Goal: Task Accomplishment & Management: Use online tool/utility

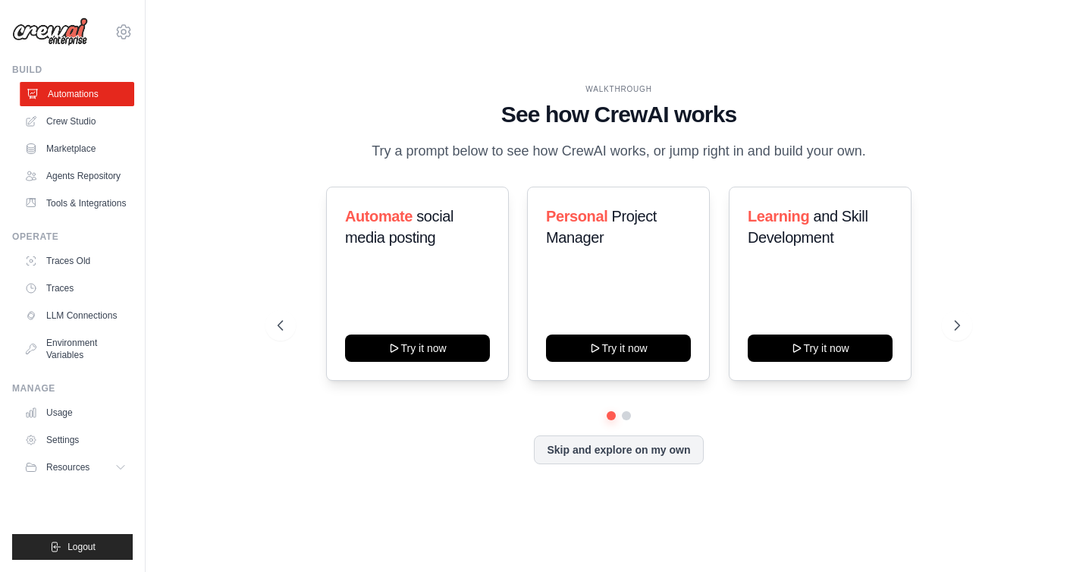
click at [113, 85] on link "Automations" at bounding box center [77, 94] width 115 height 24
click at [94, 109] on link "Crew Studio" at bounding box center [77, 121] width 115 height 24
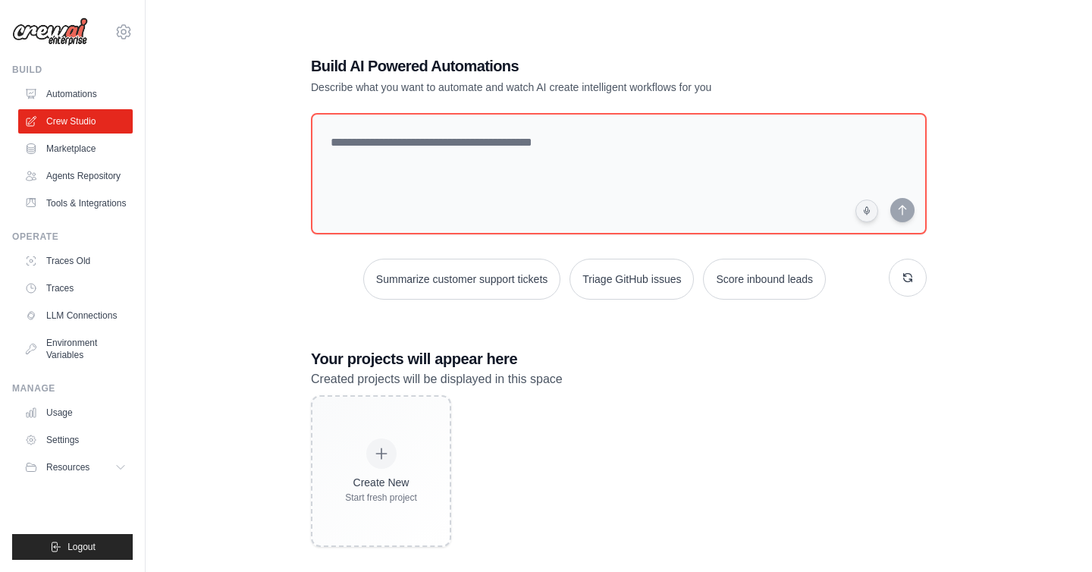
click at [287, 215] on div "Build AI Powered Automations Describe what you want to automate and watch AI cr…" at bounding box center [619, 301] width 898 height 572
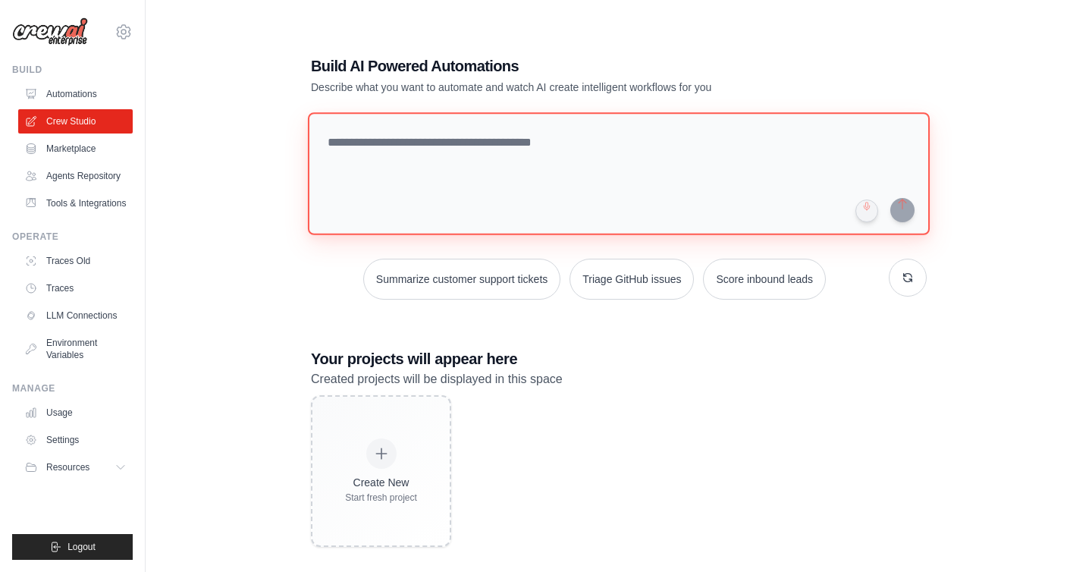
click at [431, 169] on textarea at bounding box center [619, 173] width 622 height 123
paste textarea "**********"
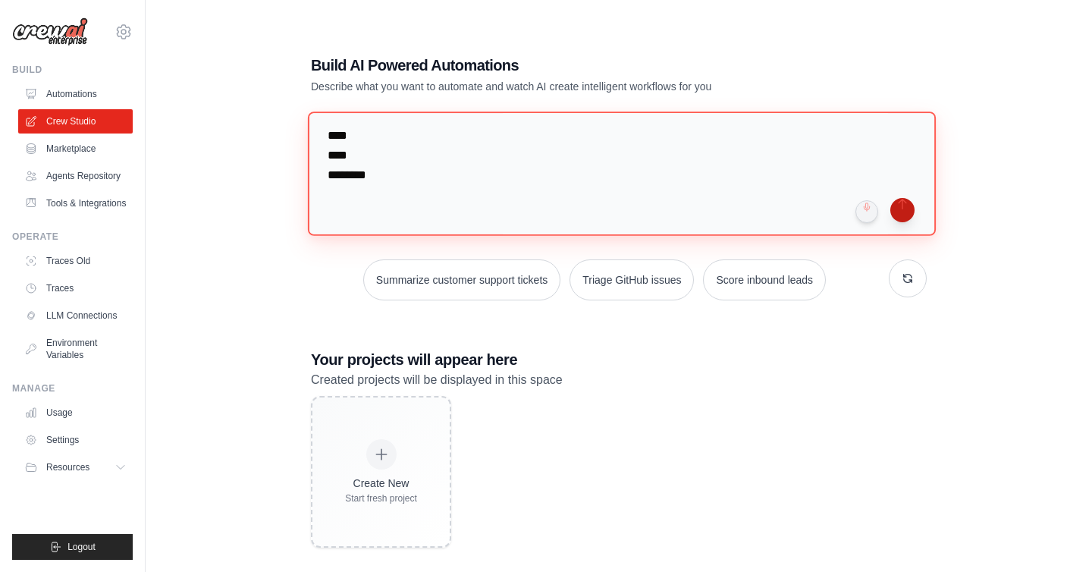
type textarea "**********"
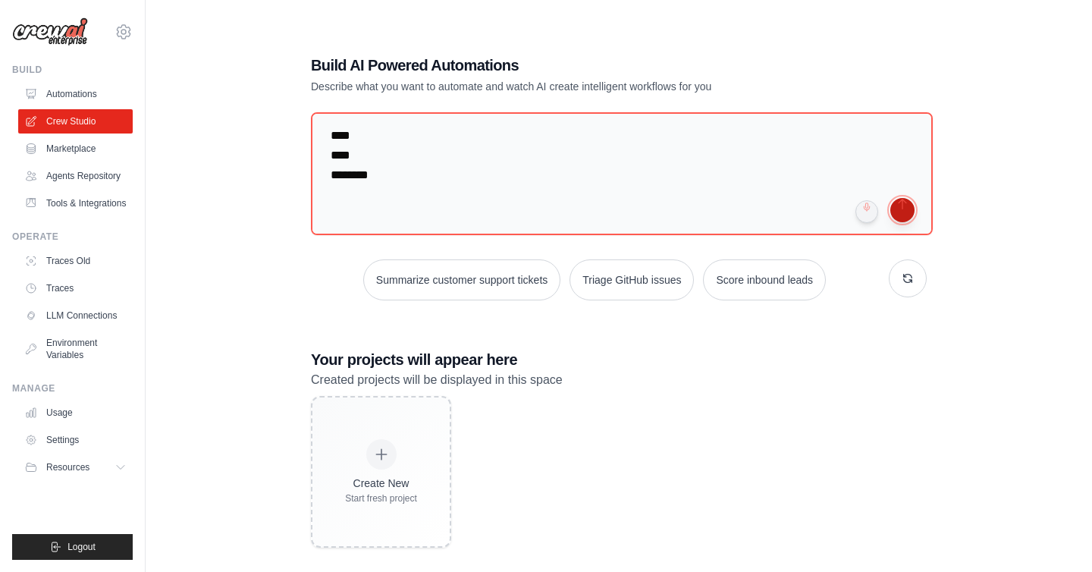
click at [900, 212] on button "submit" at bounding box center [903, 210] width 24 height 24
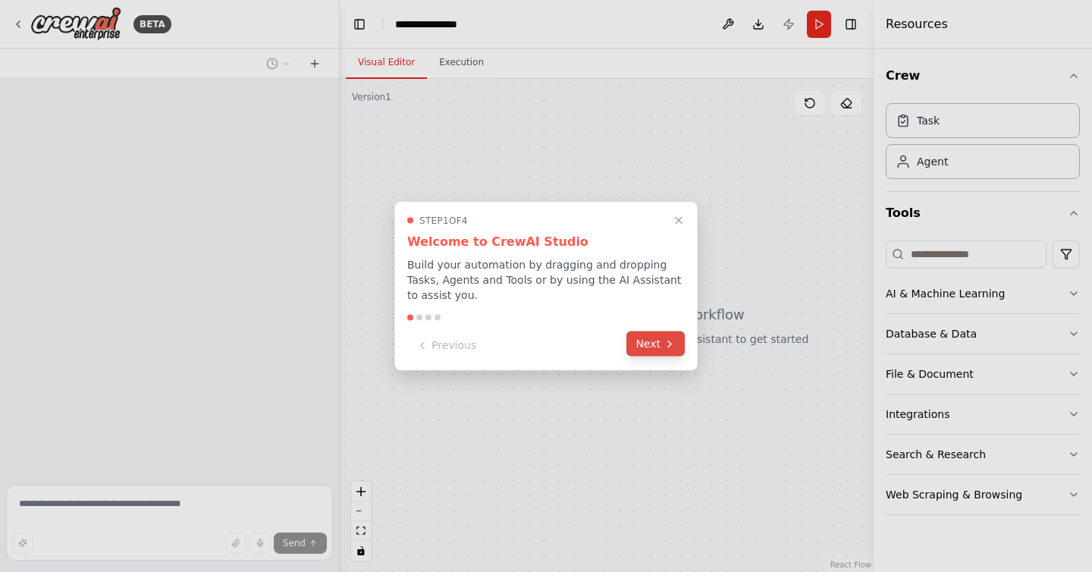
click at [652, 346] on button "Next" at bounding box center [656, 344] width 58 height 25
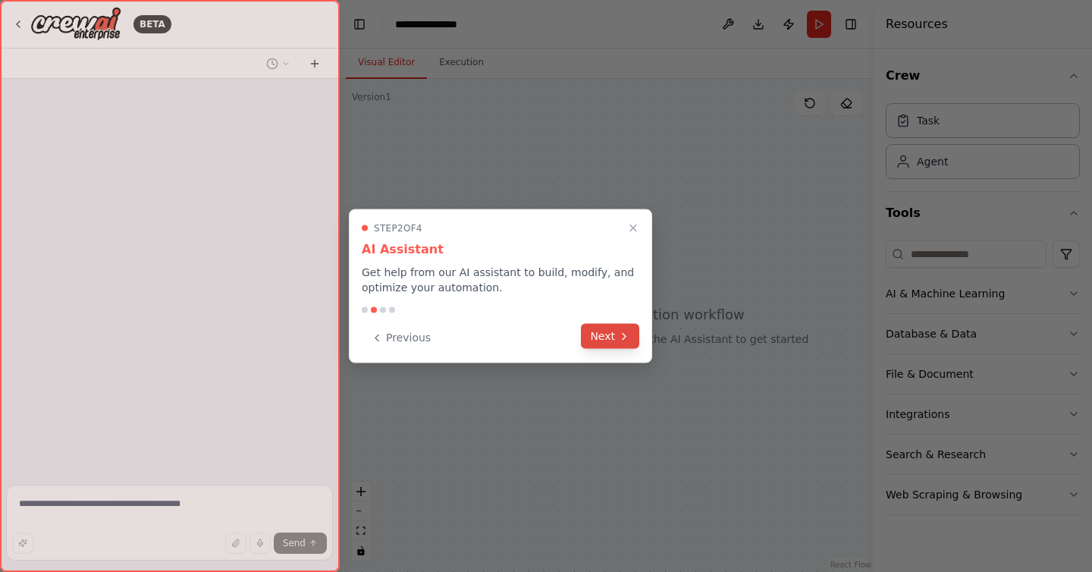
click at [615, 335] on button "Next" at bounding box center [610, 336] width 58 height 25
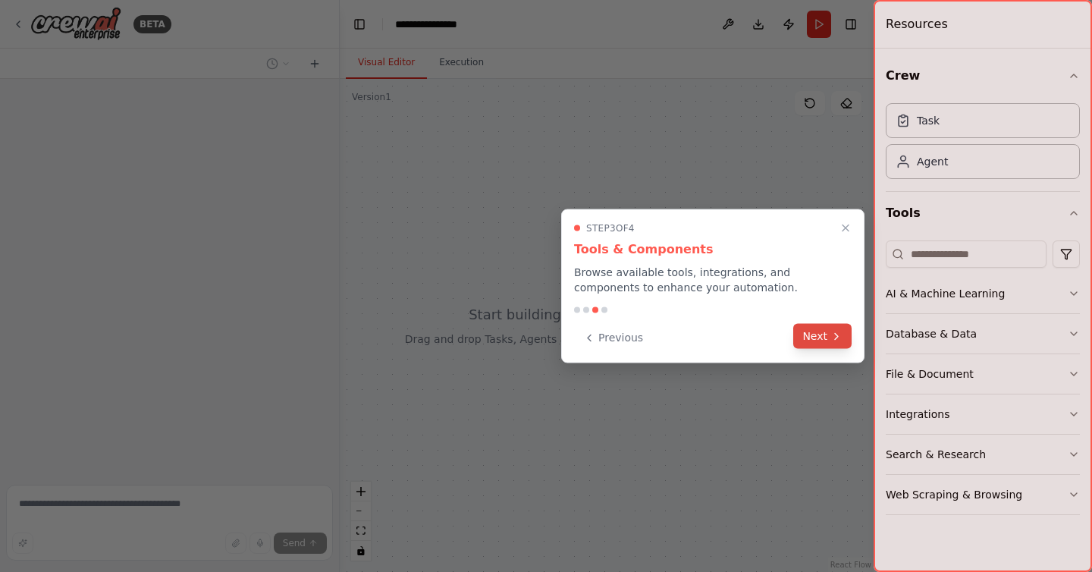
click at [822, 342] on button "Next" at bounding box center [823, 336] width 58 height 25
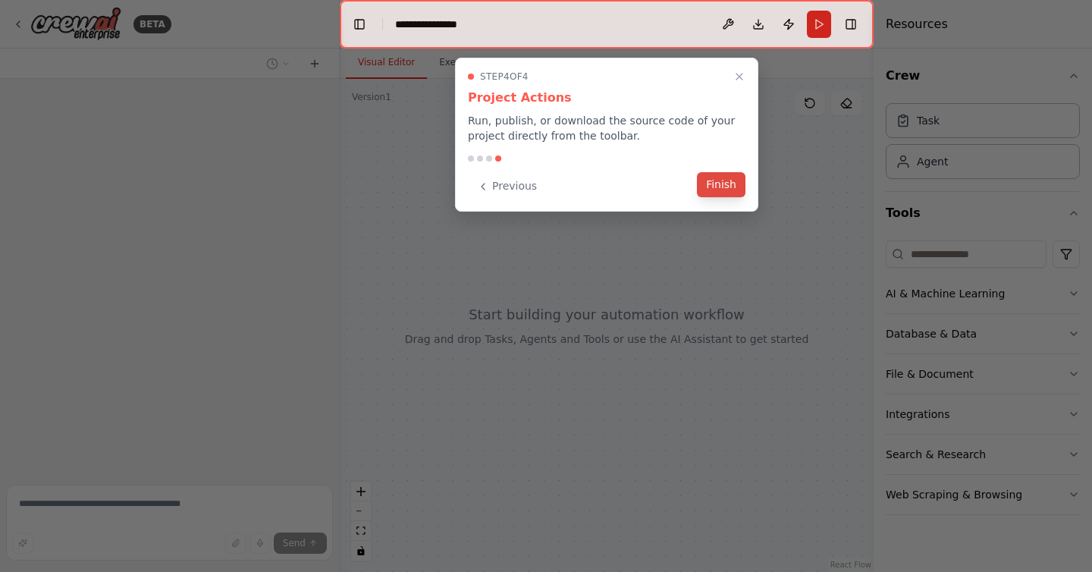
click at [717, 188] on button "Finish" at bounding box center [721, 184] width 49 height 25
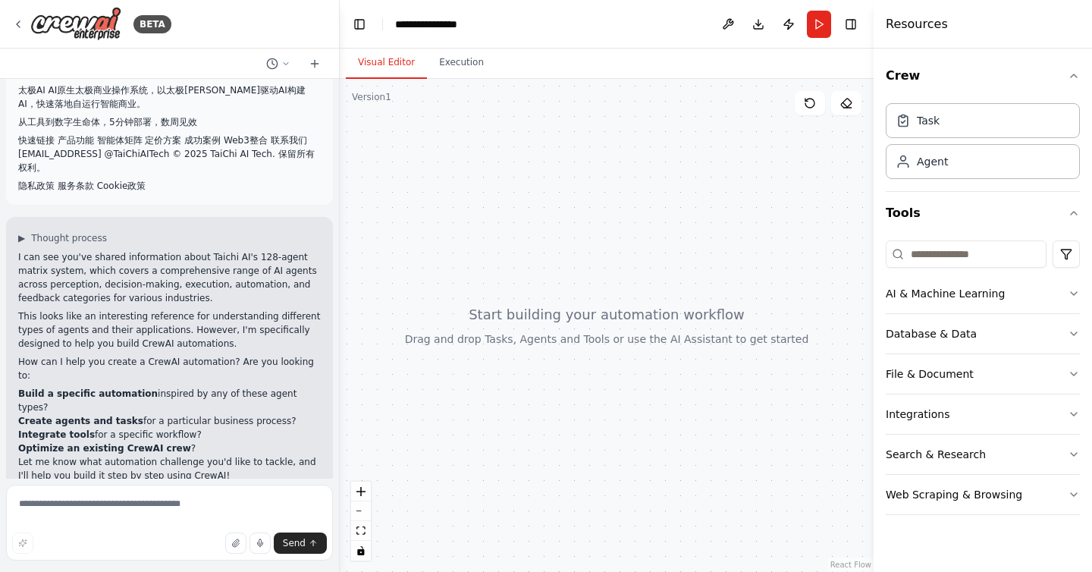
drag, startPoint x: 17, startPoint y: 374, endPoint x: 199, endPoint y: 407, distance: 184.2
click at [199, 407] on ol "Build a specific automation inspired by any of these agent types? Create agents…" at bounding box center [169, 421] width 303 height 68
copy ol "Build a specific automation inspired by any of these agent types? Create agents…"
click at [85, 525] on textarea at bounding box center [169, 523] width 327 height 76
paste textarea "**********"
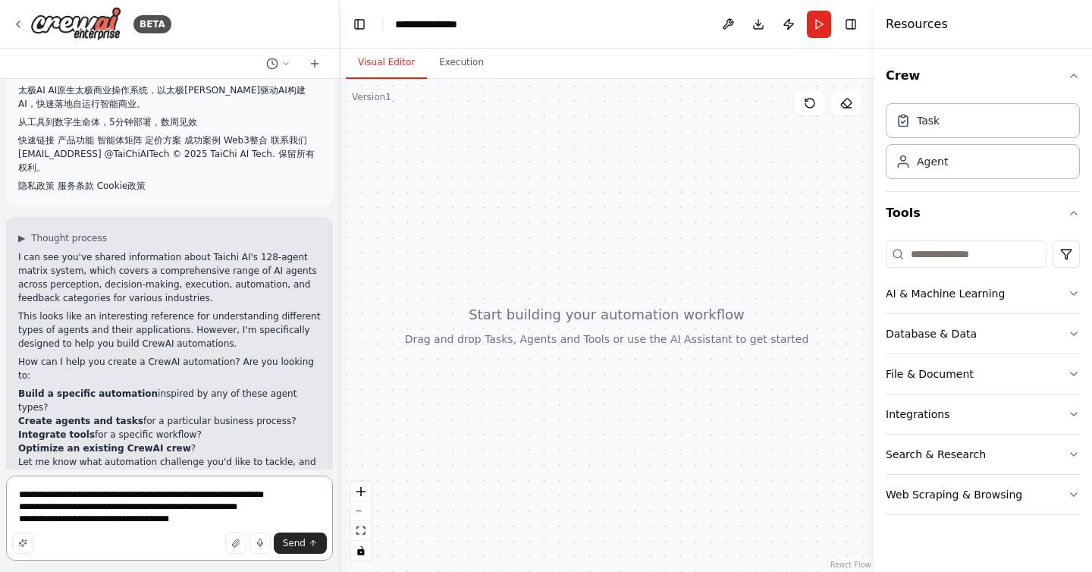
click at [313, 492] on textarea "**********" at bounding box center [169, 518] width 327 height 85
click at [298, 507] on textarea "**********" at bounding box center [169, 518] width 327 height 85
click at [210, 523] on textarea "**********" at bounding box center [169, 518] width 327 height 85
type textarea "**********"
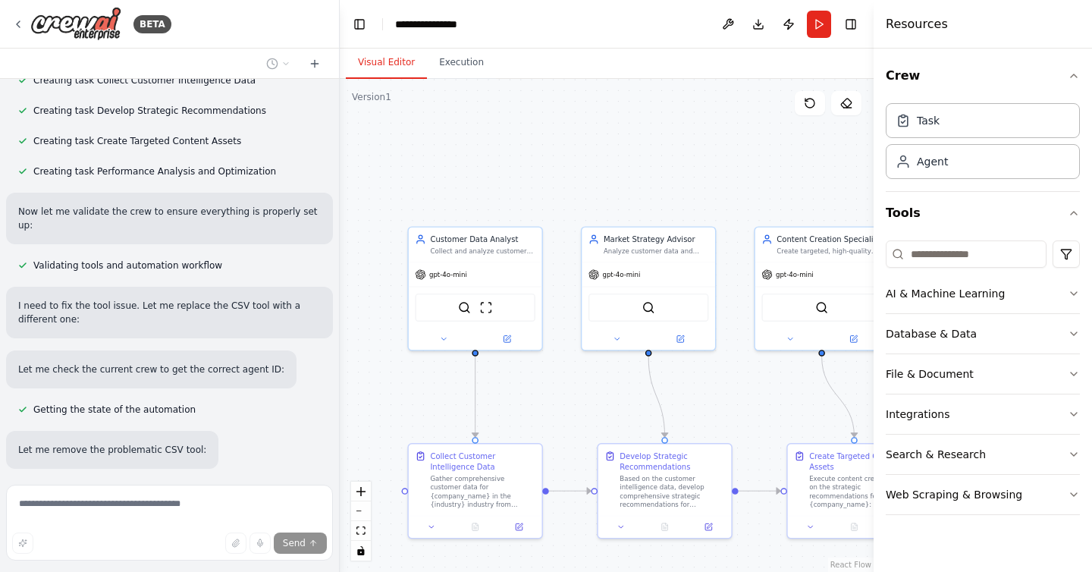
scroll to position [8719, 0]
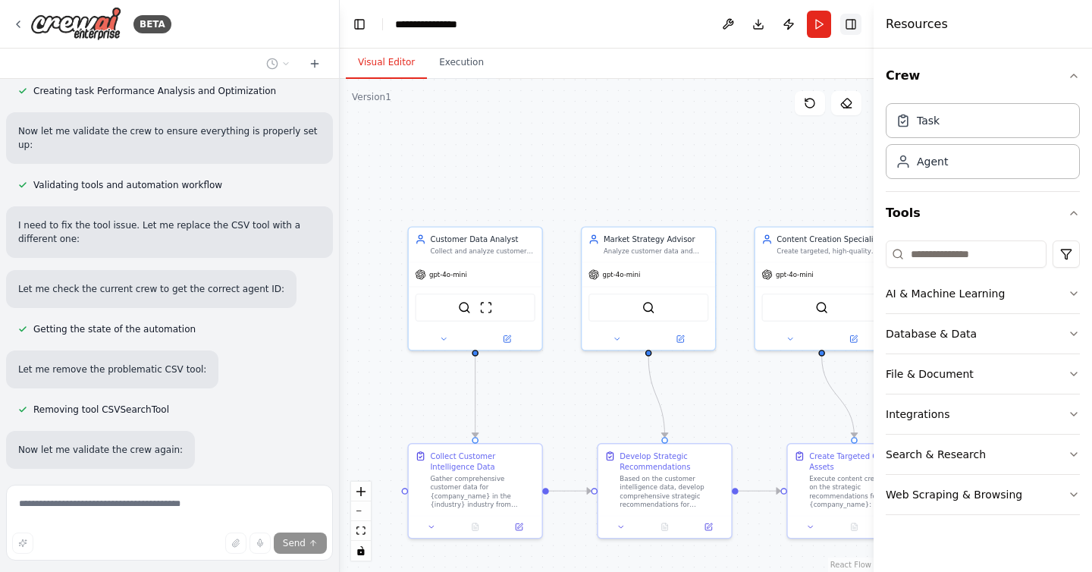
click at [850, 24] on button "Toggle Right Sidebar" at bounding box center [851, 24] width 21 height 21
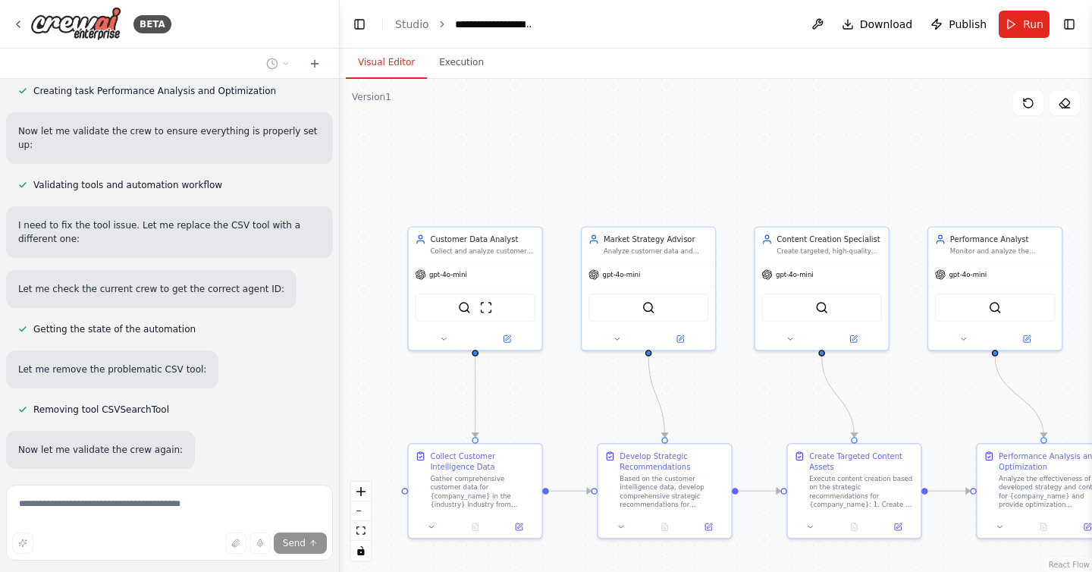
scroll to position [8811, 0]
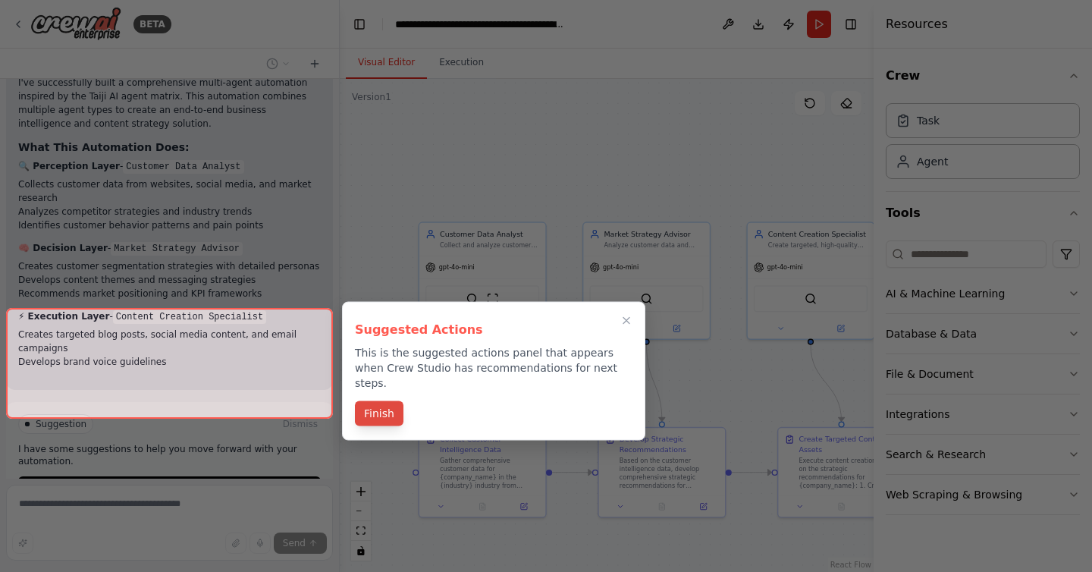
click at [378, 405] on button "Finish" at bounding box center [379, 413] width 49 height 25
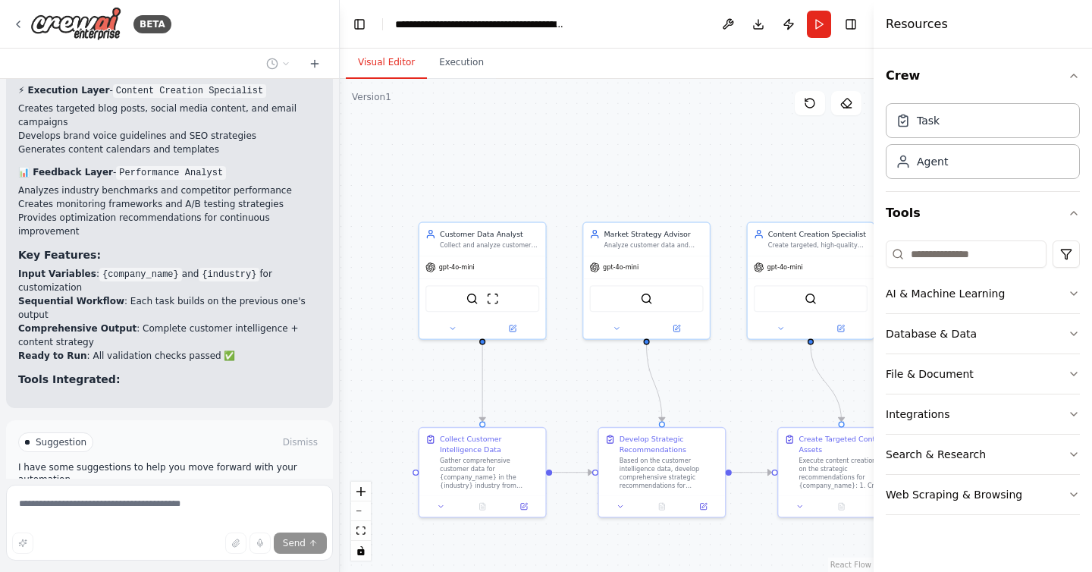
click at [251, 495] on button "Run Automation" at bounding box center [169, 507] width 303 height 24
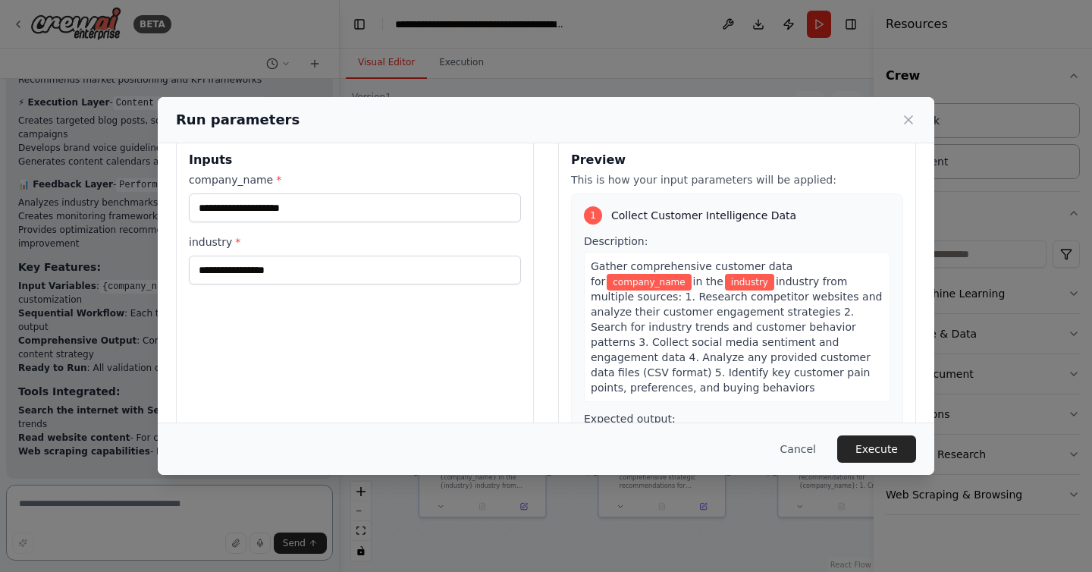
scroll to position [0, 0]
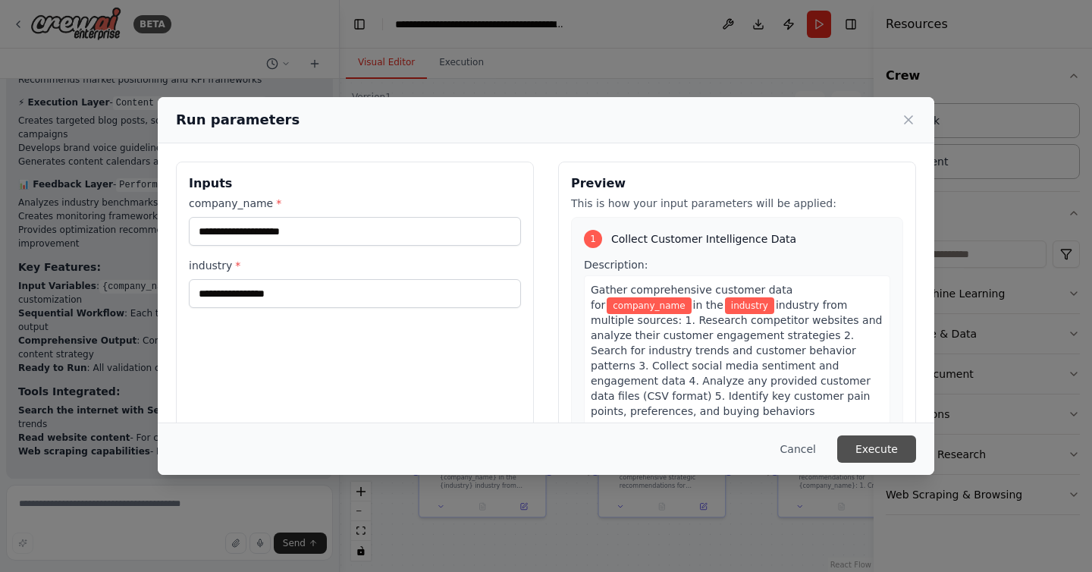
click at [870, 441] on button "Execute" at bounding box center [877, 448] width 79 height 27
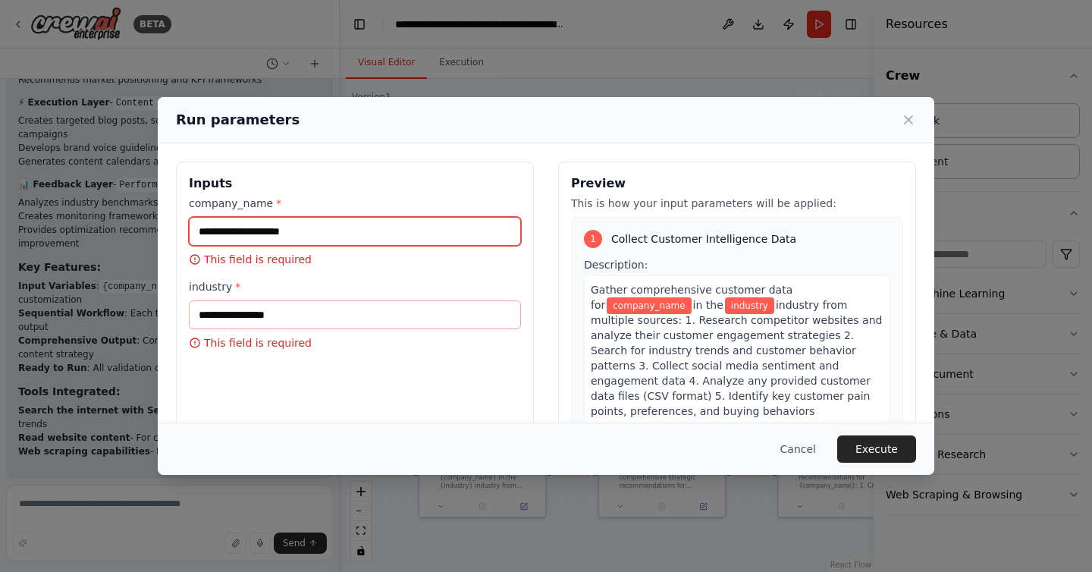
click at [391, 237] on input "company_name *" at bounding box center [355, 231] width 332 height 29
click at [288, 231] on input "company_name *" at bounding box center [355, 231] width 332 height 29
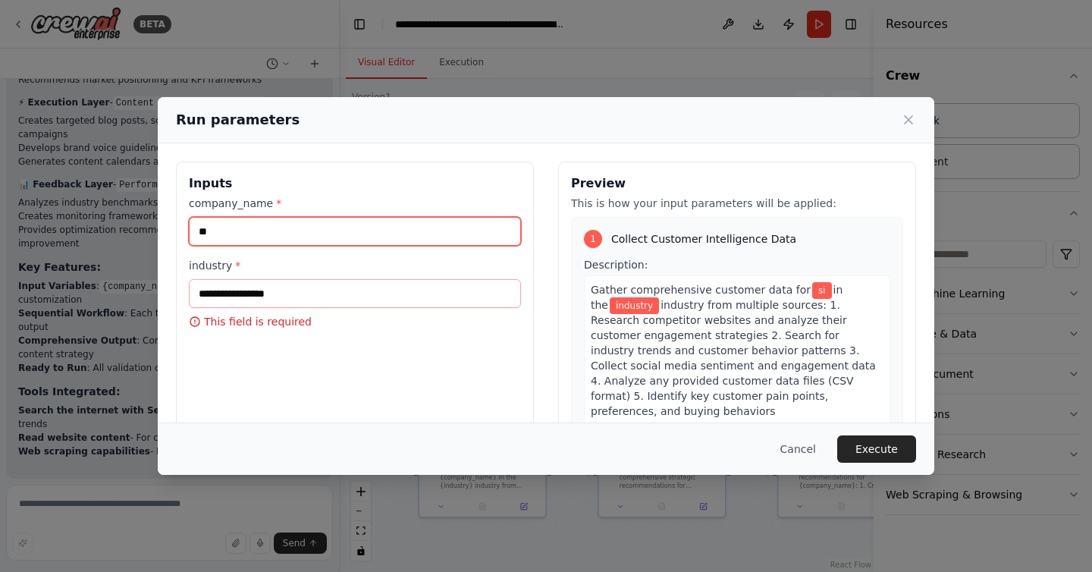
type input "*"
type input "**********"
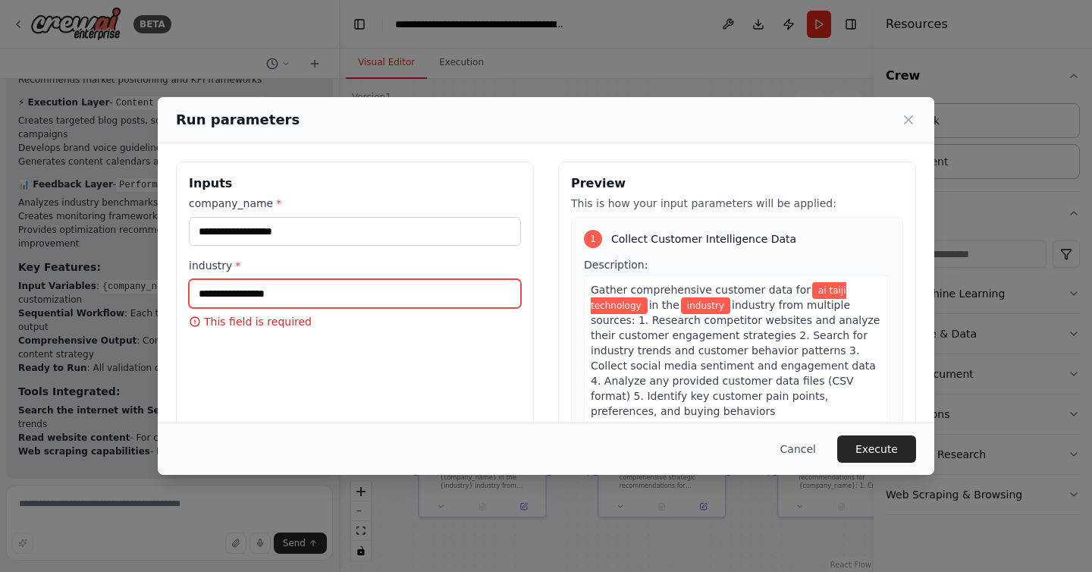
click at [266, 298] on input "industry *" at bounding box center [355, 293] width 332 height 29
type input "*"
type input "*********"
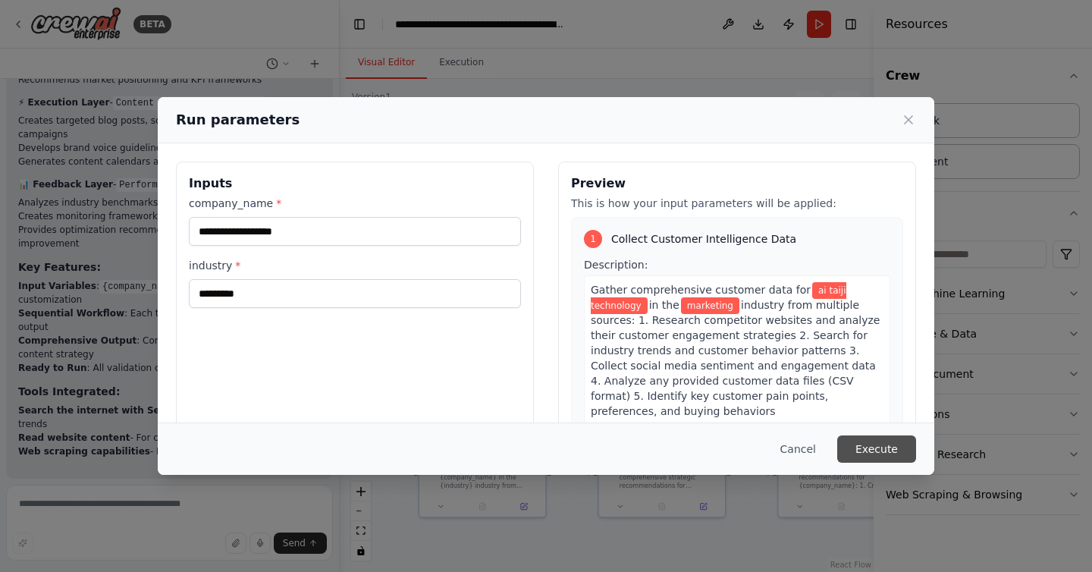
click at [894, 457] on button "Execute" at bounding box center [877, 448] width 79 height 27
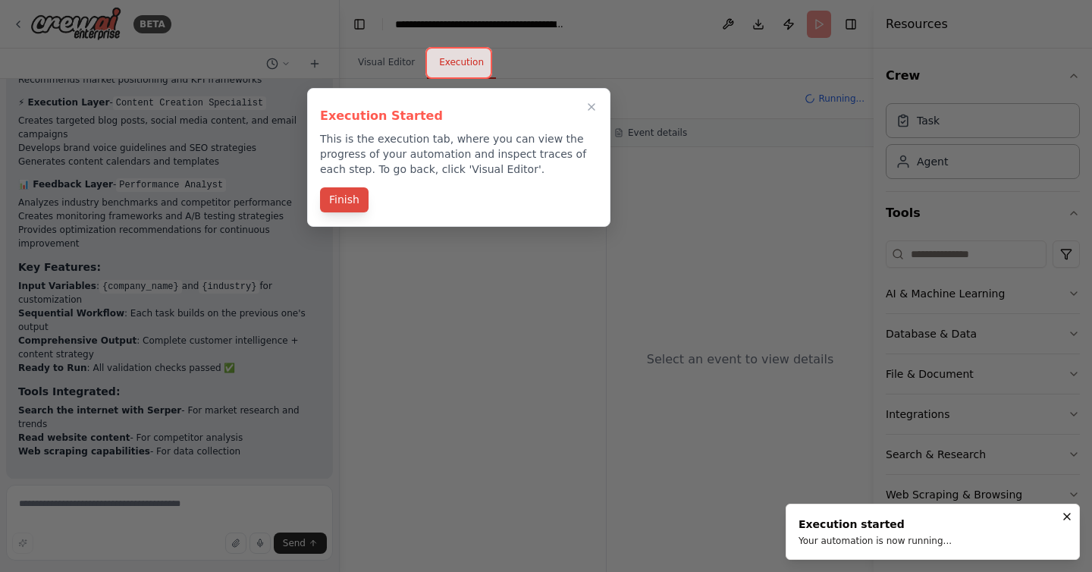
click at [340, 198] on button "Finish" at bounding box center [344, 199] width 49 height 25
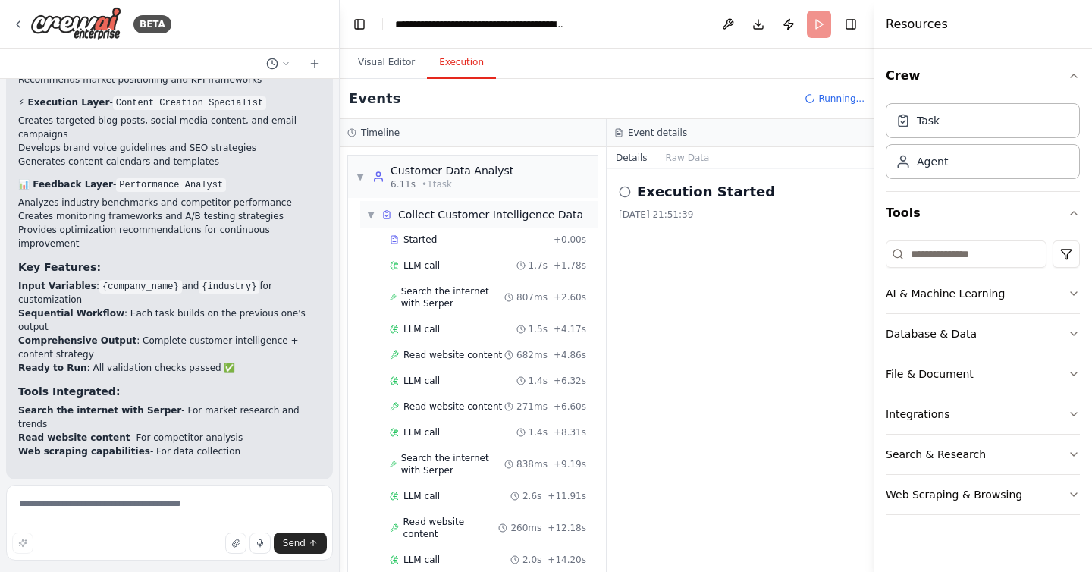
click at [371, 215] on span "▼" at bounding box center [370, 215] width 9 height 12
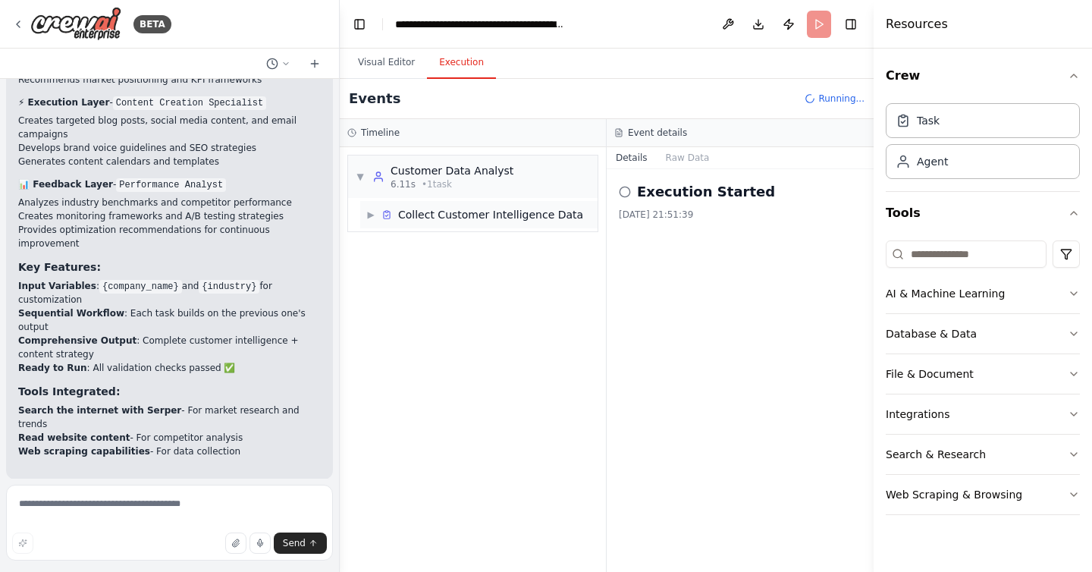
click at [373, 214] on span "▶" at bounding box center [370, 215] width 9 height 12
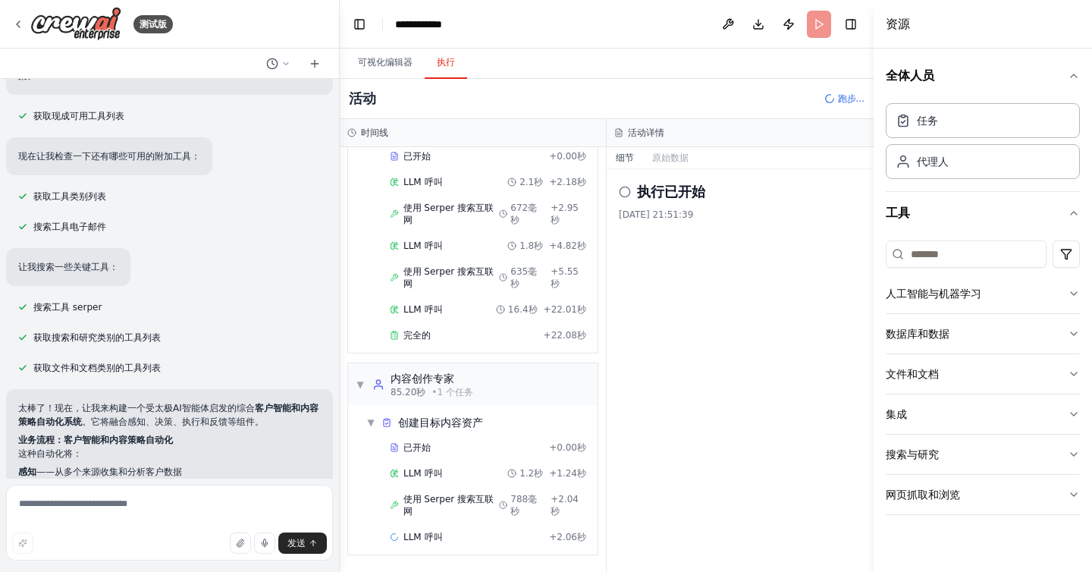
scroll to position [7771, 0]
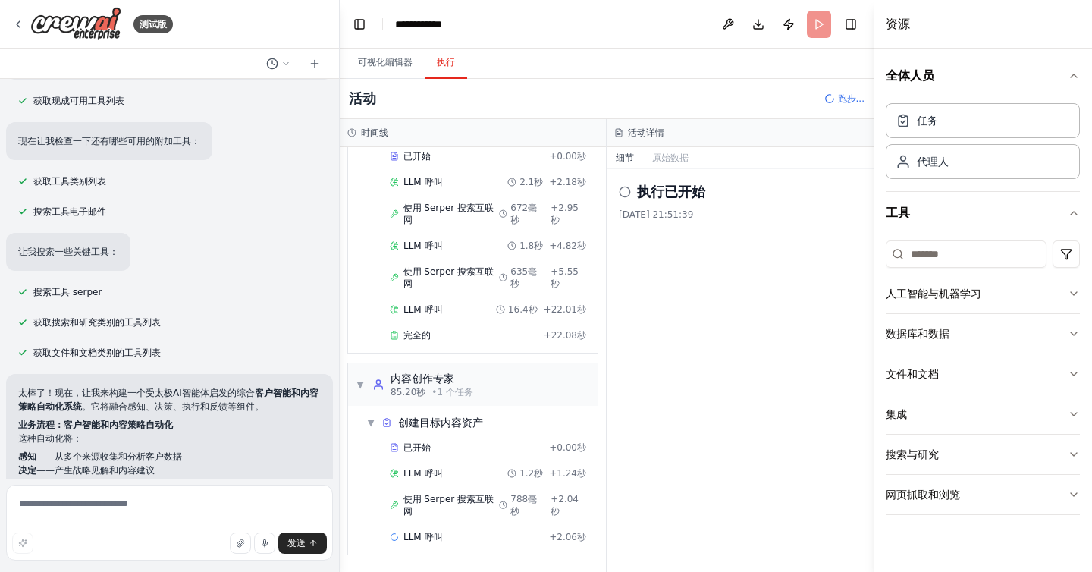
click at [612, 41] on header "**********" at bounding box center [607, 24] width 534 height 49
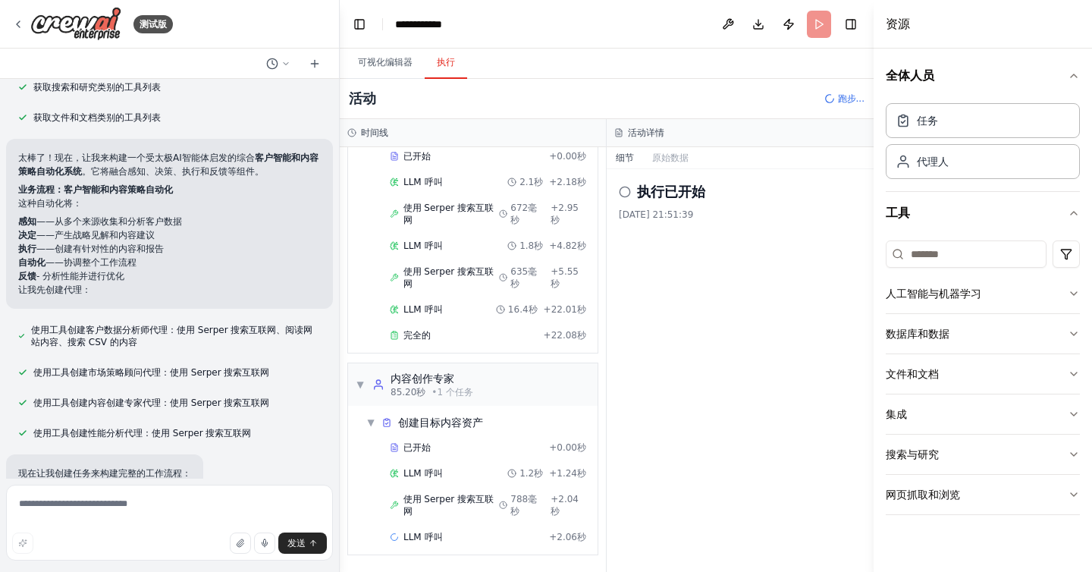
scroll to position [8009, 0]
click at [240, 548] on button "button" at bounding box center [240, 543] width 21 height 21
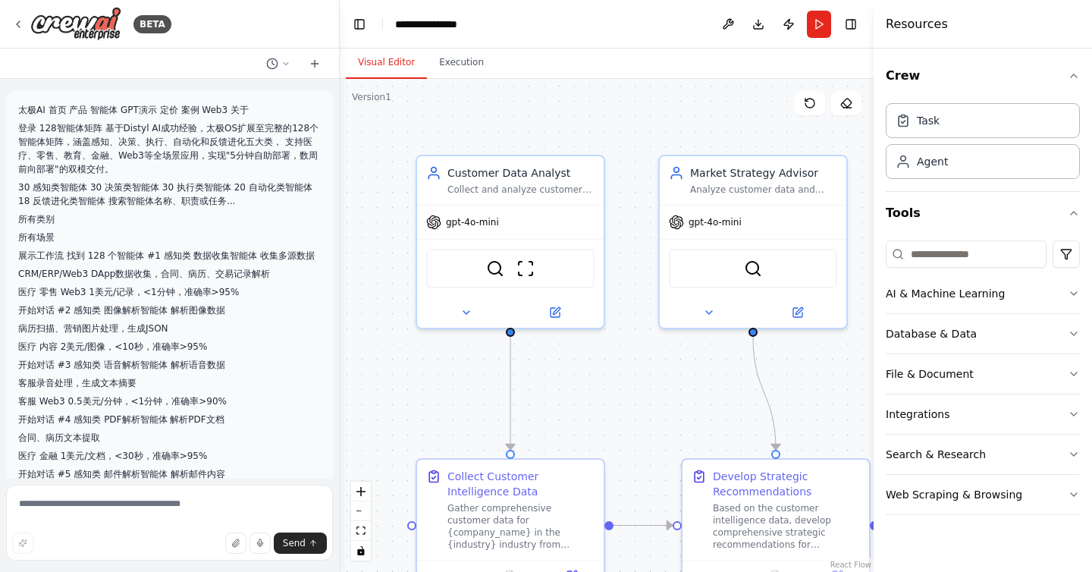
scroll to position [9514, 0]
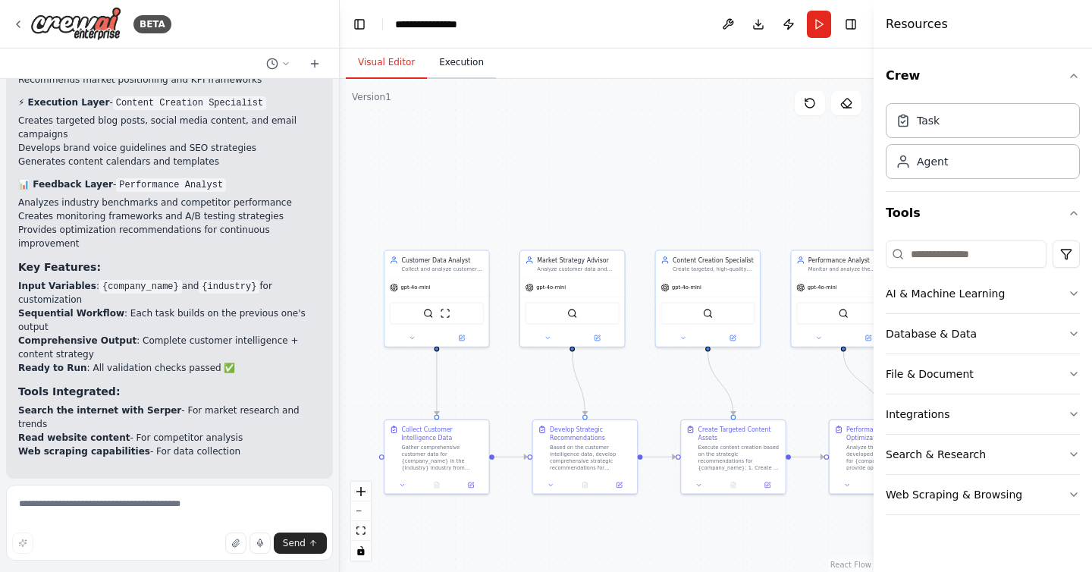
click at [461, 73] on button "Execution" at bounding box center [461, 63] width 69 height 32
click at [400, 67] on button "Visual Editor" at bounding box center [386, 63] width 81 height 32
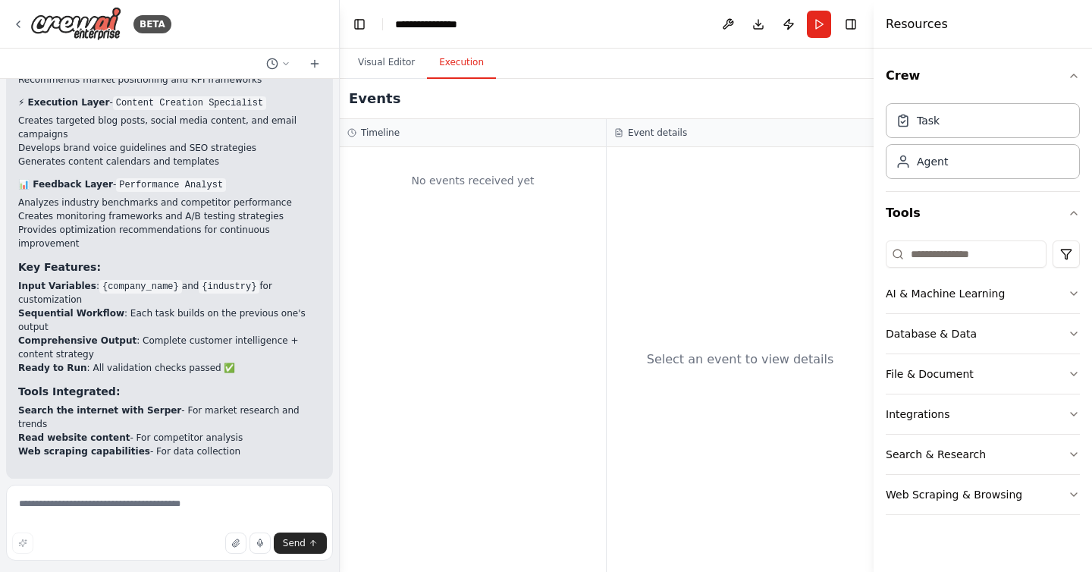
click at [448, 67] on button "Execution" at bounding box center [461, 63] width 69 height 32
click at [238, 545] on icon "button" at bounding box center [235, 543] width 9 height 9
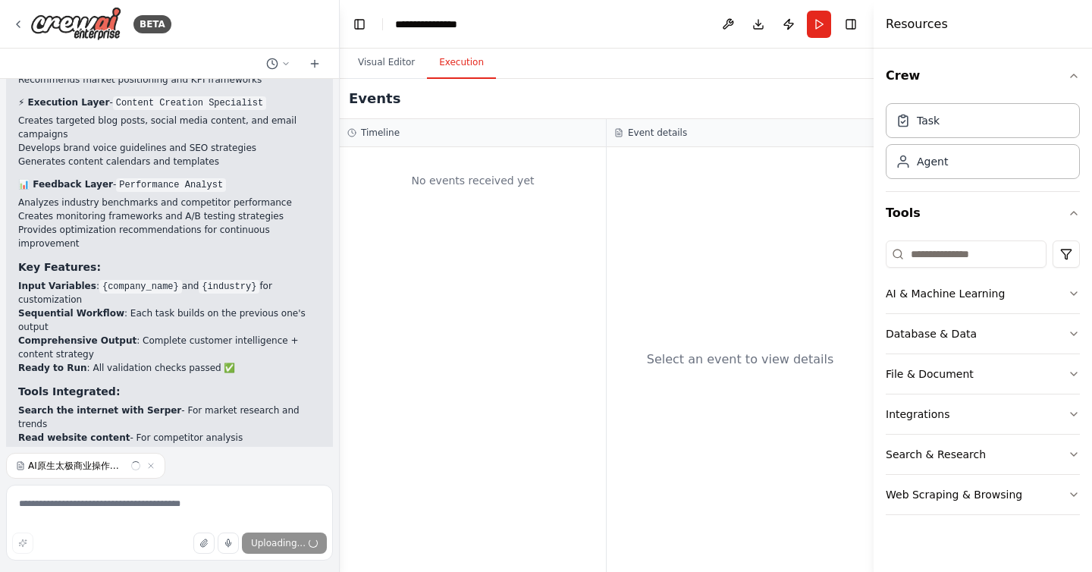
scroll to position [9546, 0]
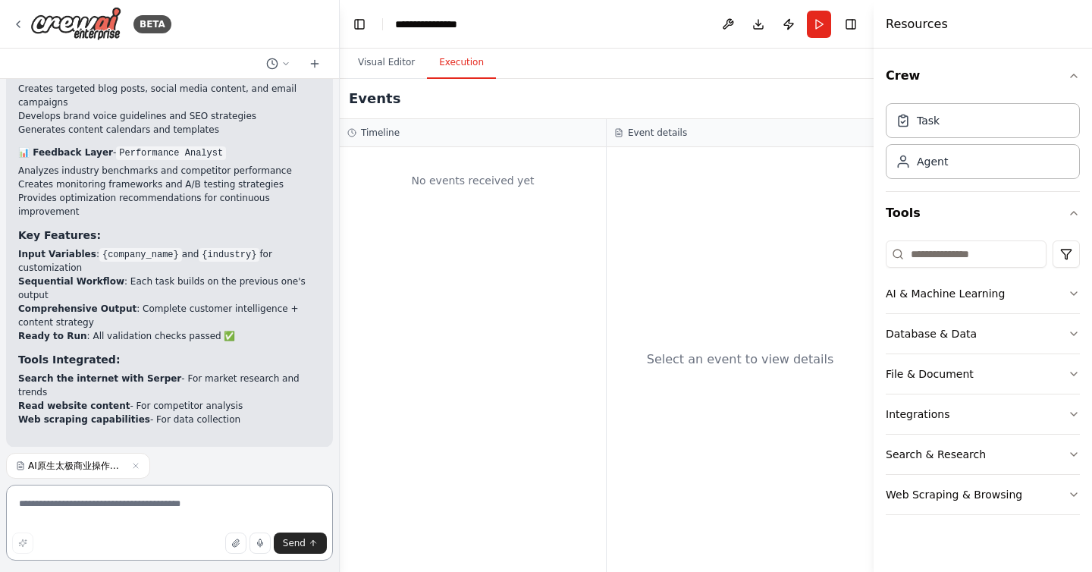
click at [112, 499] on textarea at bounding box center [169, 523] width 327 height 76
type textarea "*"
type textarea "**********"
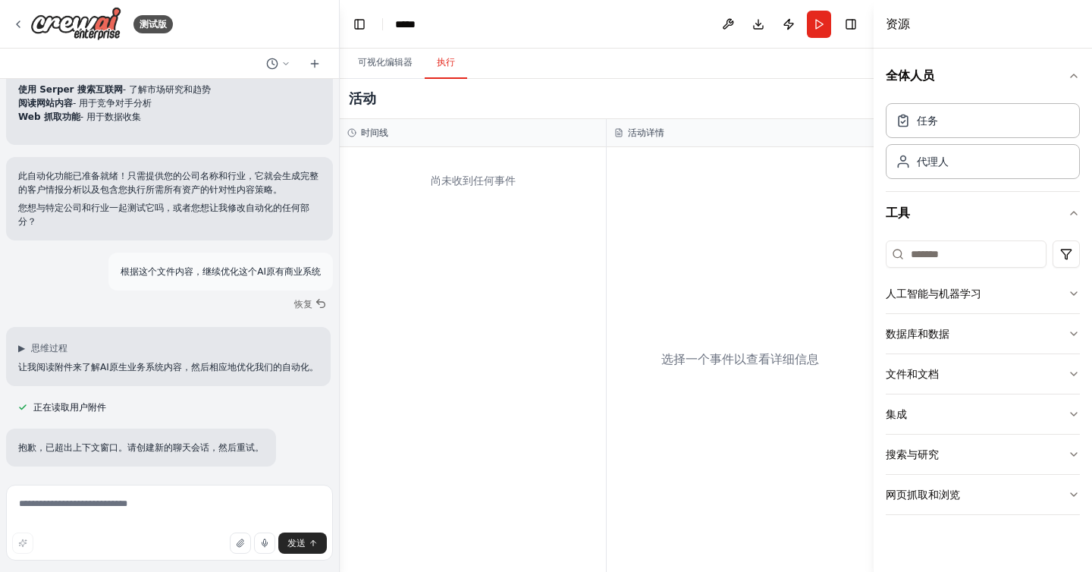
scroll to position [9581, 0]
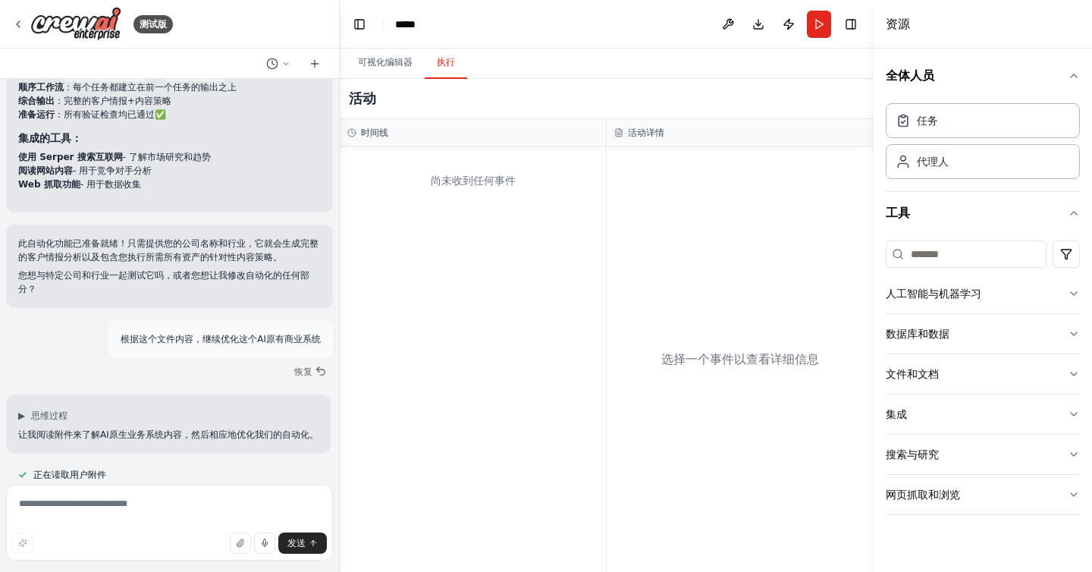
click at [325, 496] on div "抱歉，已超出上下文窗口。请创建新的聊天会话，然后重试。" at bounding box center [169, 515] width 327 height 38
click at [306, 366] on font "恢复" at bounding box center [303, 371] width 19 height 11
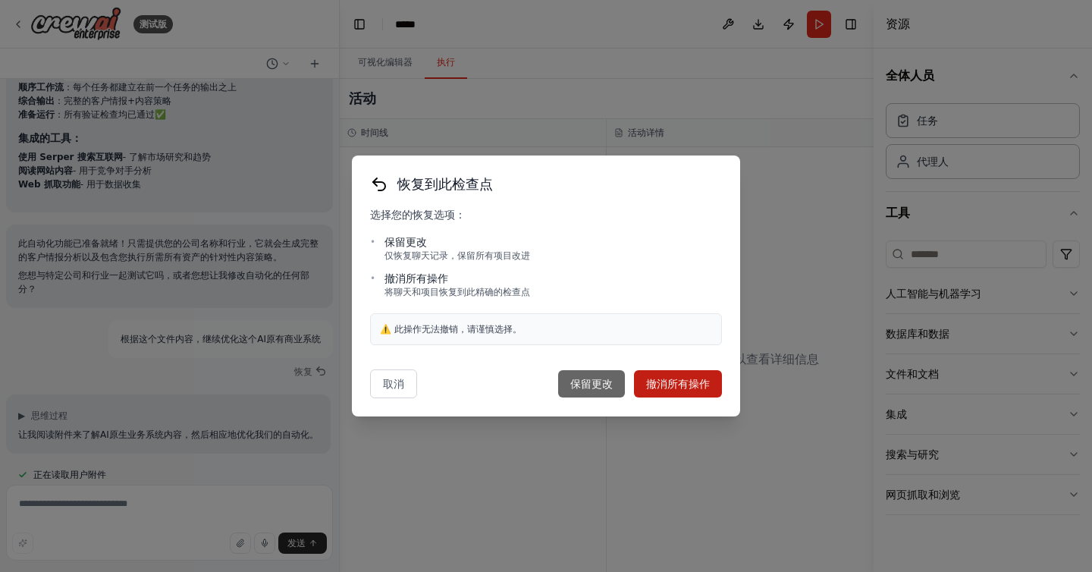
click at [588, 385] on font "保留更改" at bounding box center [592, 384] width 42 height 12
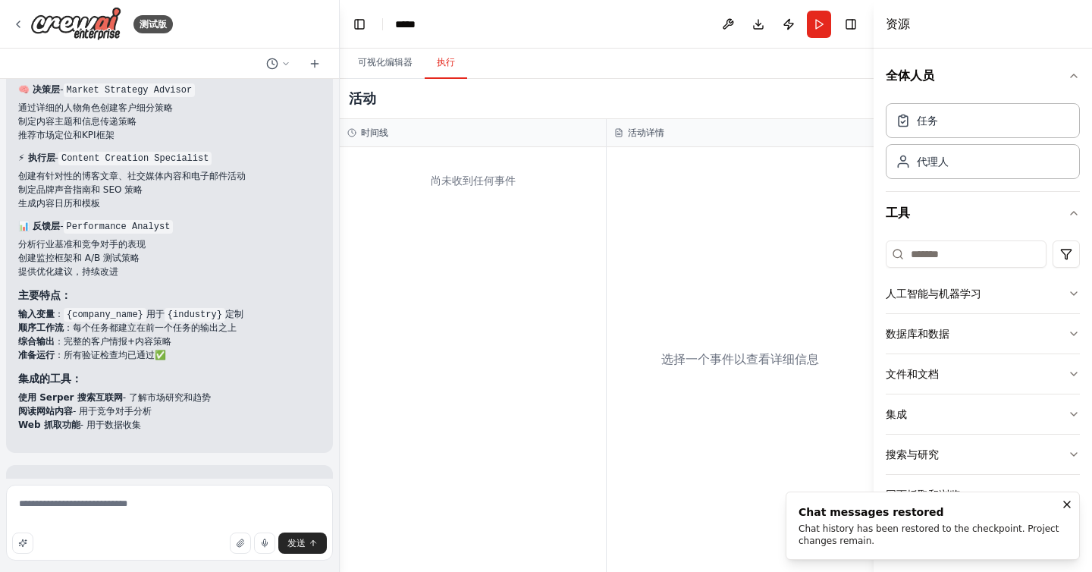
scroll to position [9355, 0]
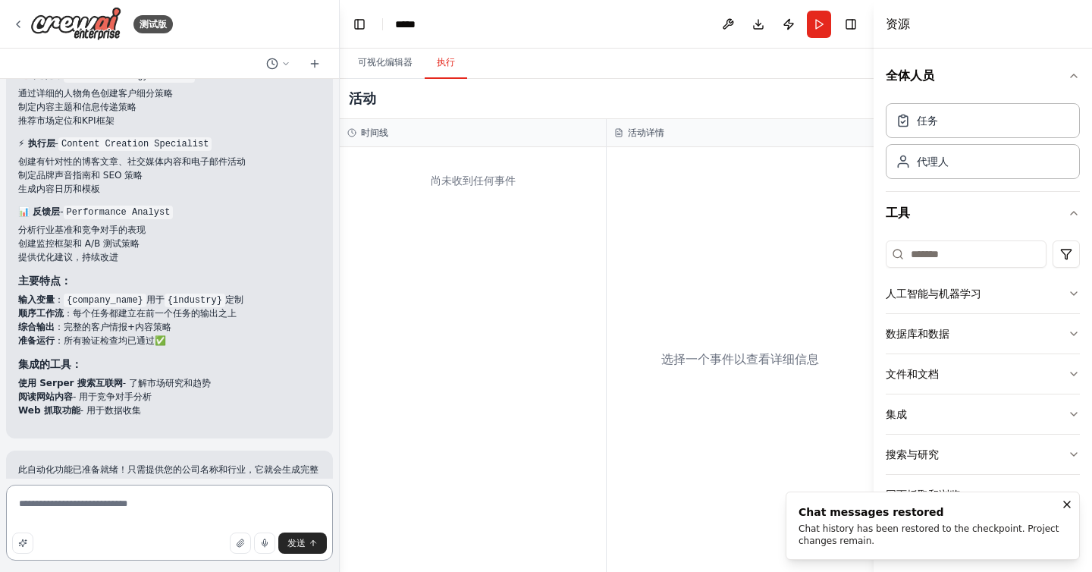
click at [244, 499] on textarea "**********" at bounding box center [169, 523] width 327 height 76
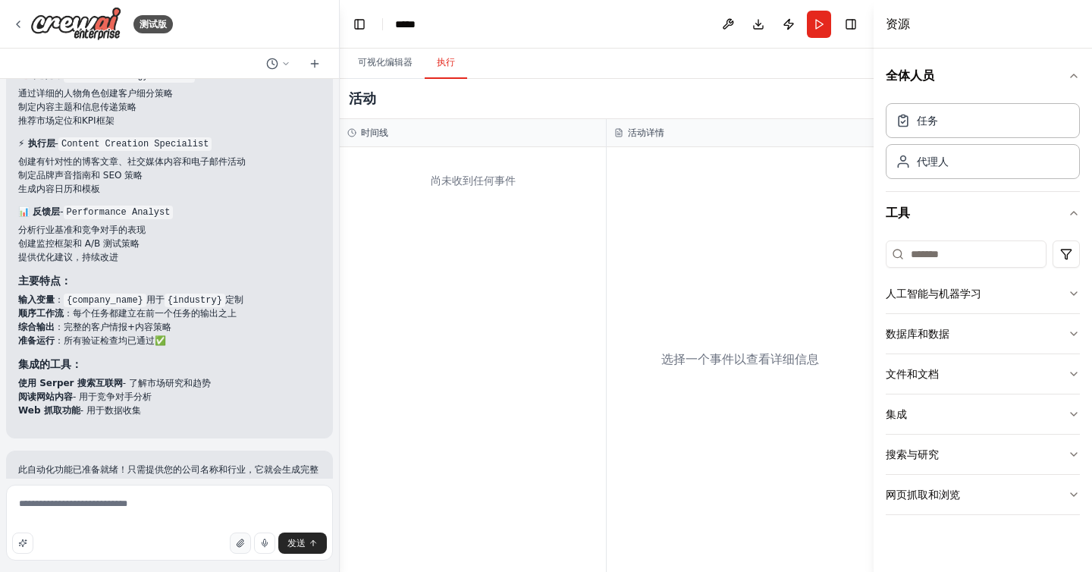
click at [235, 539] on button "button" at bounding box center [240, 543] width 21 height 21
click at [240, 554] on textarea "**********" at bounding box center [169, 523] width 327 height 76
click at [237, 546] on icon "button" at bounding box center [235, 543] width 6 height 8
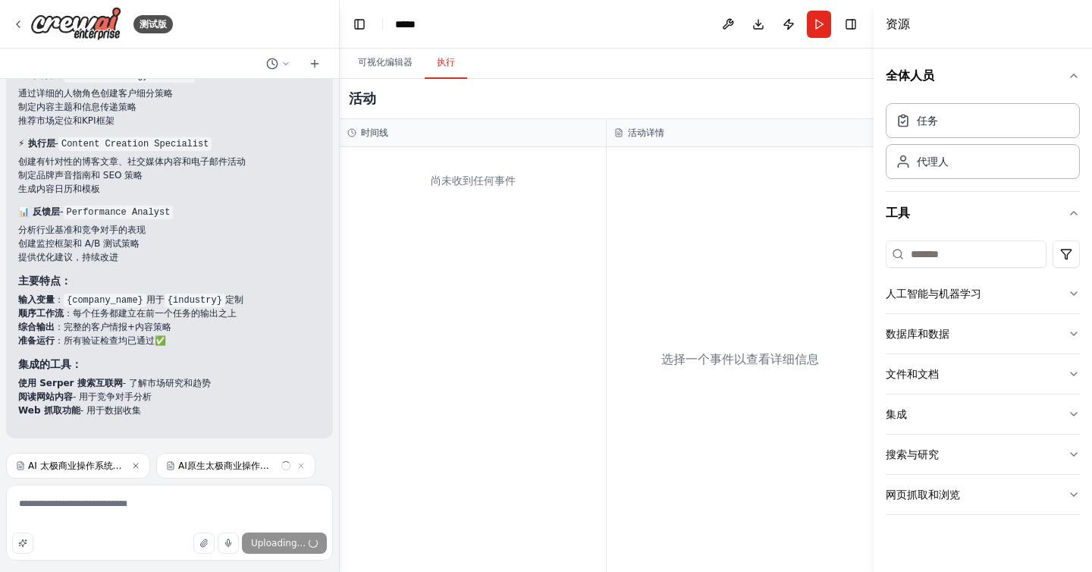
click at [135, 463] on icon "button" at bounding box center [135, 465] width 9 height 9
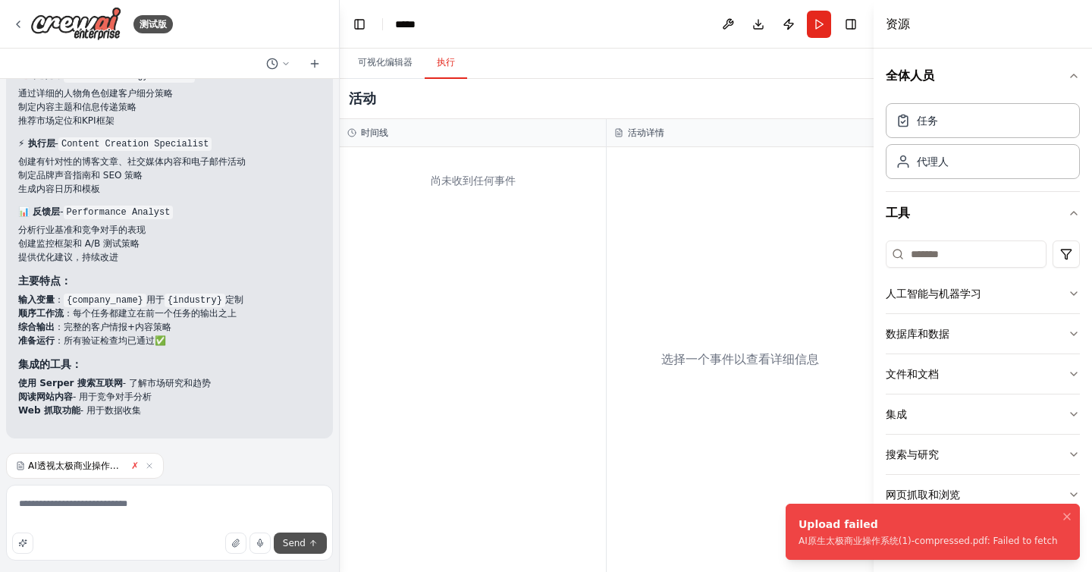
click at [298, 539] on span "Send" at bounding box center [294, 543] width 23 height 12
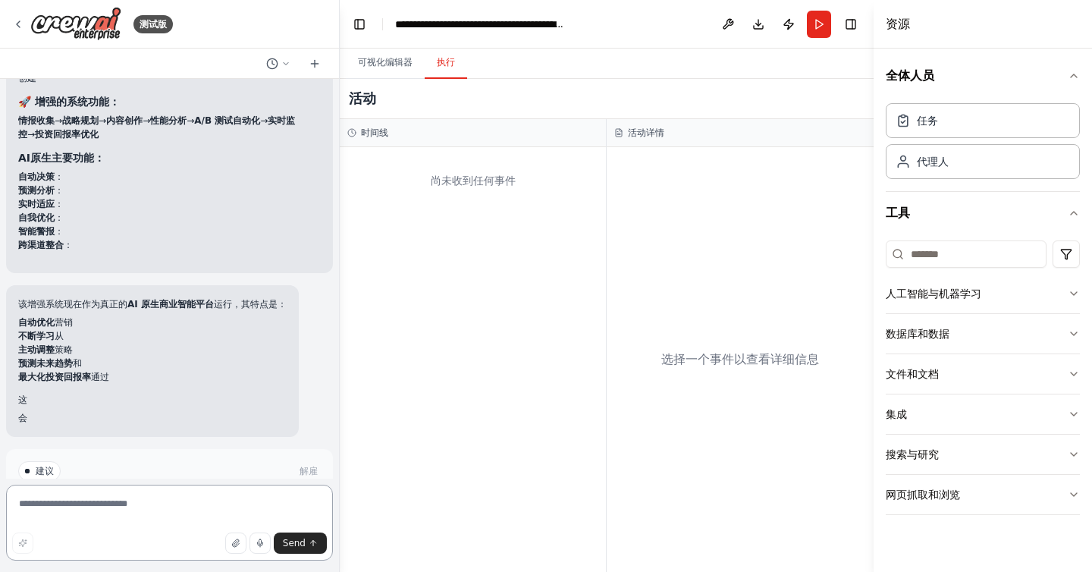
scroll to position [10770, 0]
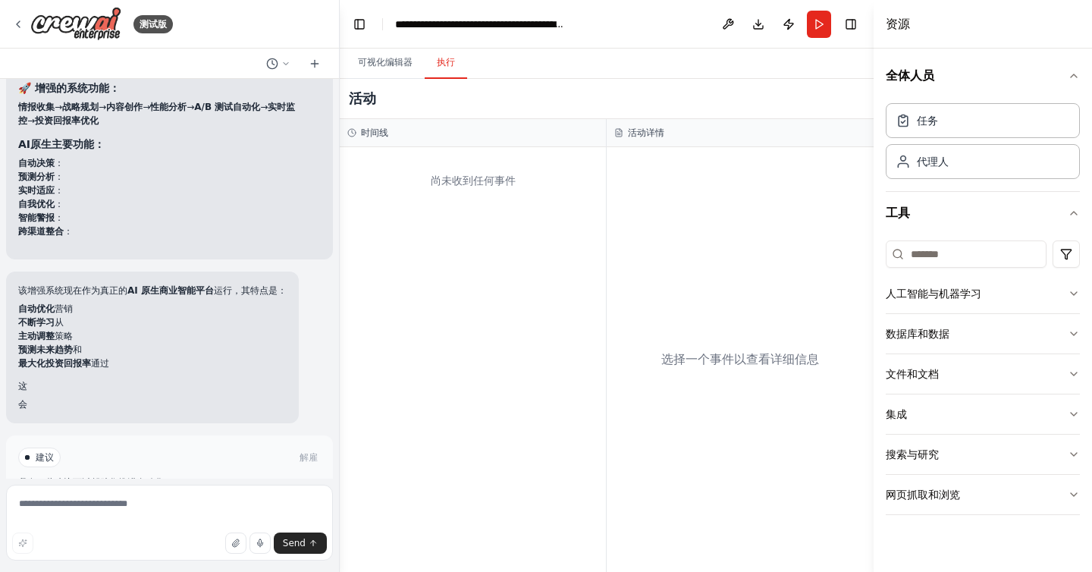
click at [250, 498] on button "运行自动化" at bounding box center [169, 510] width 303 height 24
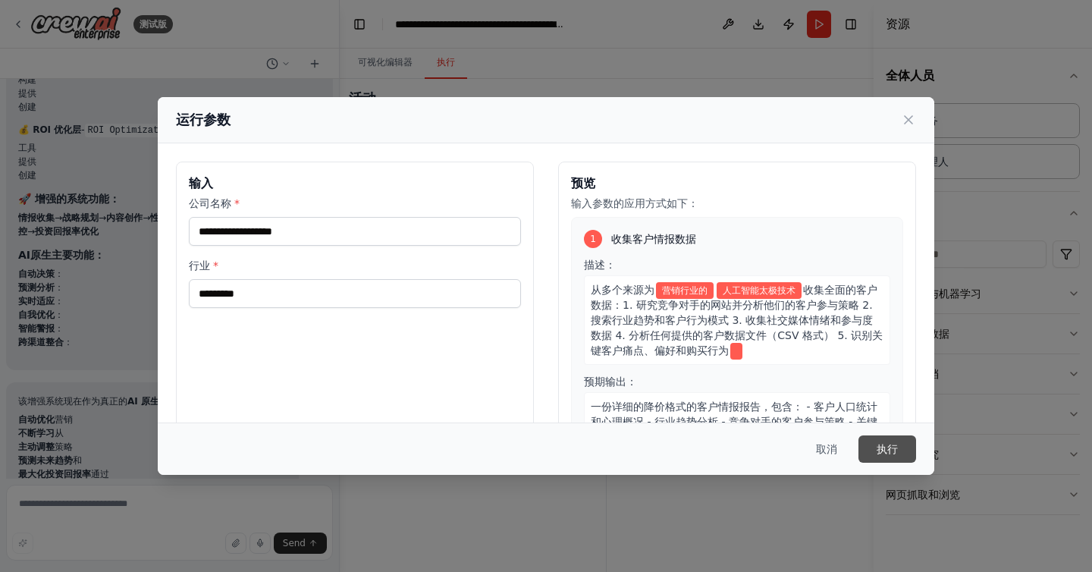
click at [883, 447] on font "执行" at bounding box center [887, 449] width 21 height 12
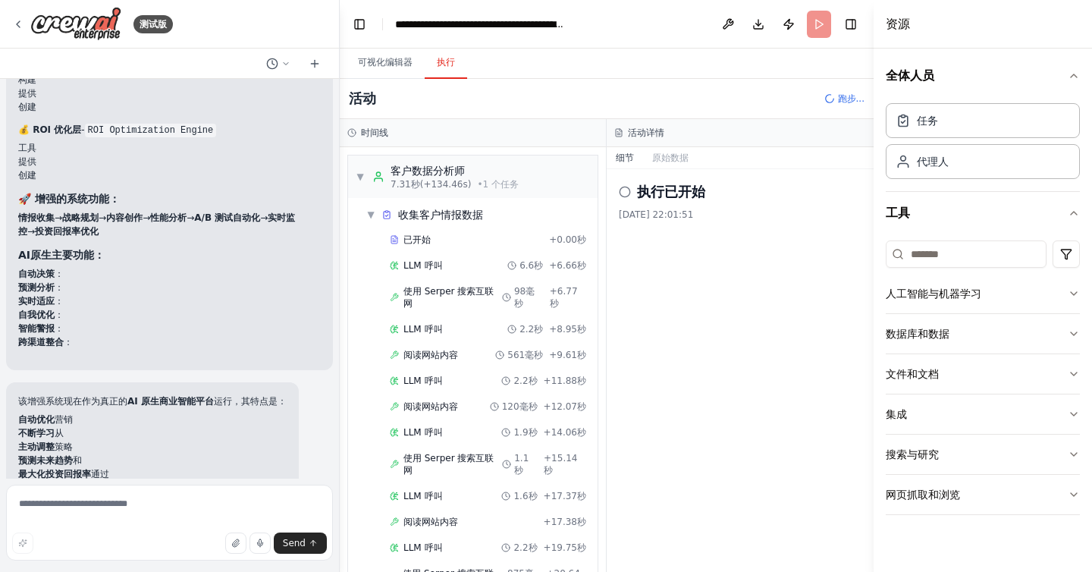
scroll to position [0, 0]
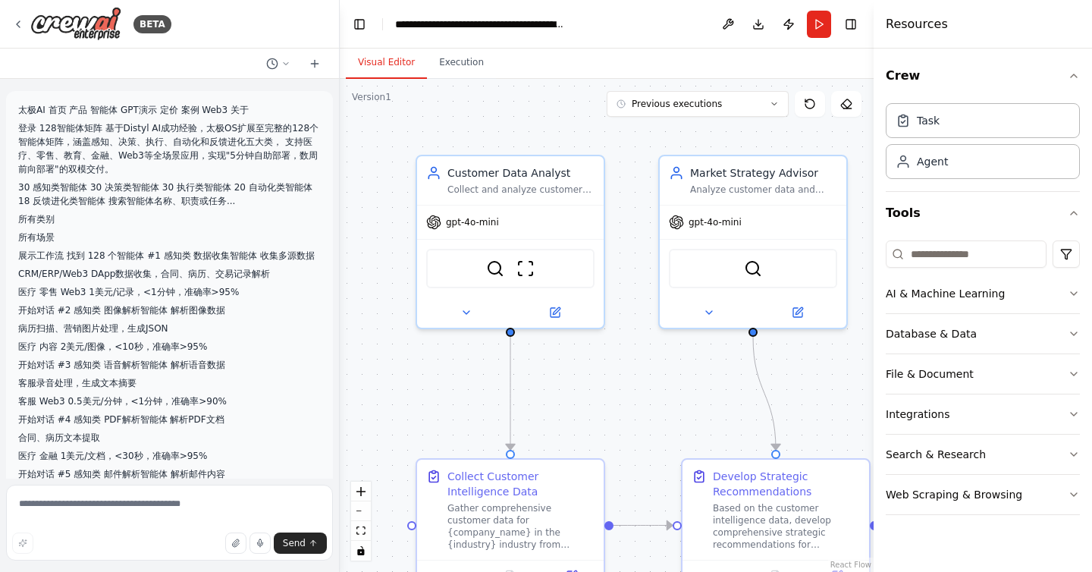
scroll to position [11210, 0]
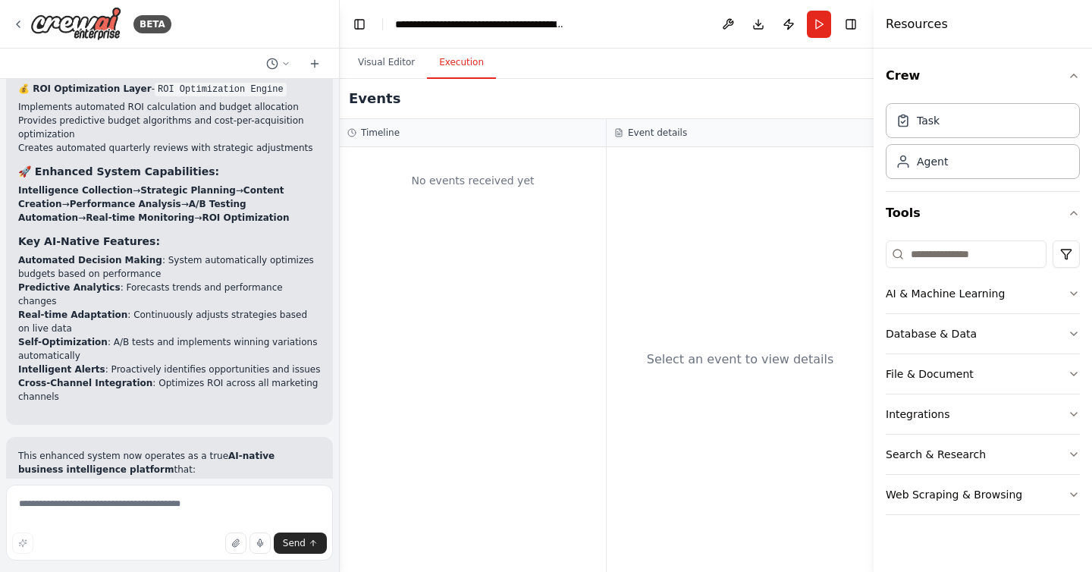
click at [461, 68] on button "Execution" at bounding box center [461, 63] width 69 height 32
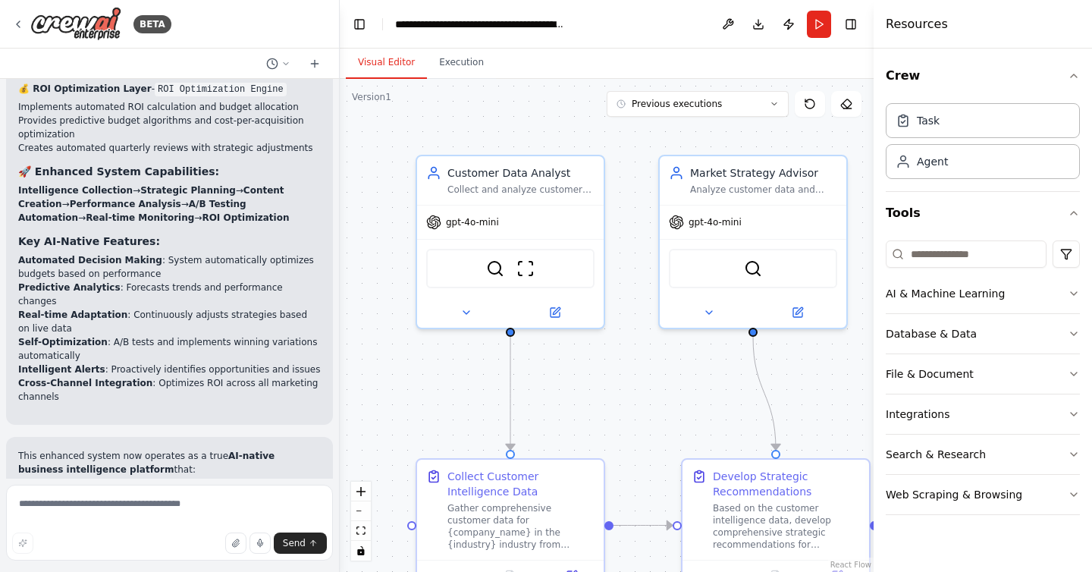
click at [388, 63] on button "Visual Editor" at bounding box center [386, 63] width 81 height 32
click at [814, 27] on button "Run" at bounding box center [819, 24] width 24 height 27
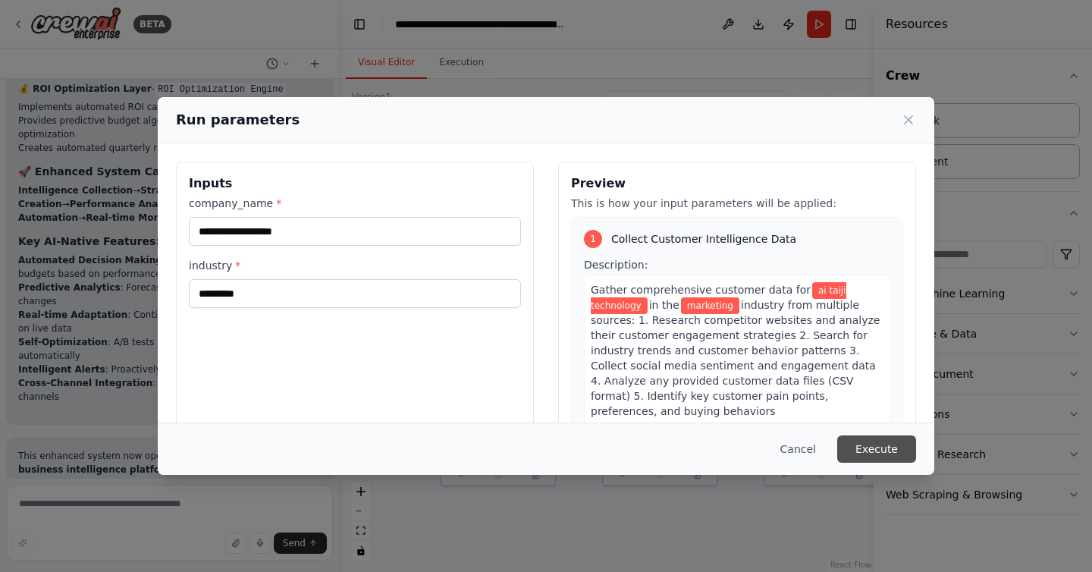
click at [874, 462] on button "Execute" at bounding box center [877, 448] width 79 height 27
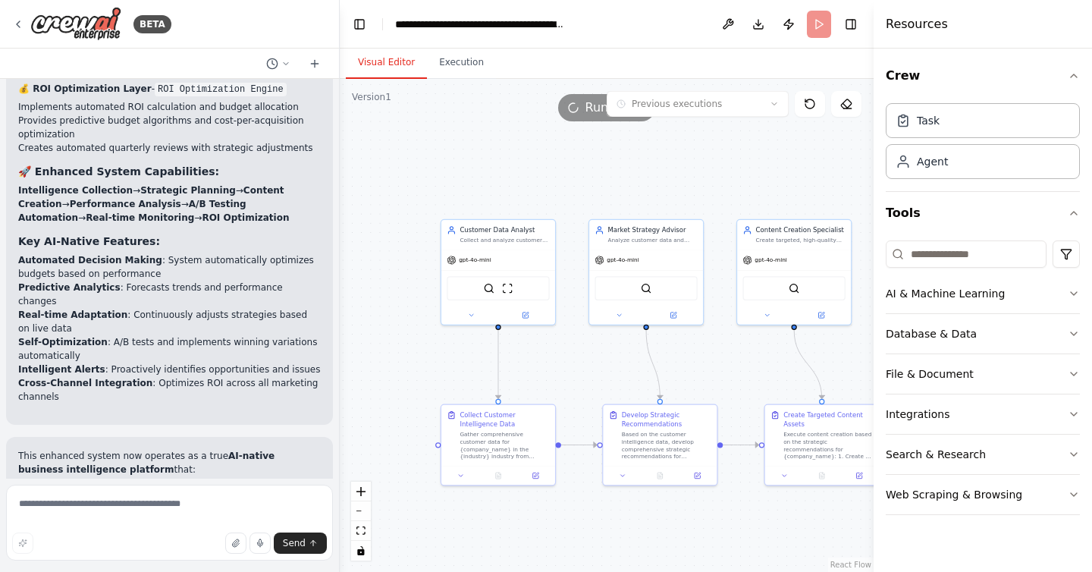
click at [397, 76] on button "Visual Editor" at bounding box center [386, 63] width 81 height 32
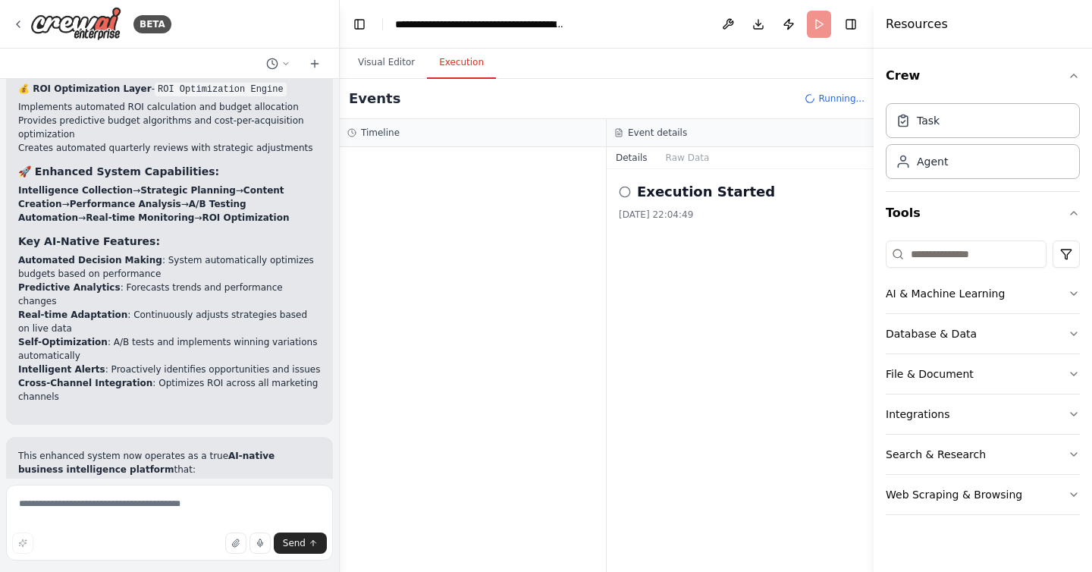
click at [454, 76] on button "Execution" at bounding box center [461, 63] width 69 height 32
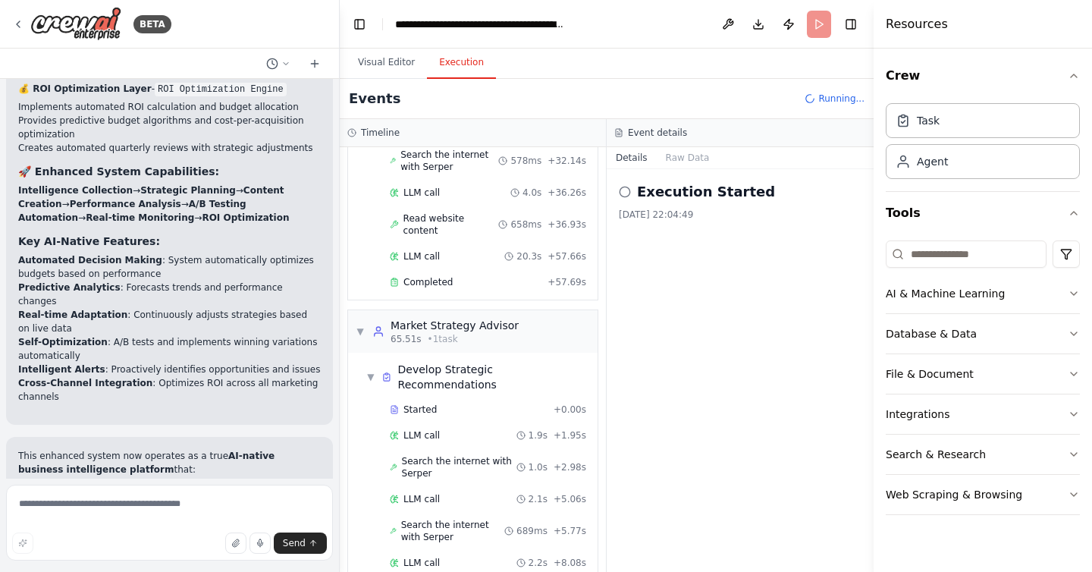
scroll to position [560, 0]
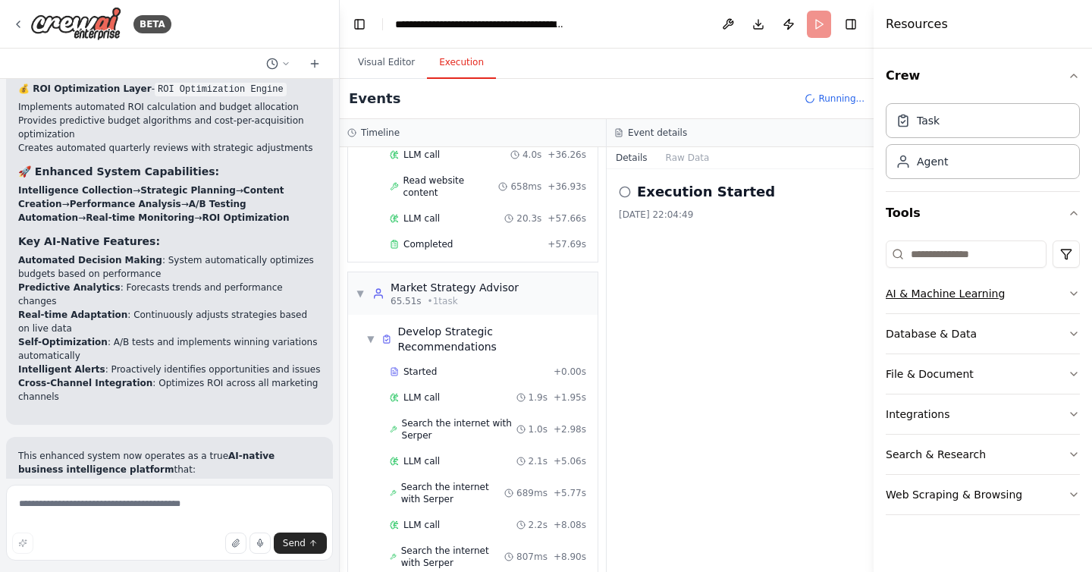
click at [1076, 294] on icon "button" at bounding box center [1074, 293] width 6 height 3
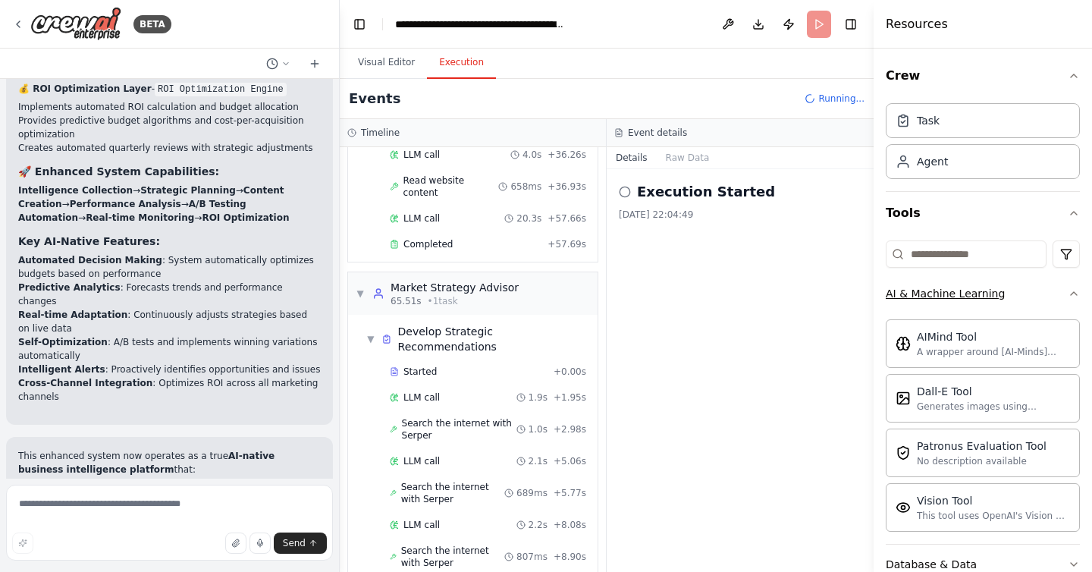
click at [1076, 294] on icon "button" at bounding box center [1074, 293] width 6 height 3
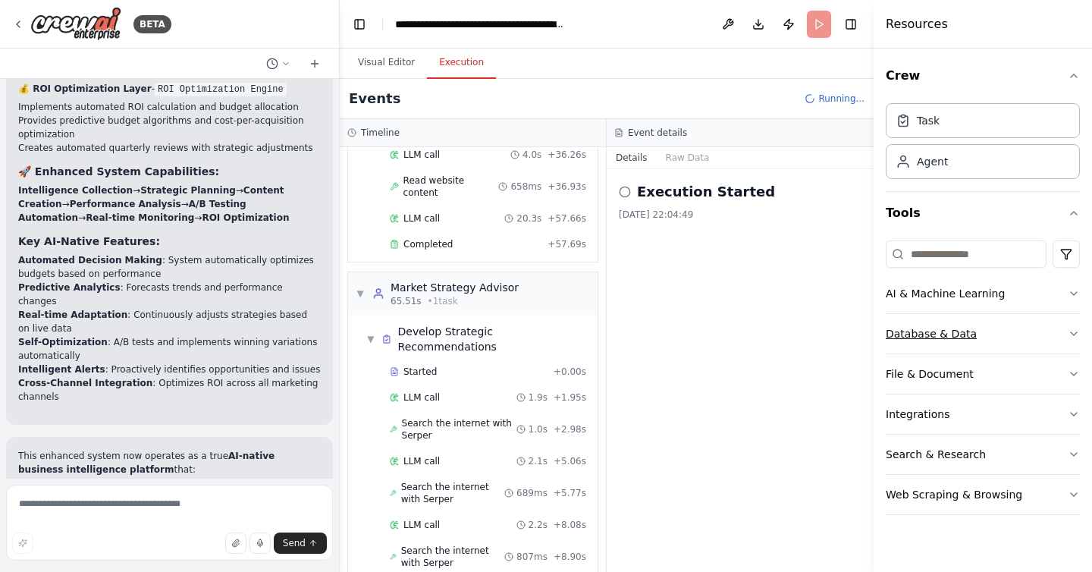
scroll to position [739, 0]
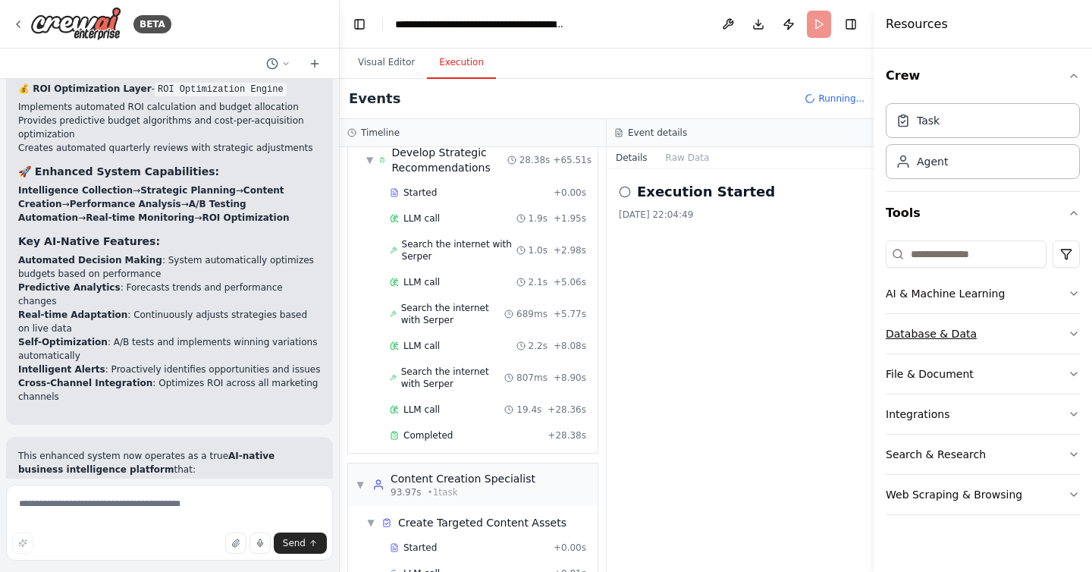
click at [1070, 327] on button "Database & Data" at bounding box center [983, 333] width 194 height 39
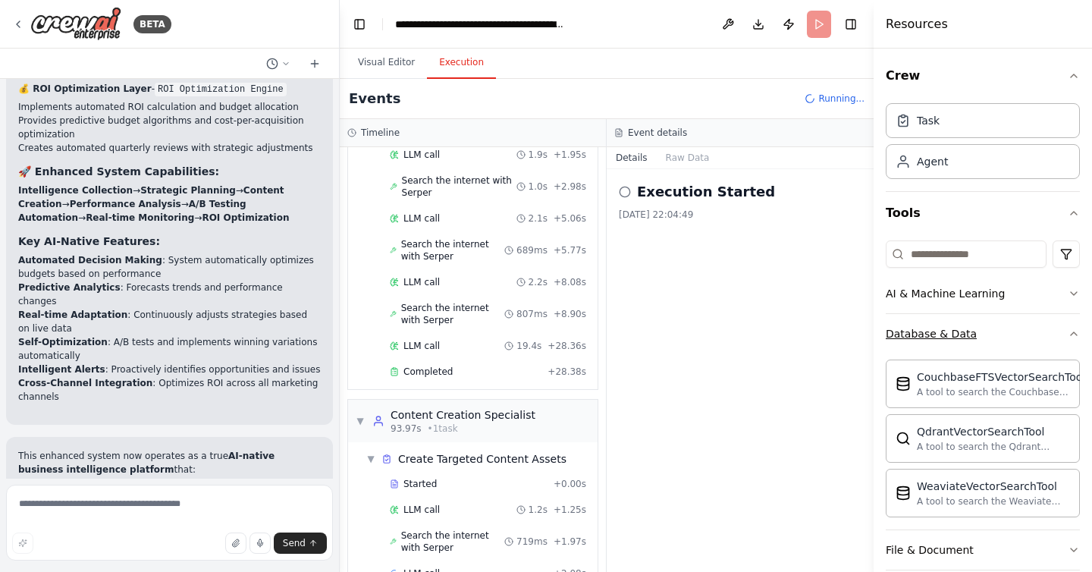
scroll to position [803, 0]
click at [1070, 328] on icon "button" at bounding box center [1074, 334] width 12 height 12
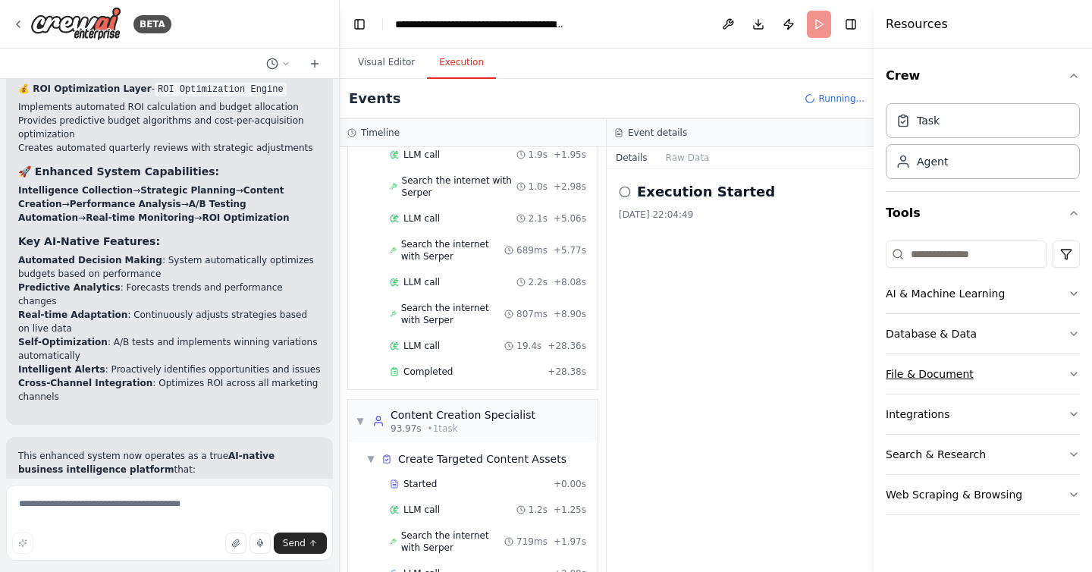
click at [1068, 376] on icon "button" at bounding box center [1074, 374] width 12 height 12
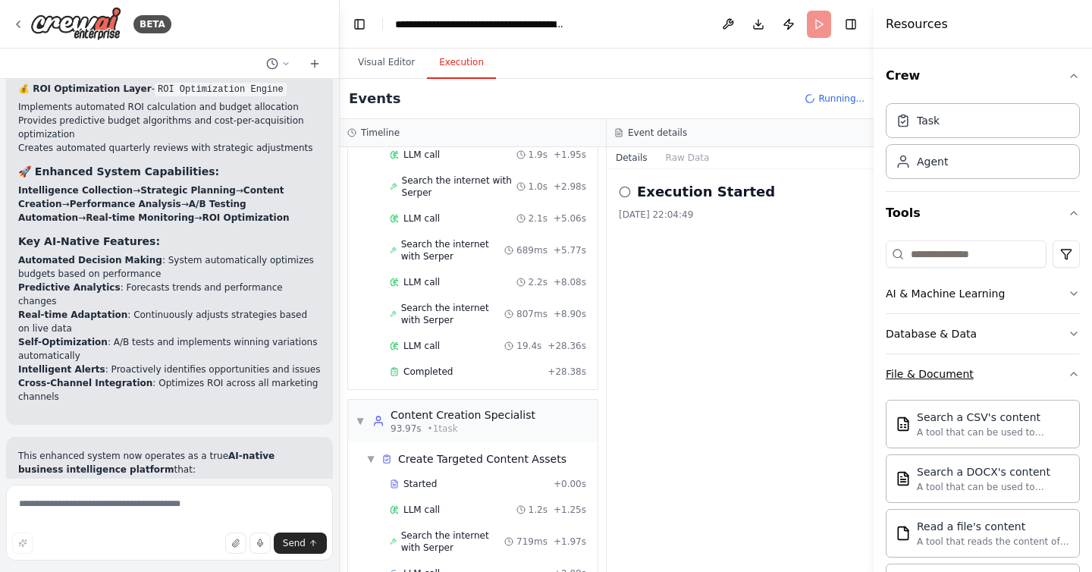
click at [1068, 376] on icon "button" at bounding box center [1074, 374] width 12 height 12
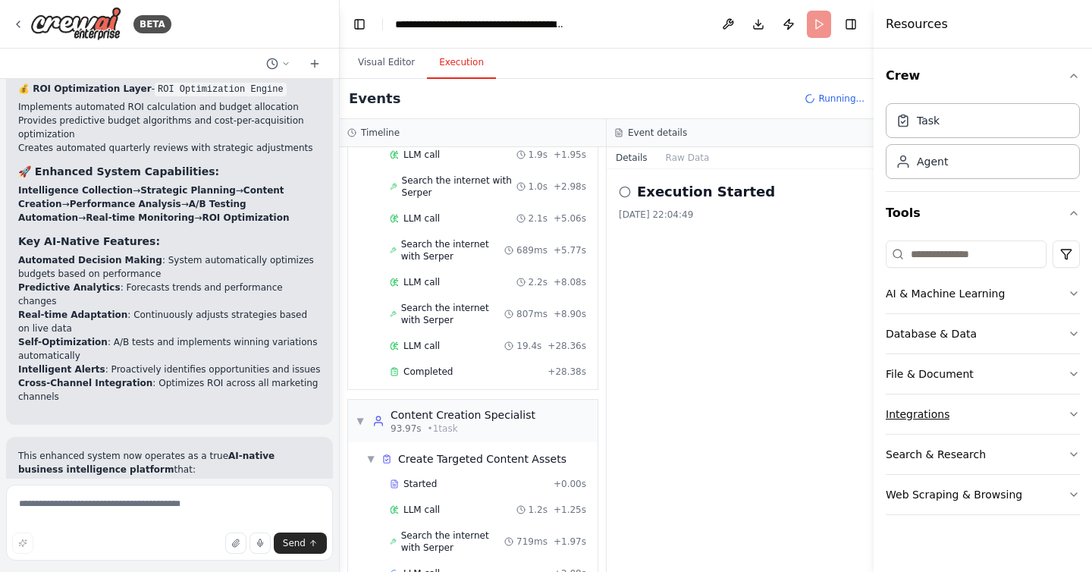
click at [1077, 414] on icon "button" at bounding box center [1074, 414] width 12 height 12
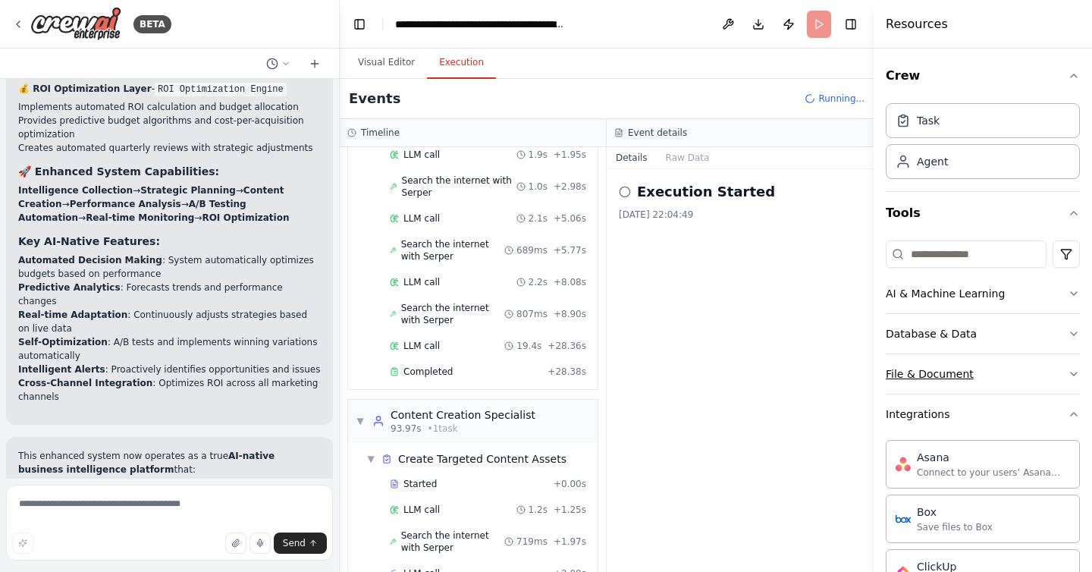
scroll to position [29, 0]
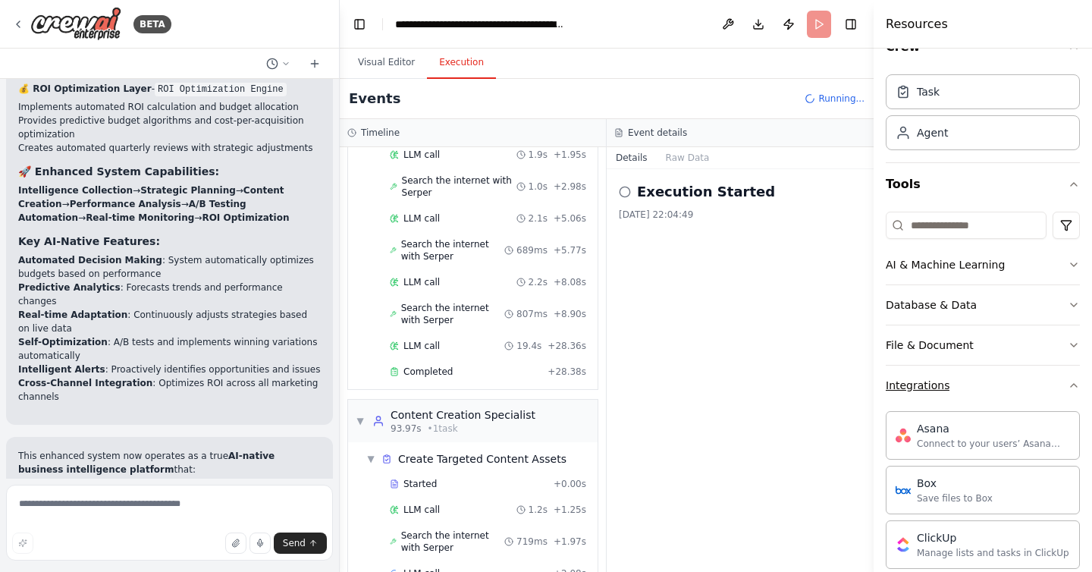
click at [1073, 383] on icon "button" at bounding box center [1074, 385] width 12 height 12
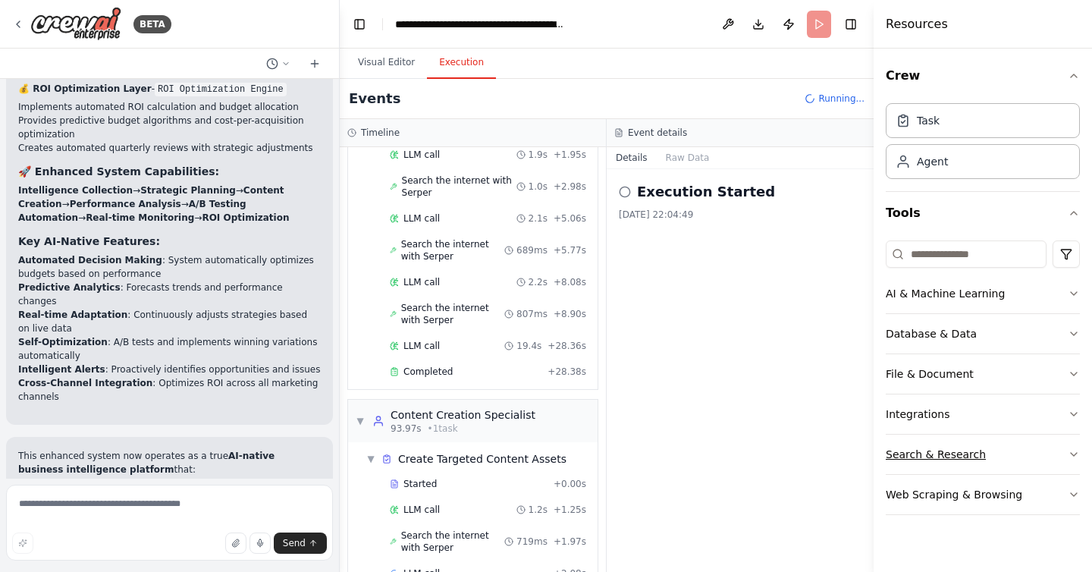
click at [1067, 451] on button "Search & Research" at bounding box center [983, 454] width 194 height 39
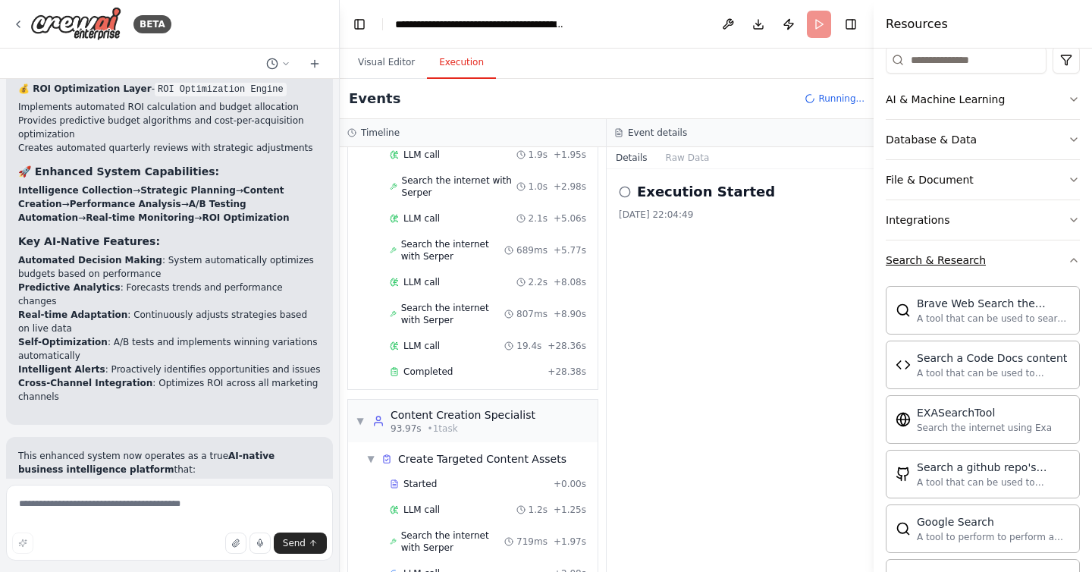
scroll to position [176, 0]
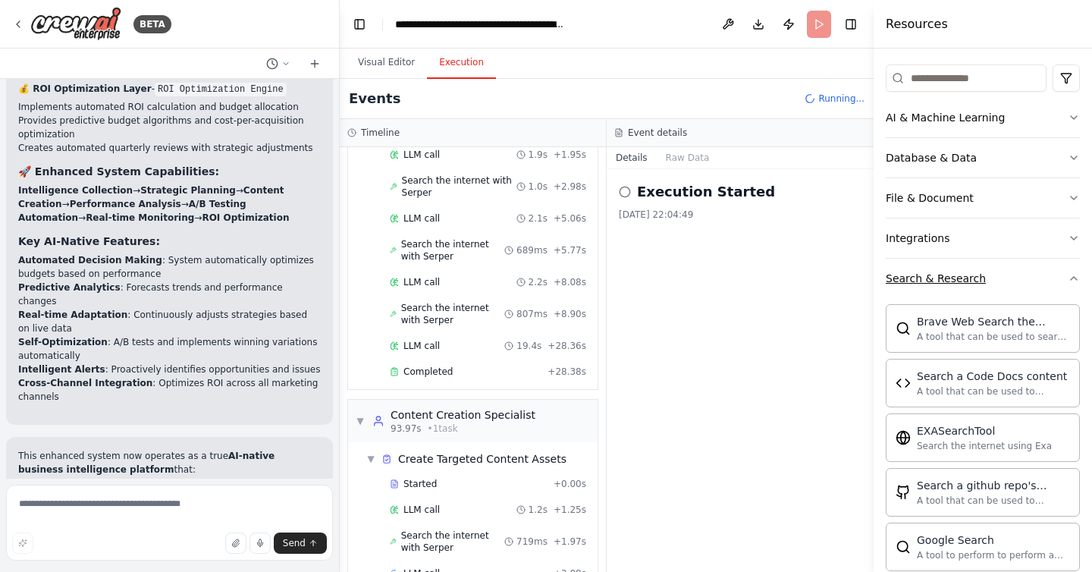
click at [1074, 275] on icon "button" at bounding box center [1074, 278] width 12 height 12
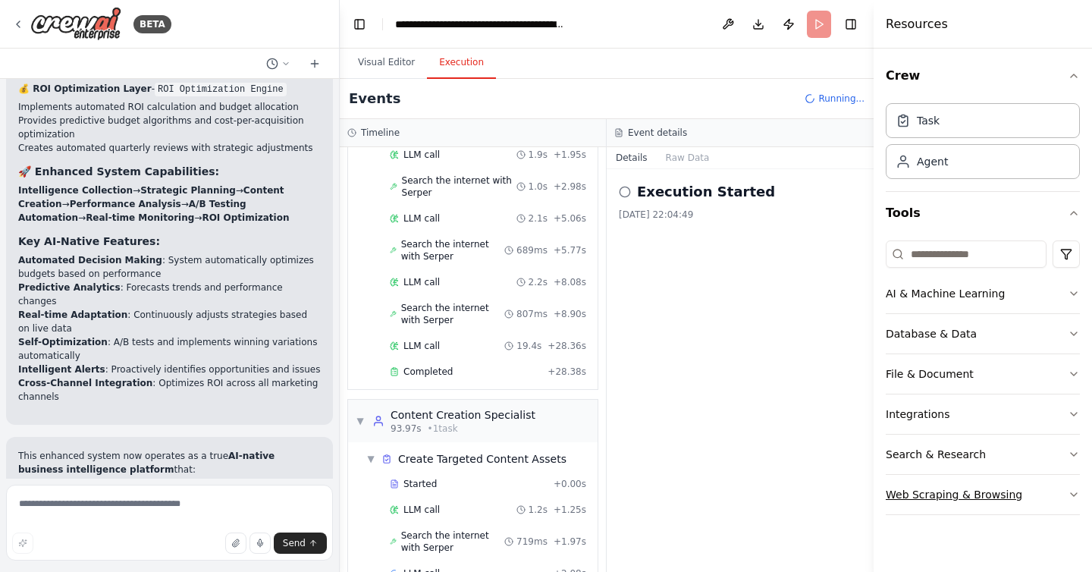
click at [1074, 491] on icon "button" at bounding box center [1074, 495] width 12 height 12
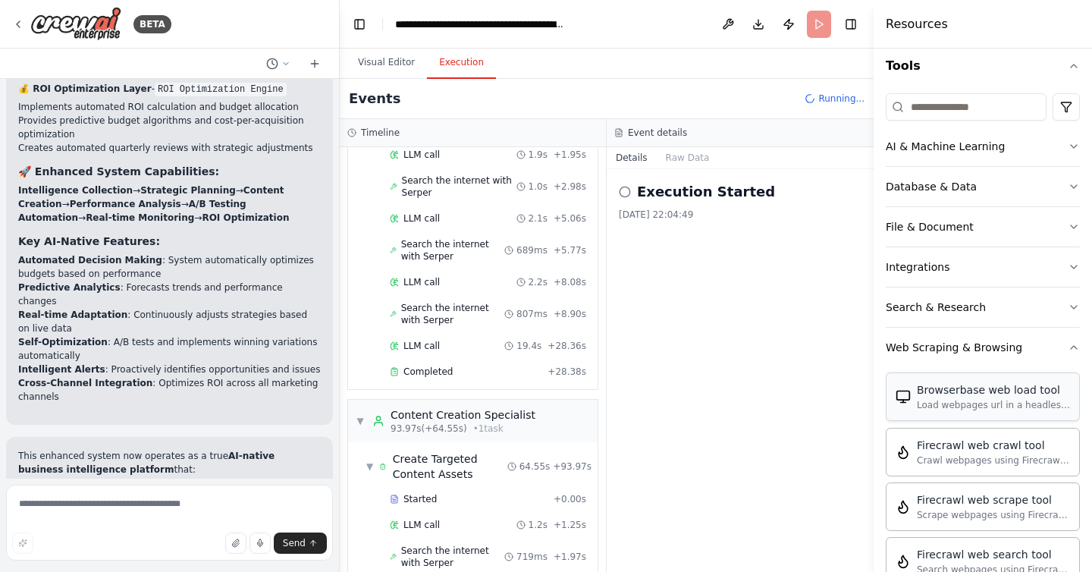
scroll to position [997, 0]
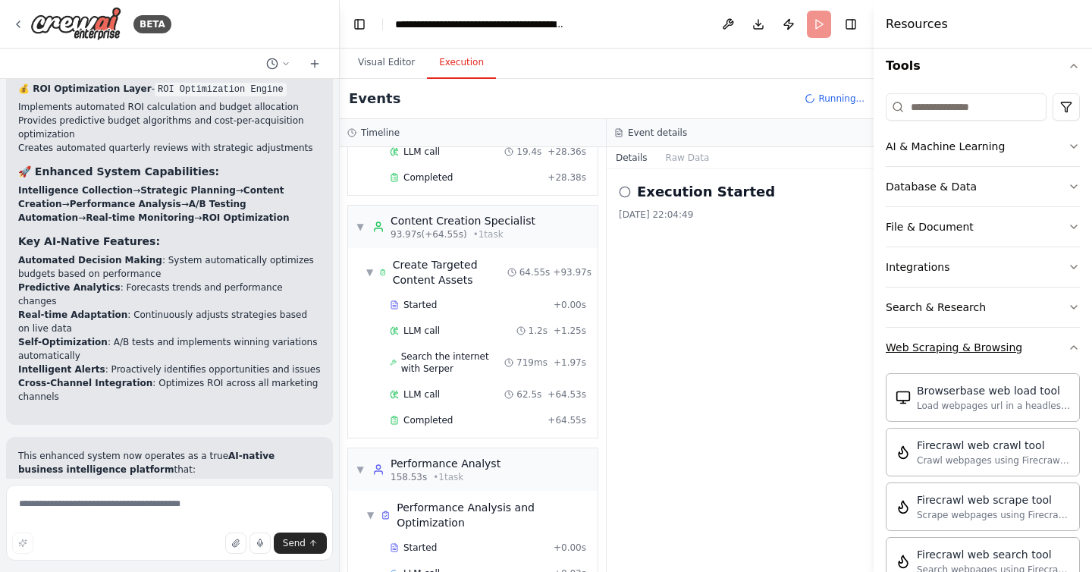
click at [1073, 347] on icon "button" at bounding box center [1074, 347] width 12 height 12
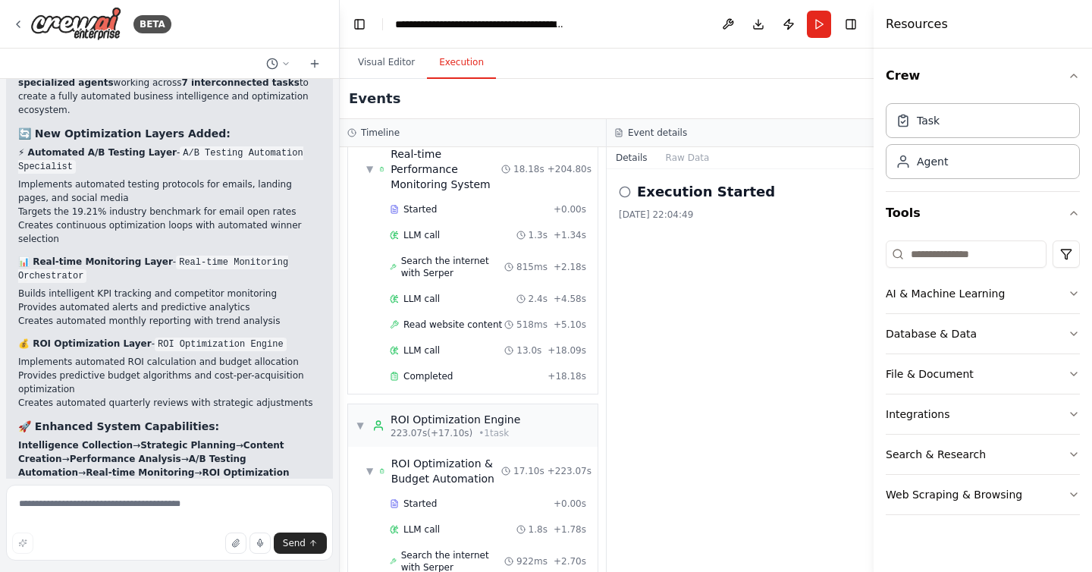
scroll to position [11333, 0]
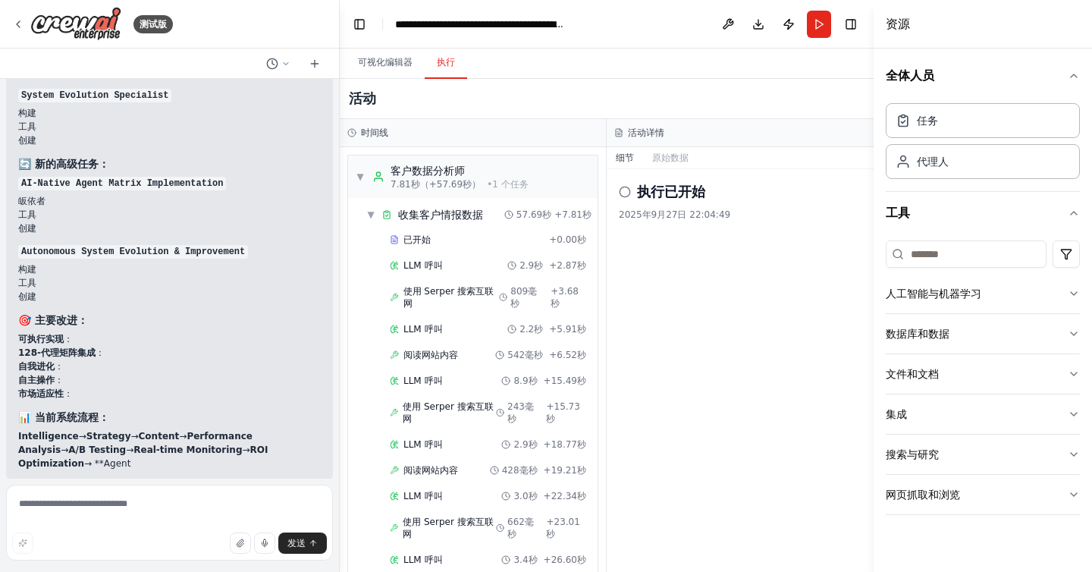
scroll to position [12731, 0]
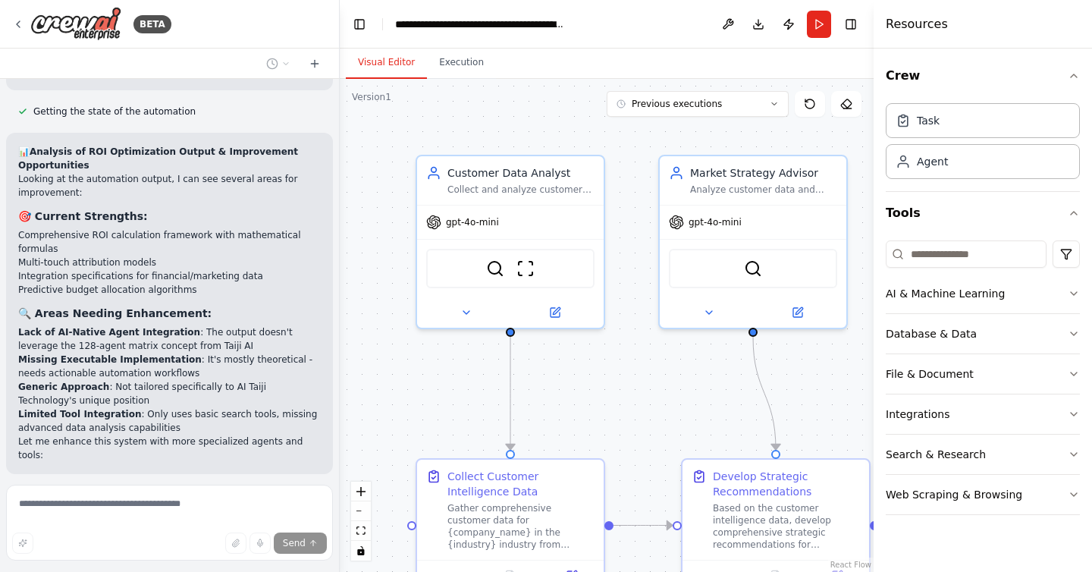
scroll to position [14069, 0]
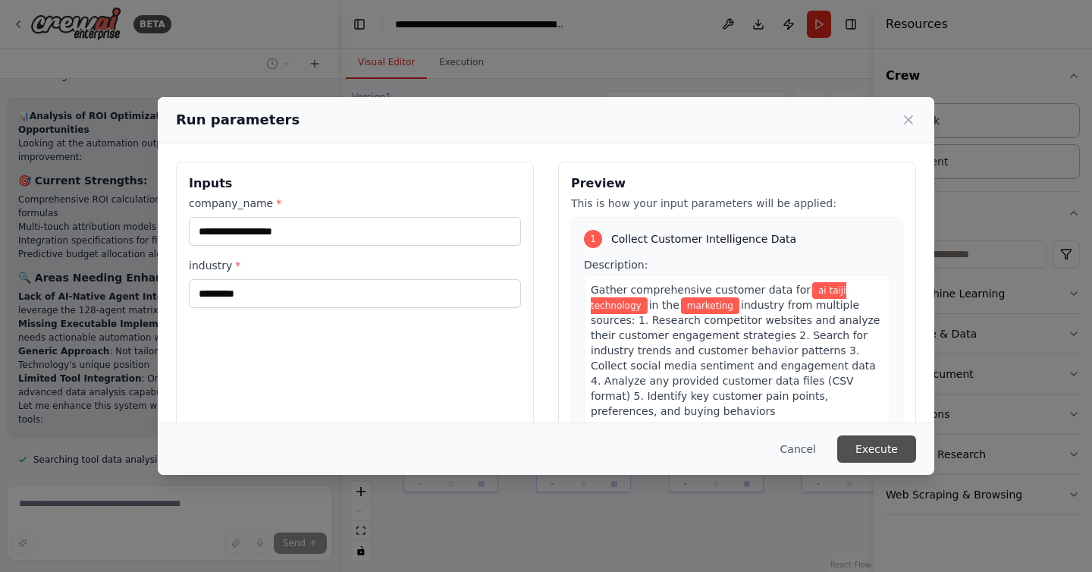
click at [896, 444] on button "Execute" at bounding box center [877, 448] width 79 height 27
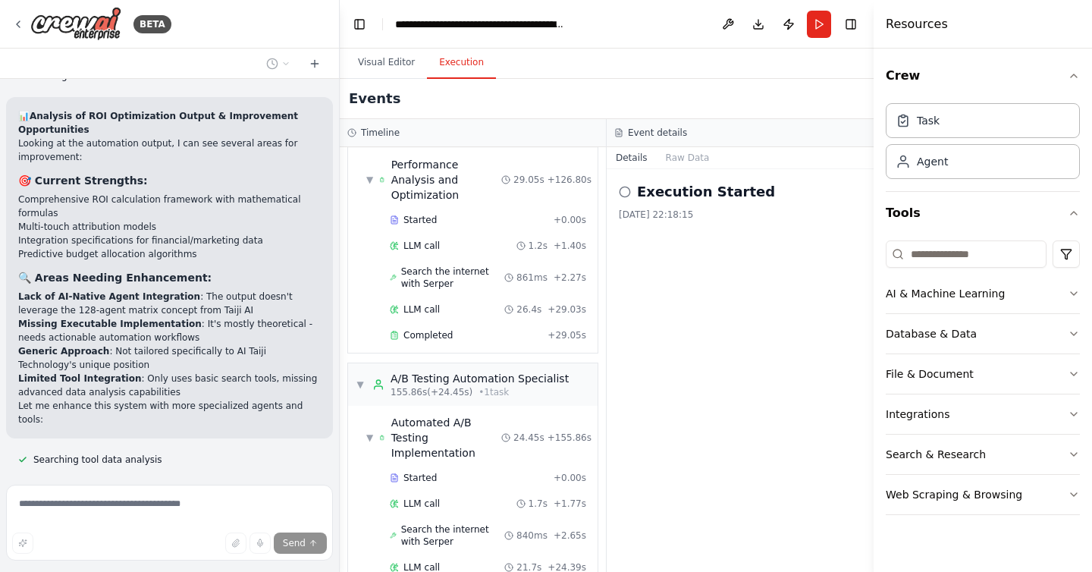
scroll to position [14069, 0]
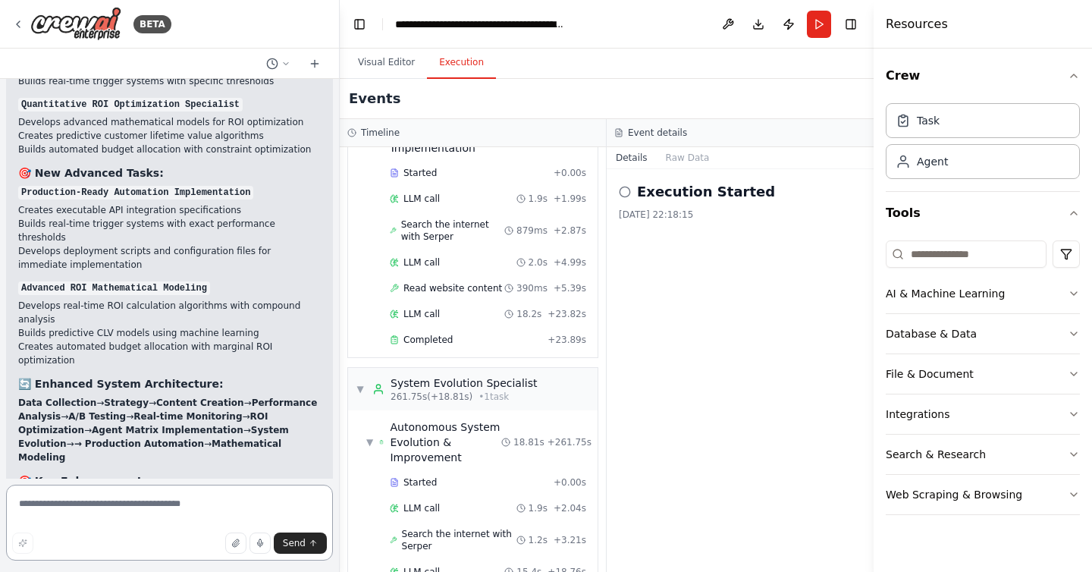
scroll to position [16092, 0]
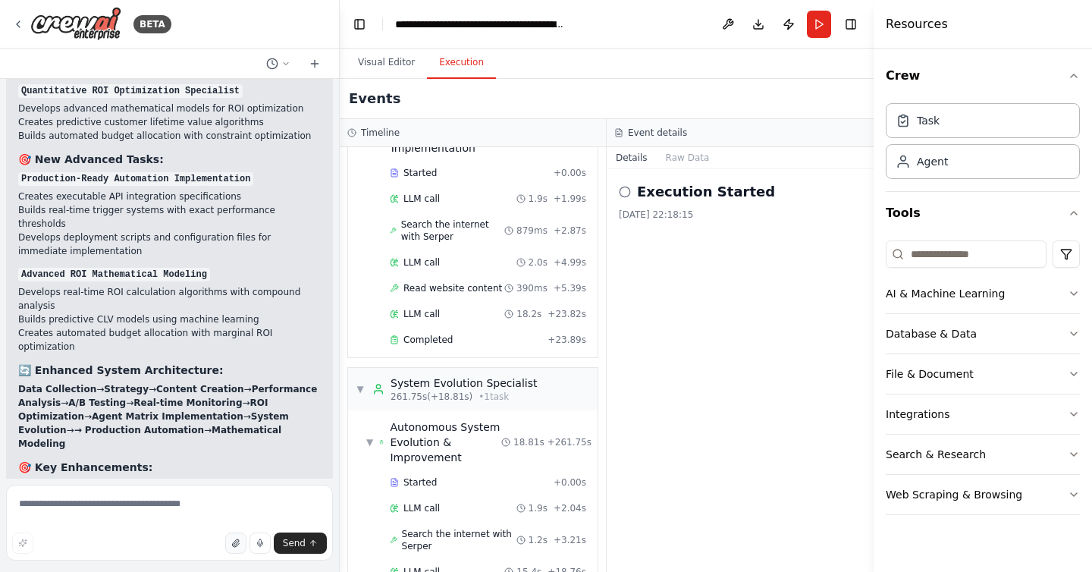
click at [241, 550] on button "button" at bounding box center [235, 543] width 21 height 21
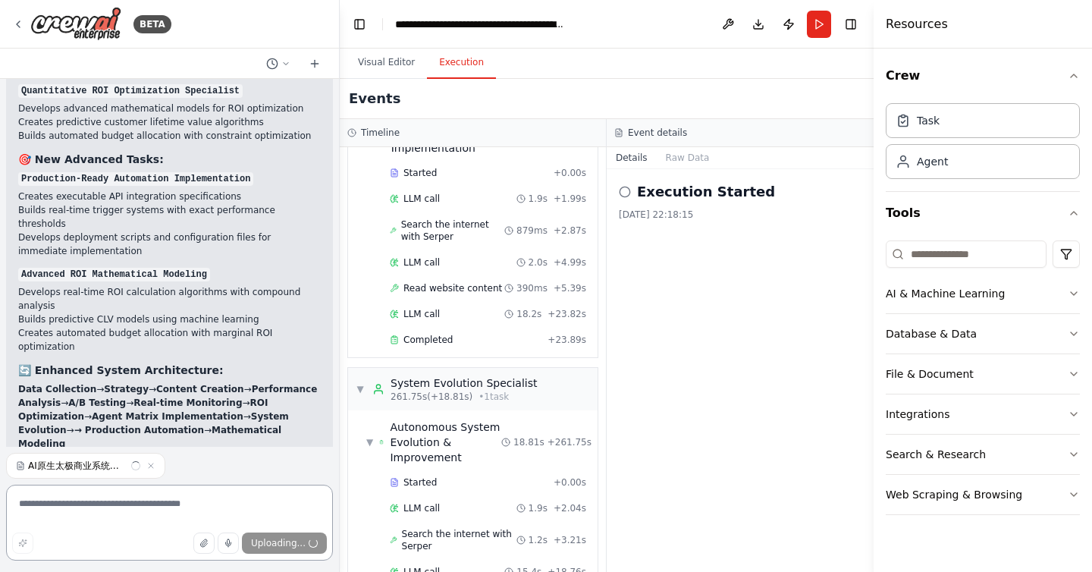
click at [203, 515] on textarea at bounding box center [169, 523] width 327 height 76
click at [302, 544] on span "Send" at bounding box center [294, 543] width 23 height 12
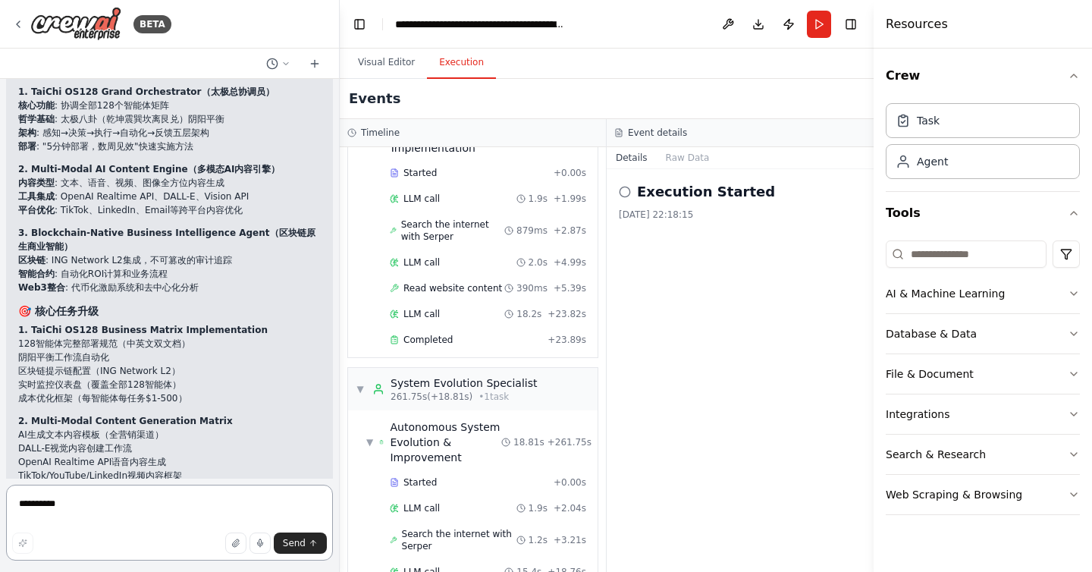
scroll to position [17890, 0]
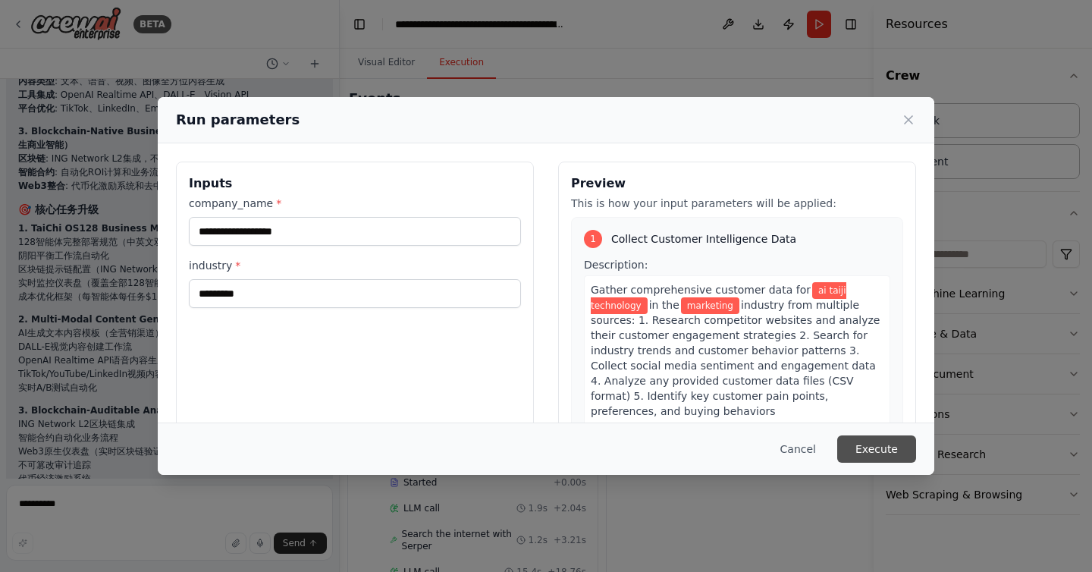
click at [880, 444] on button "Execute" at bounding box center [877, 448] width 79 height 27
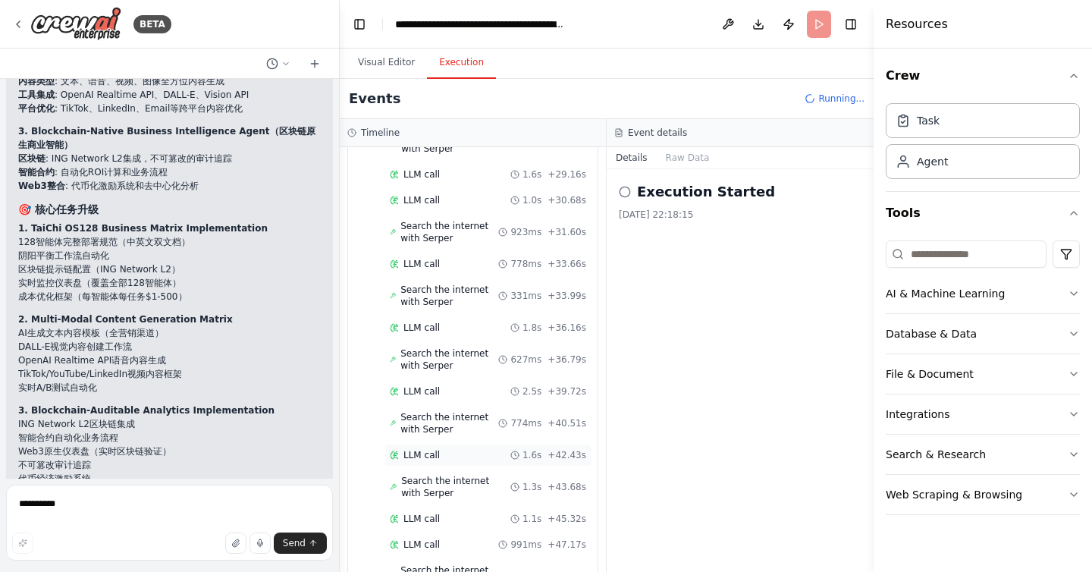
scroll to position [4177, 0]
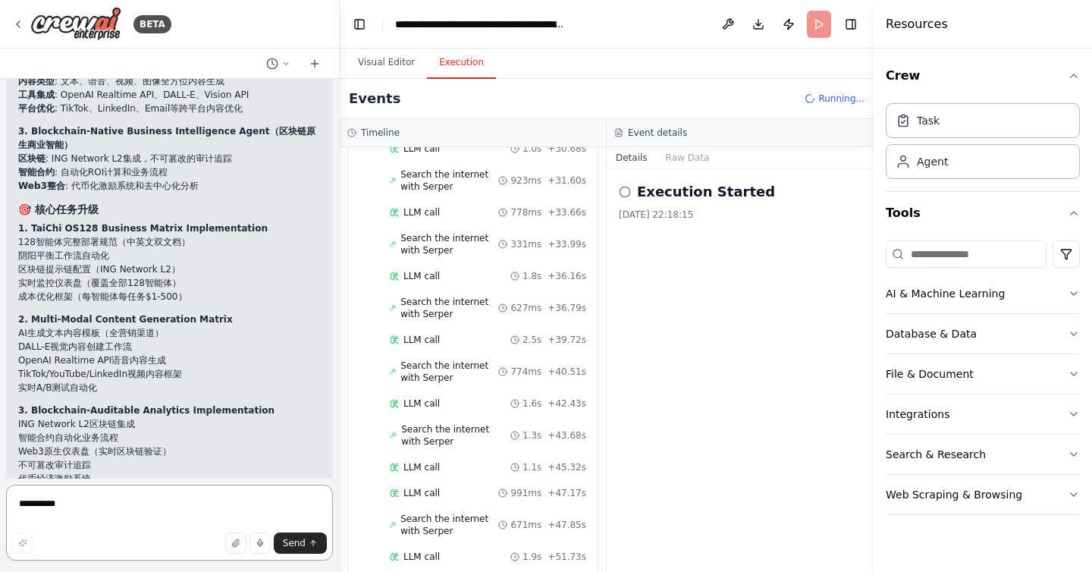
click at [115, 491] on textarea "**********" at bounding box center [169, 523] width 327 height 76
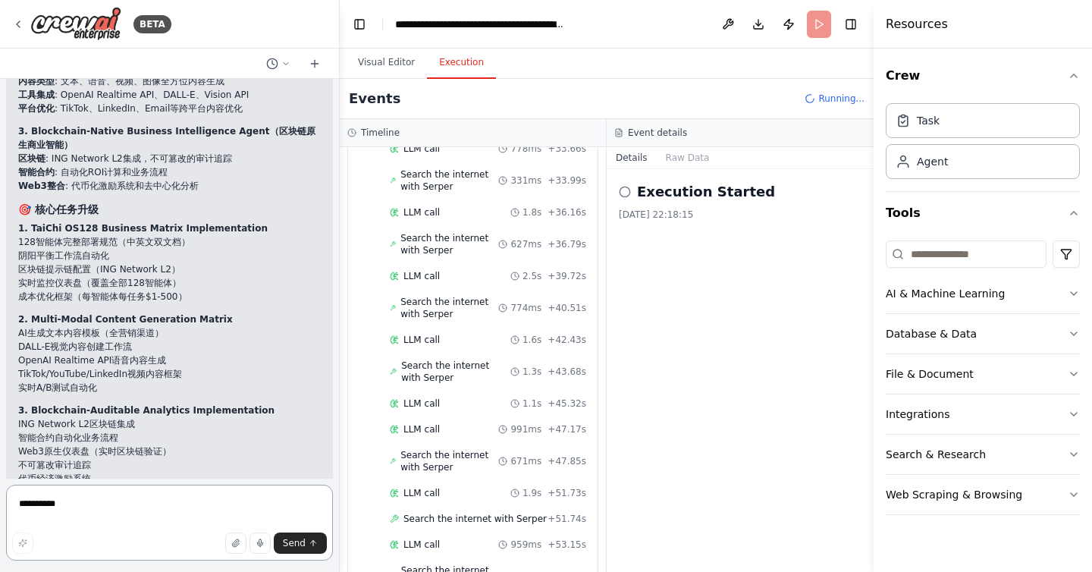
scroll to position [4293, 0]
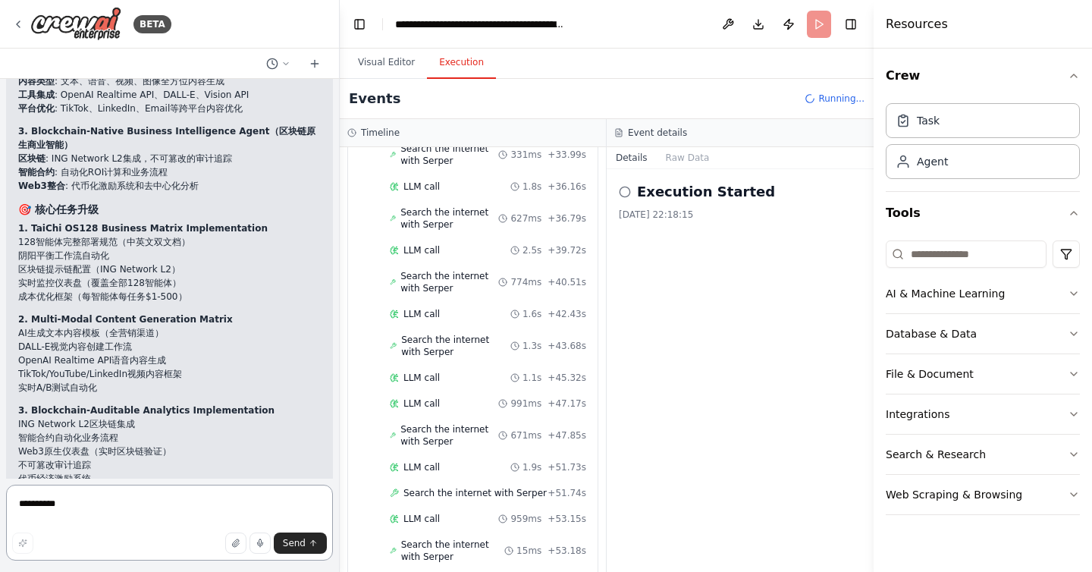
paste textarea "**********"
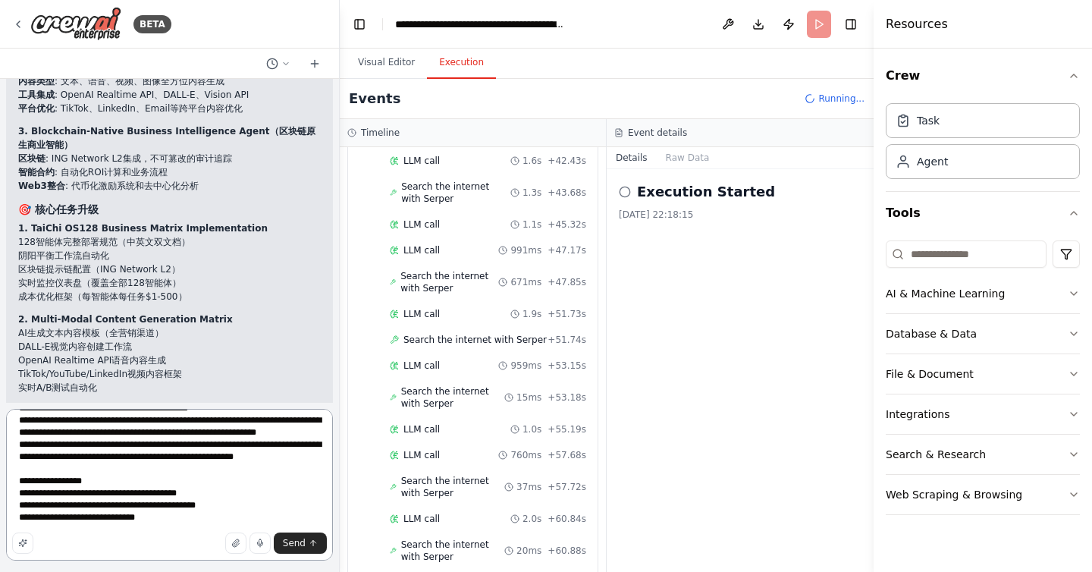
scroll to position [3346, 0]
drag, startPoint x: 14, startPoint y: 463, endPoint x: 138, endPoint y: 569, distance: 163.0
click at [138, 569] on form "Send" at bounding box center [169, 487] width 339 height 169
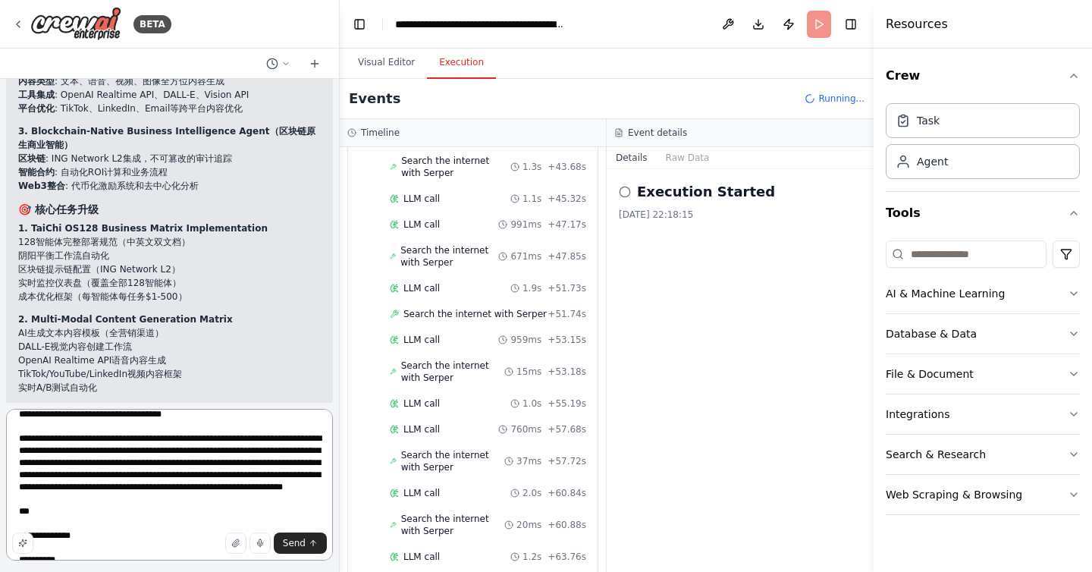
scroll to position [0, 0]
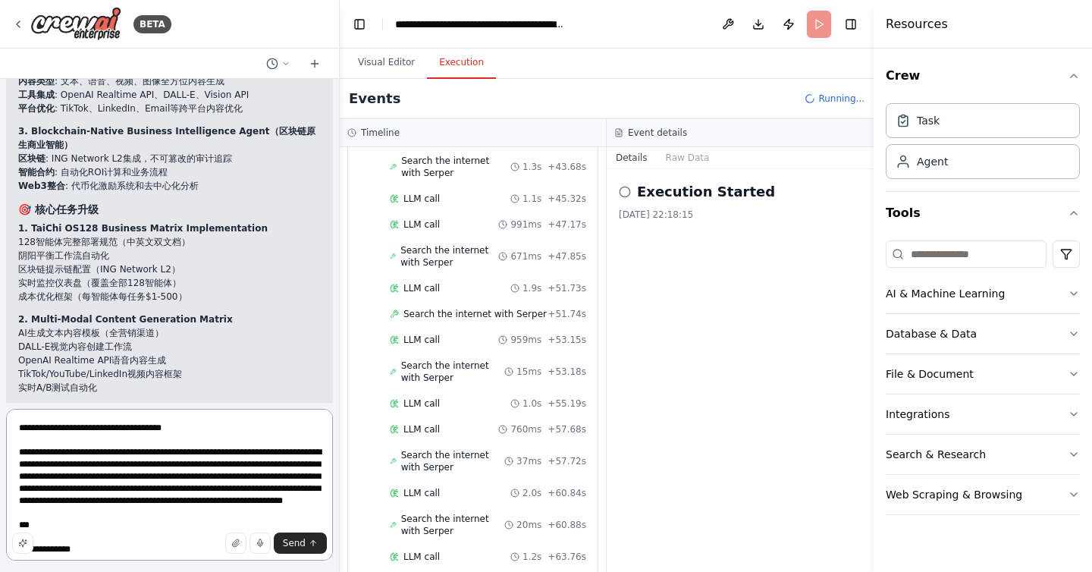
click at [61, 446] on textarea at bounding box center [169, 485] width 327 height 152
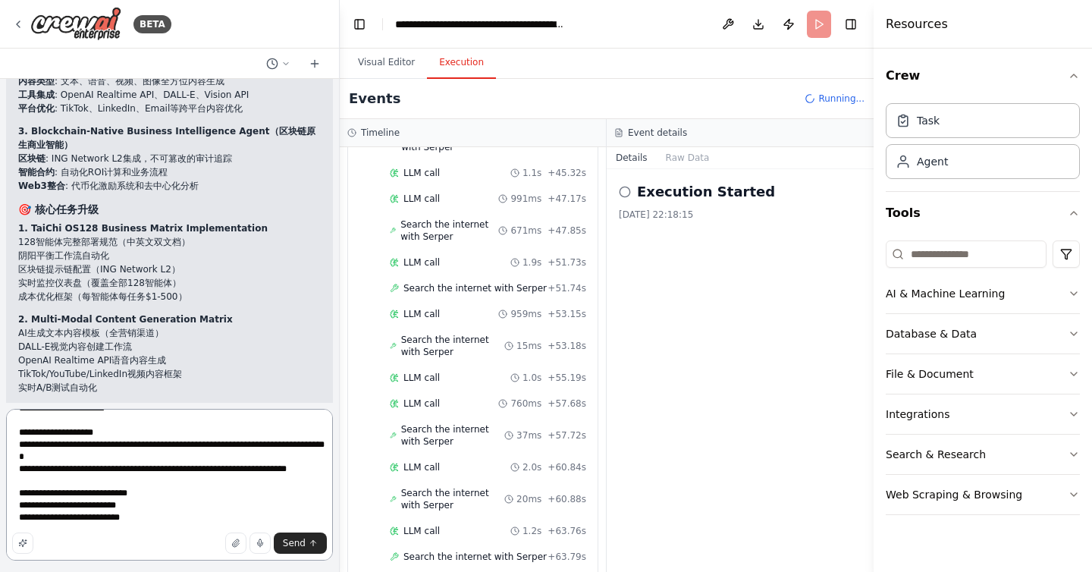
click at [30, 527] on textarea at bounding box center [169, 485] width 327 height 152
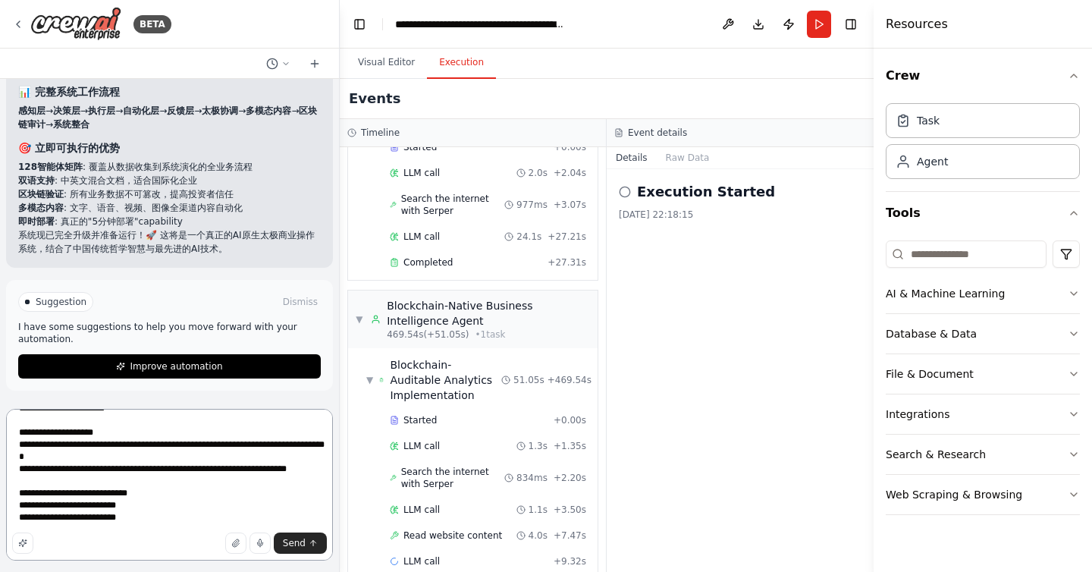
scroll to position [17190, 0]
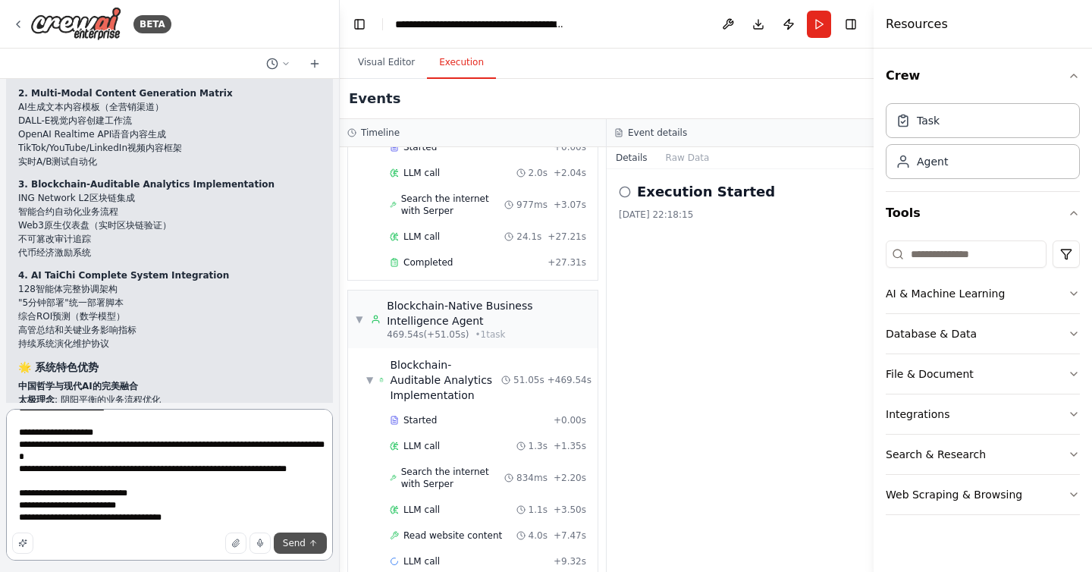
type textarea "**********"
click at [296, 548] on span "Send" at bounding box center [294, 543] width 23 height 12
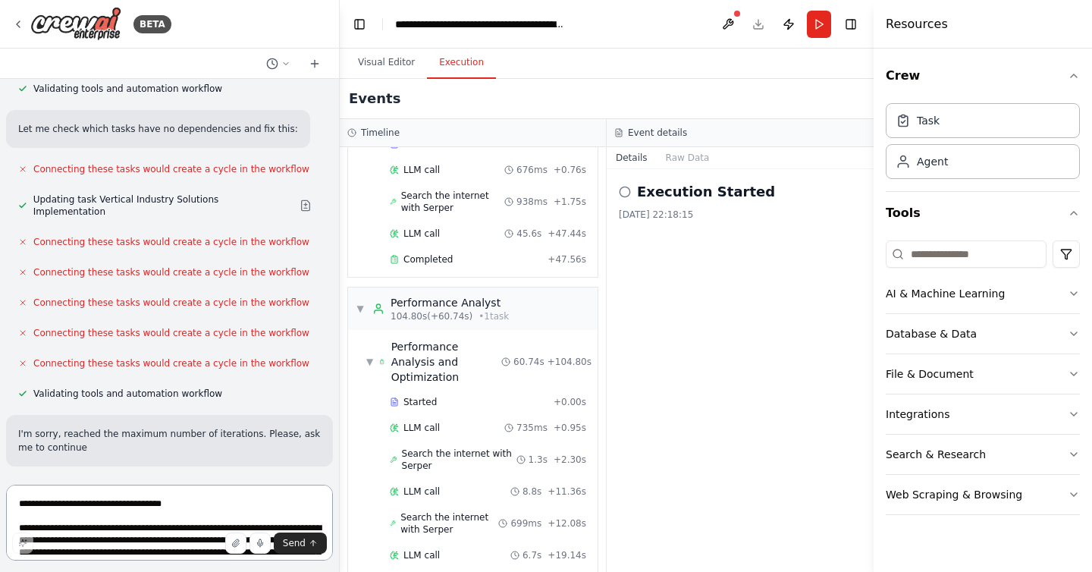
scroll to position [21172, 0]
click at [147, 504] on textarea at bounding box center [169, 523] width 327 height 76
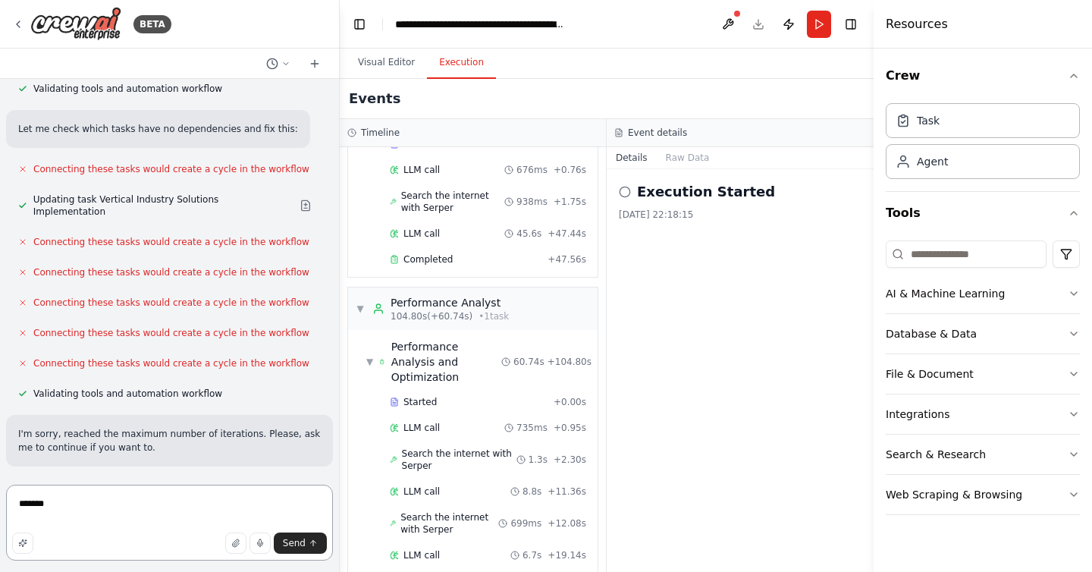
type textarea "********"
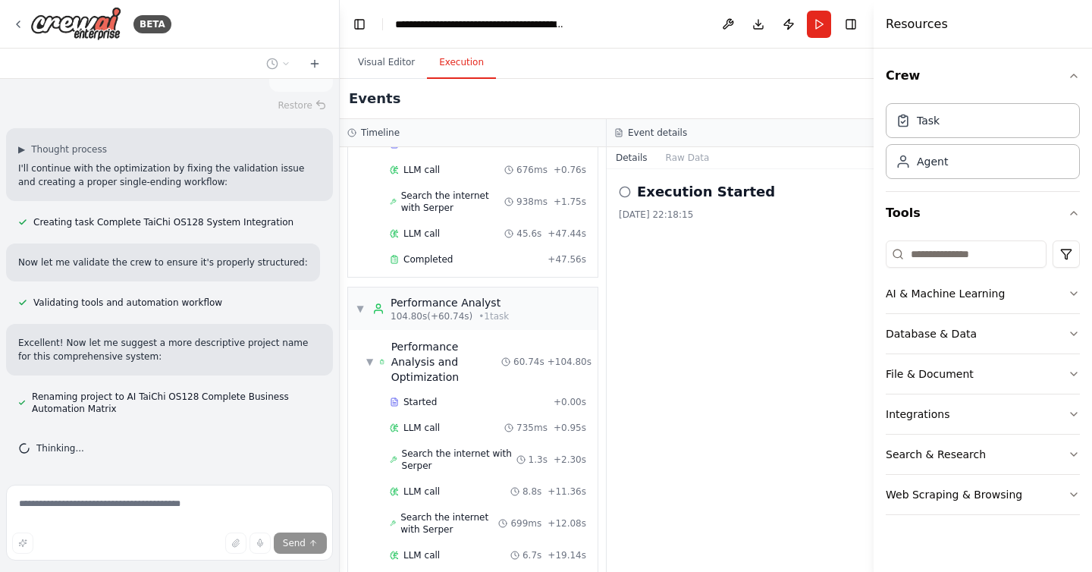
scroll to position [21770, 0]
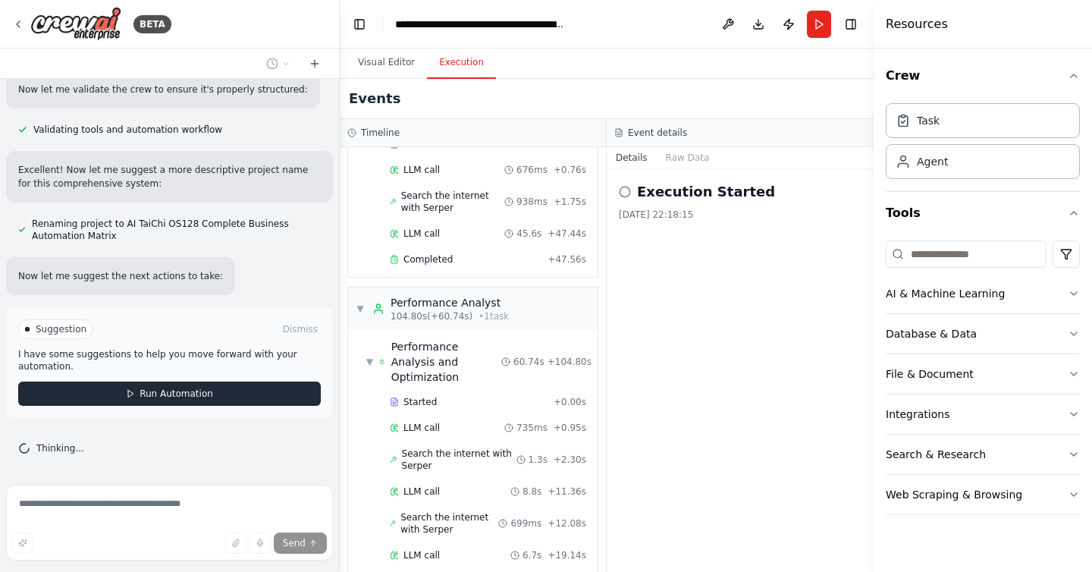
click at [193, 399] on span "Run Automation" at bounding box center [177, 394] width 74 height 12
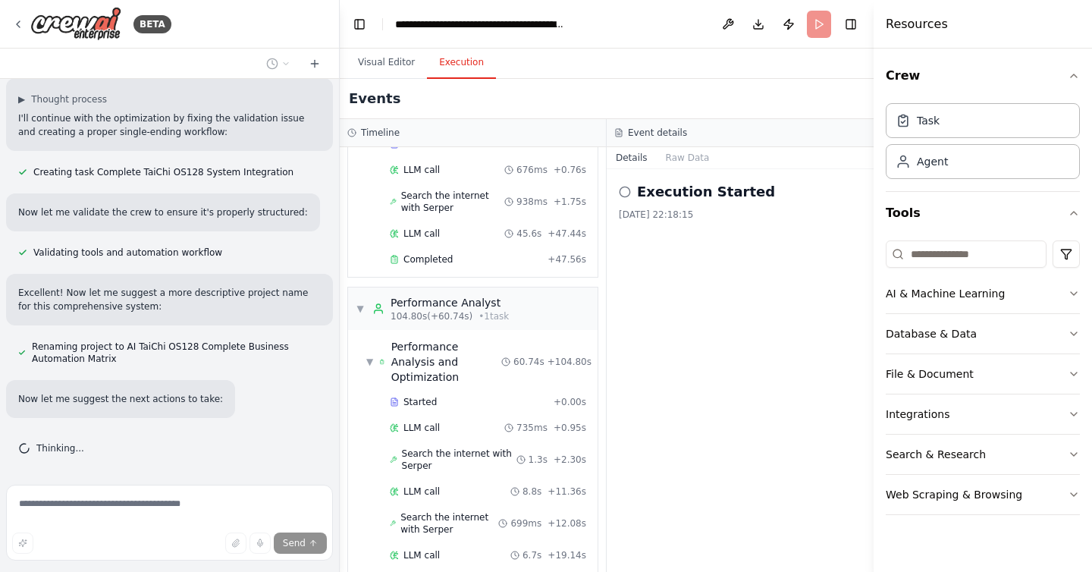
scroll to position [21647, 0]
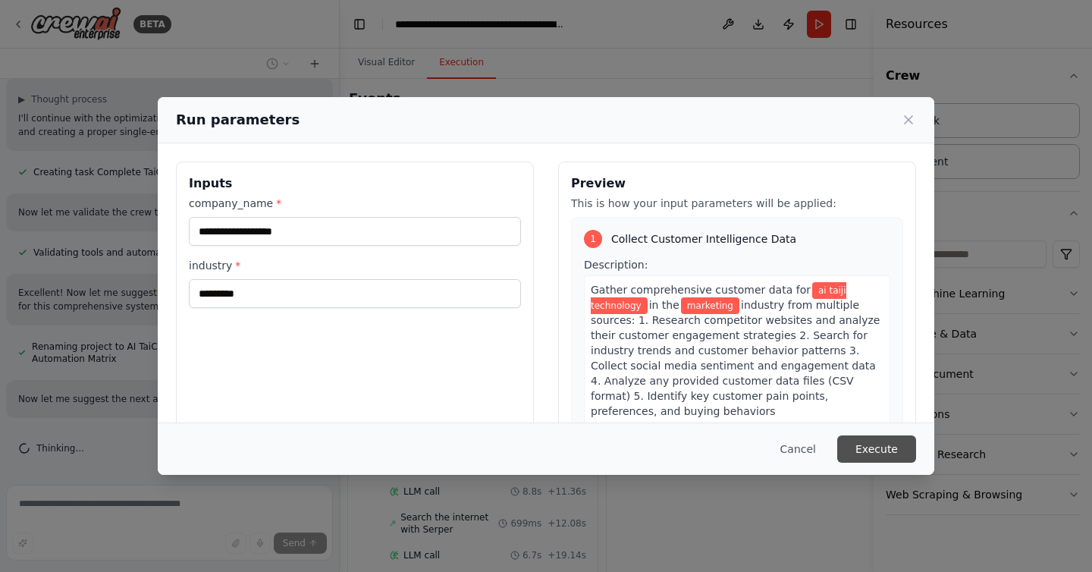
click at [882, 444] on button "Execute" at bounding box center [877, 448] width 79 height 27
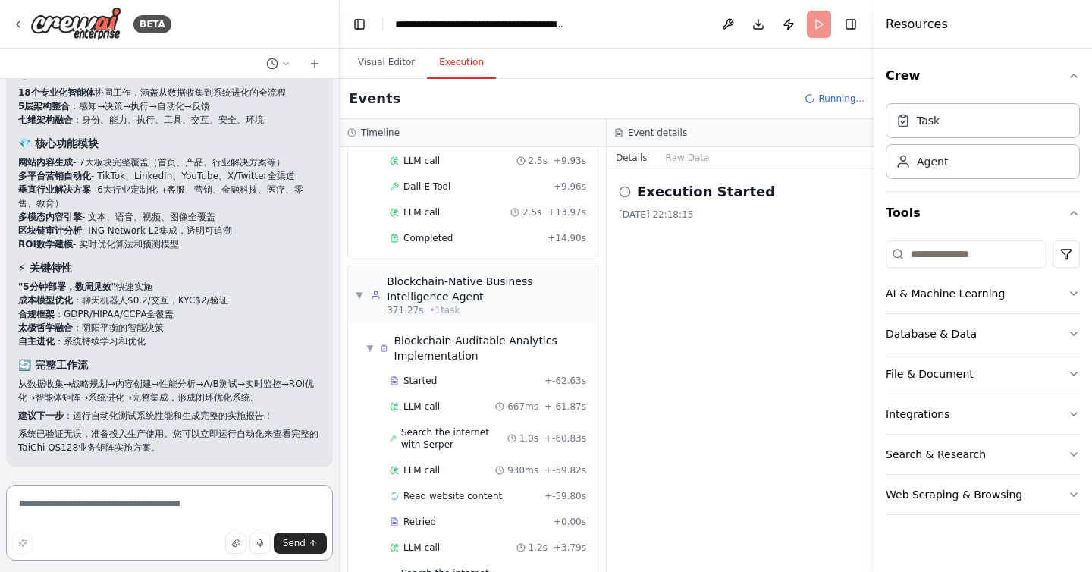
scroll to position [4268, 0]
click at [1062, 292] on button "AI & Machine Learning" at bounding box center [983, 293] width 194 height 39
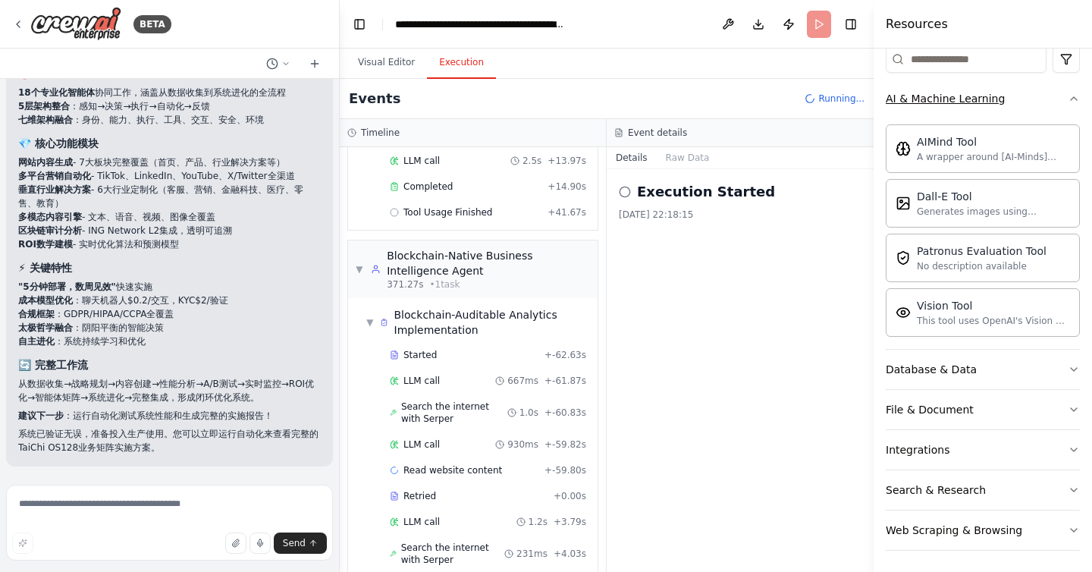
scroll to position [197, 0]
click at [1054, 363] on button "Database & Data" at bounding box center [983, 366] width 194 height 39
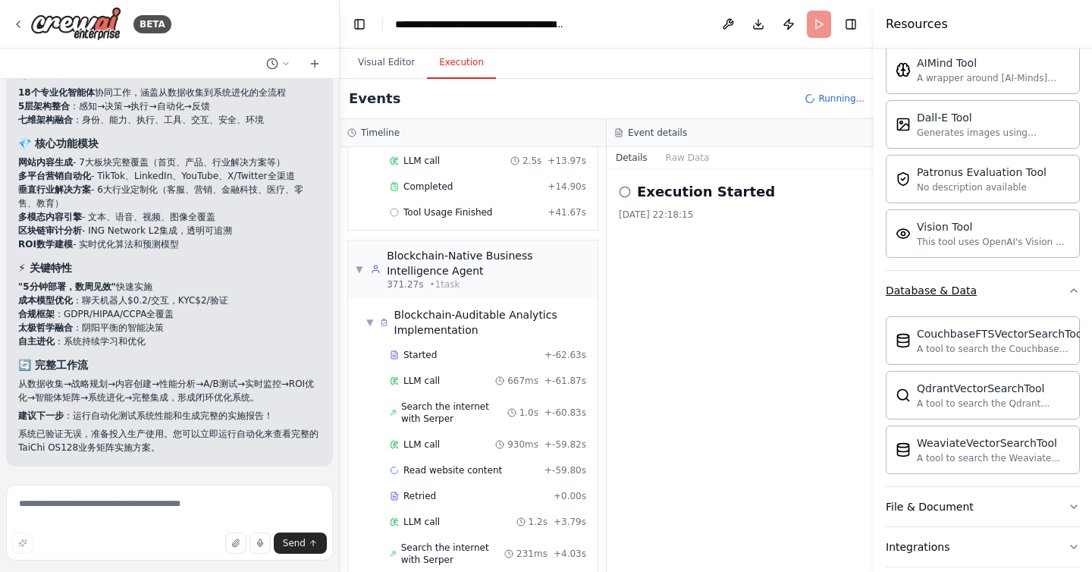
scroll to position [374, 0]
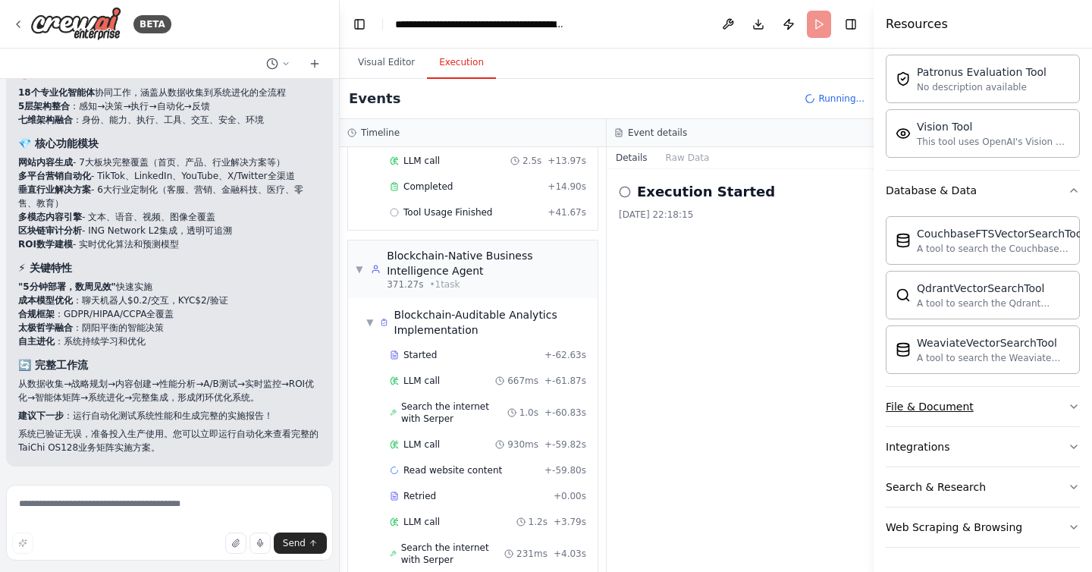
click at [1058, 410] on button "File & Document" at bounding box center [983, 406] width 194 height 39
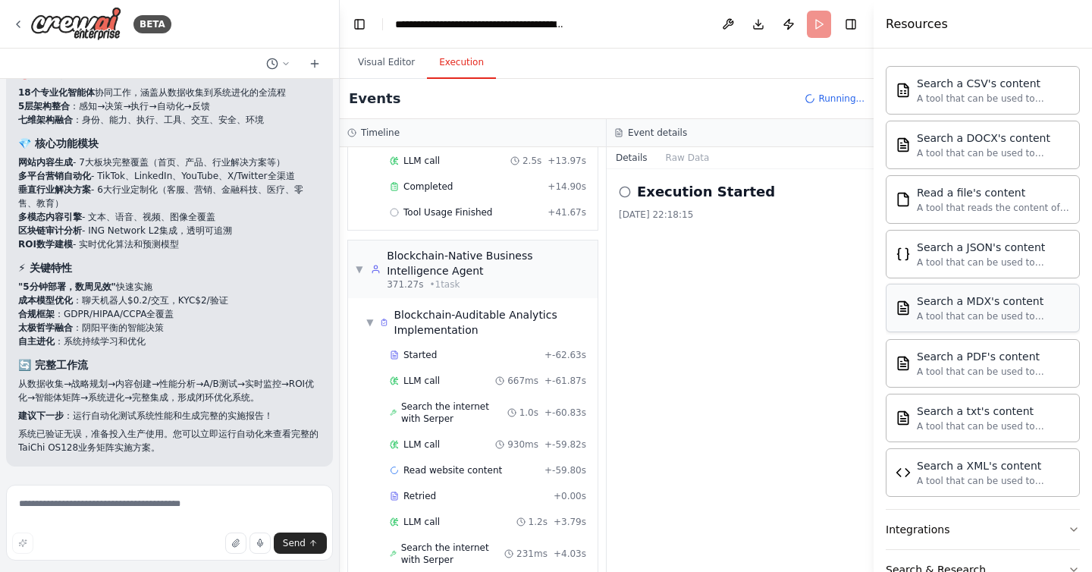
scroll to position [823, 0]
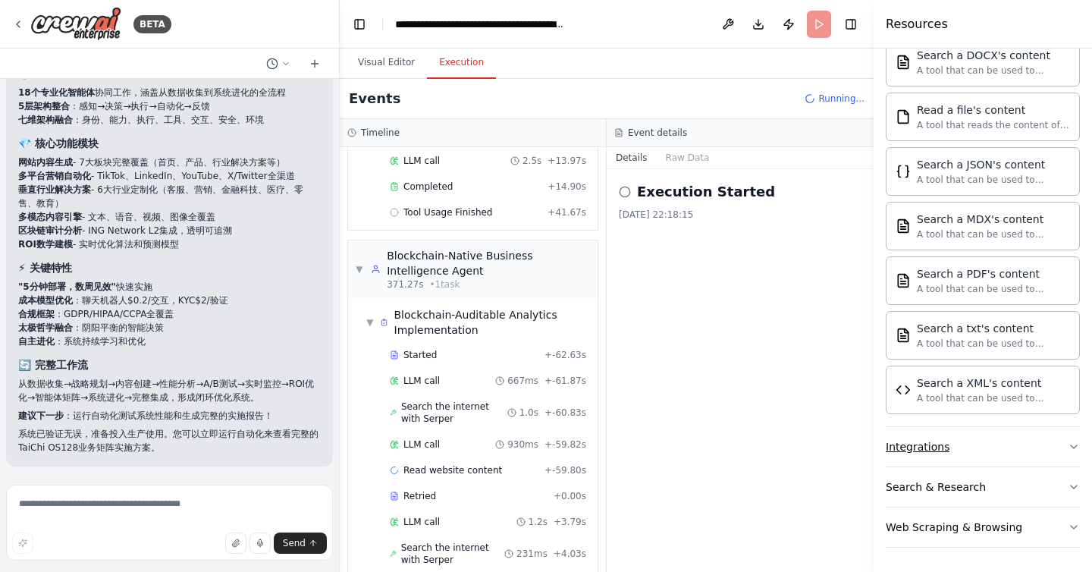
click at [1034, 446] on button "Integrations" at bounding box center [983, 446] width 194 height 39
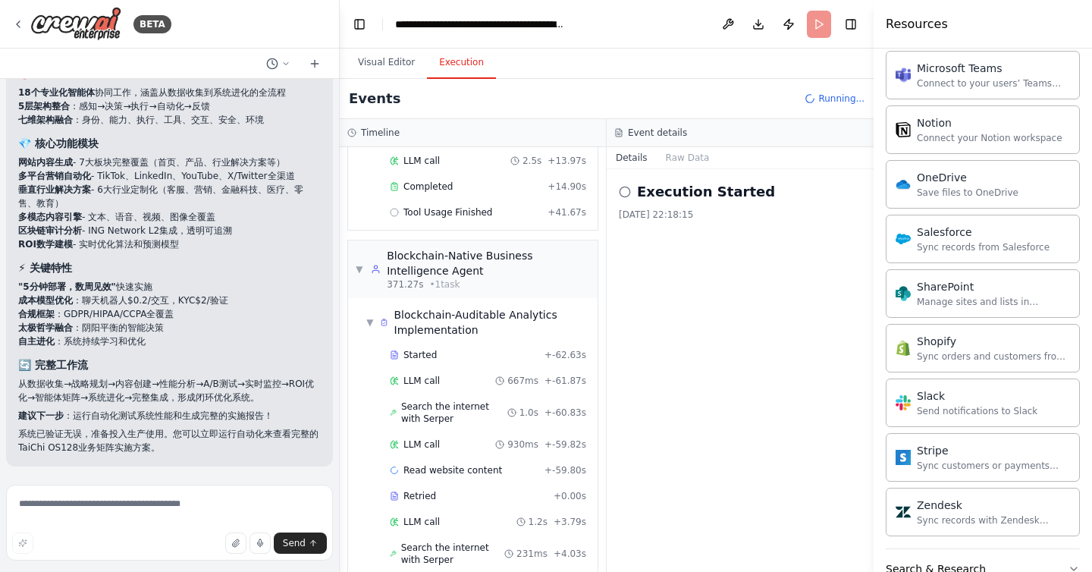
scroll to position [2037, 0]
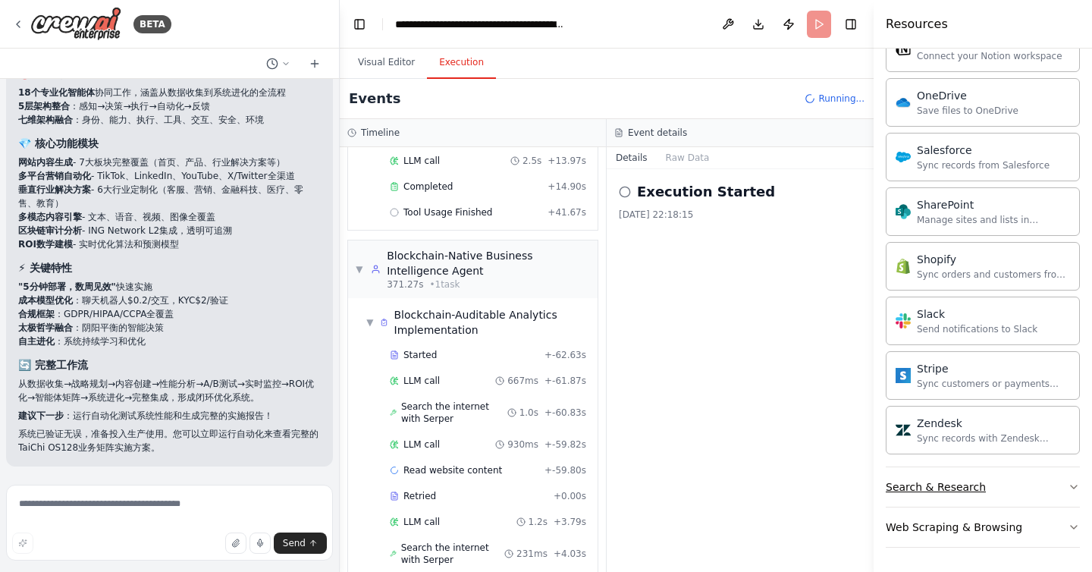
click at [1048, 488] on button "Search & Research" at bounding box center [983, 486] width 194 height 39
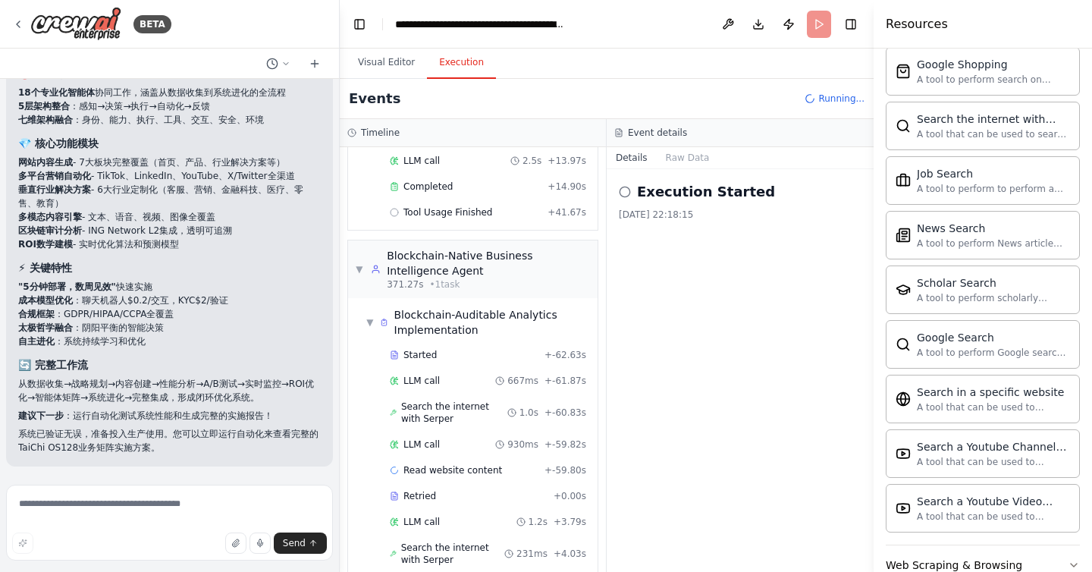
scroll to position [2814, 0]
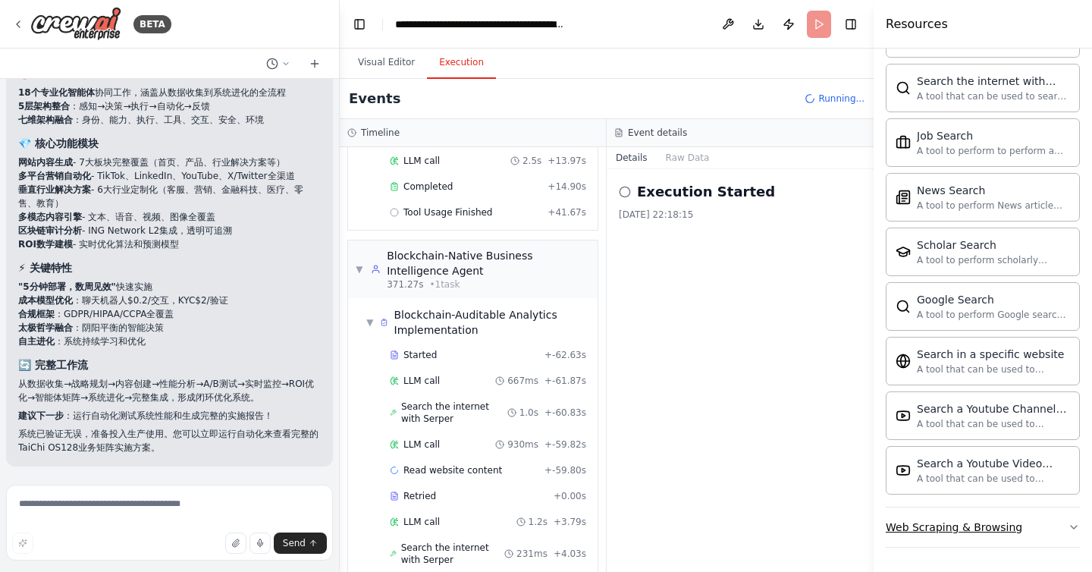
click at [1044, 528] on button "Web Scraping & Browsing" at bounding box center [983, 527] width 194 height 39
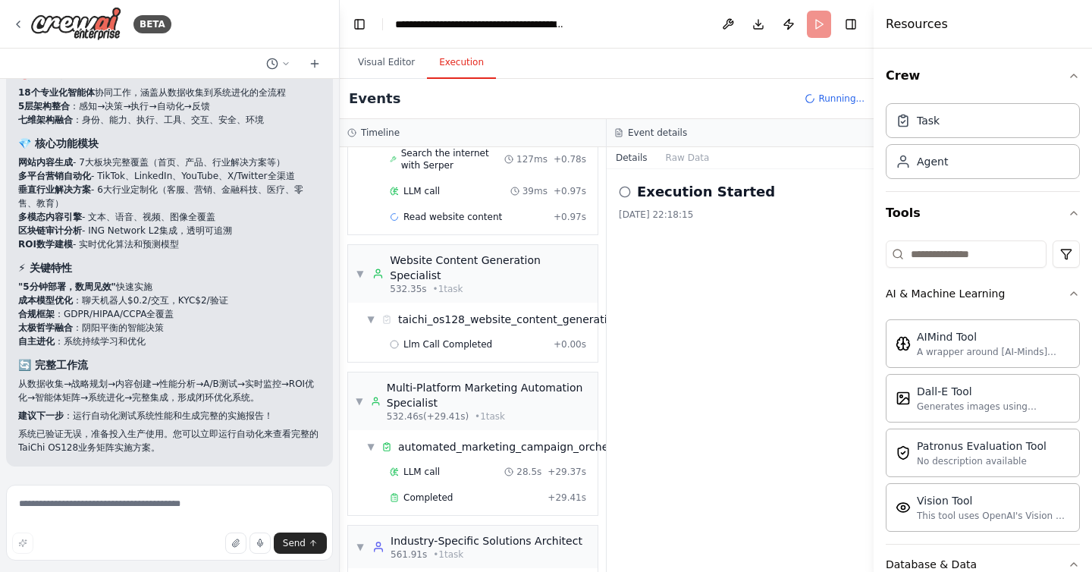
scroll to position [5947, 0]
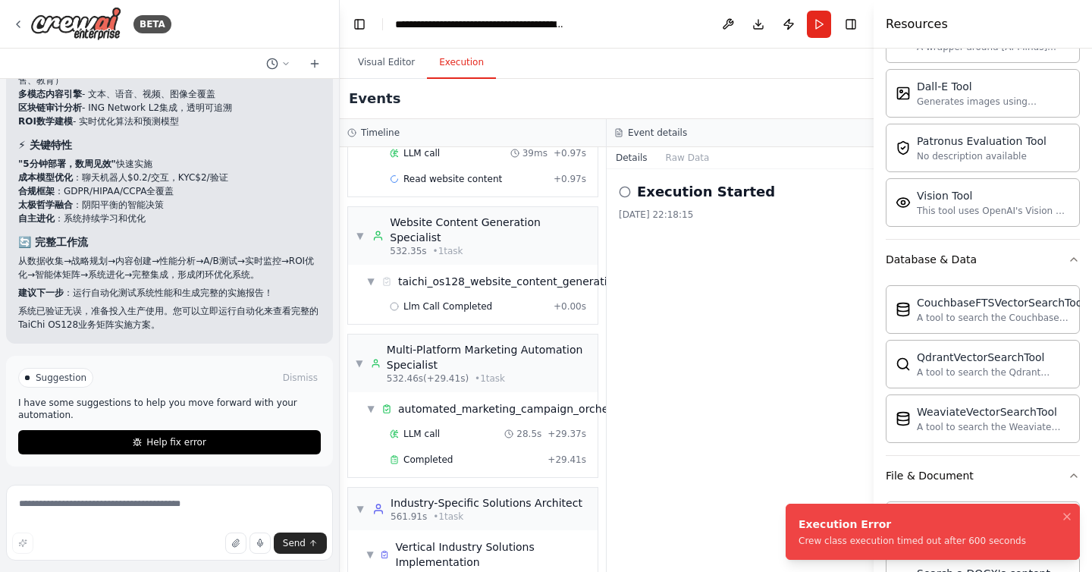
click at [1092, 467] on div "Crew Task Agent Tools AI & Machine Learning AIMind Tool A wrapper around [AI-Mi…" at bounding box center [983, 310] width 218 height 523
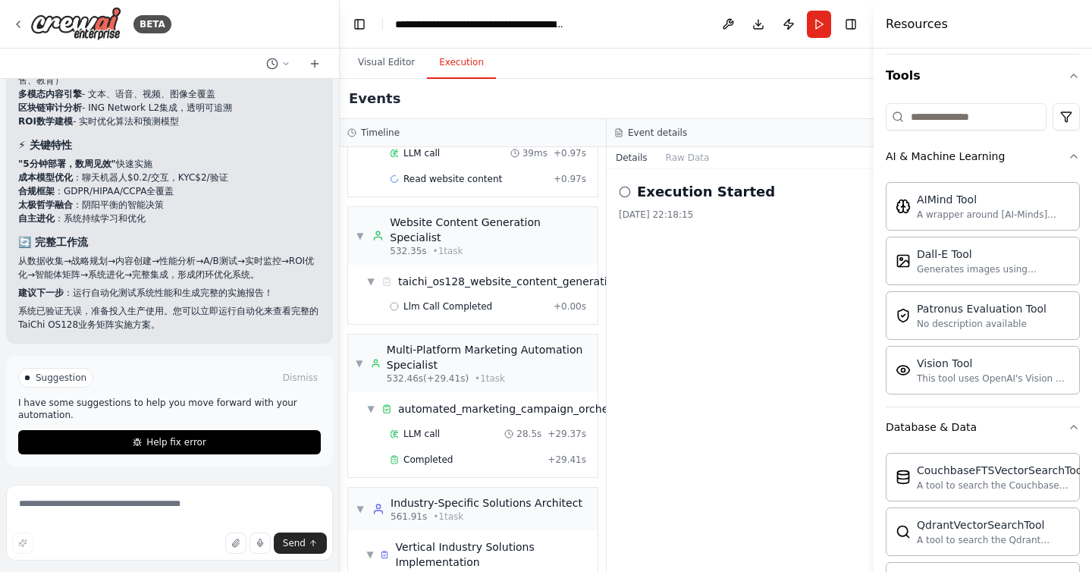
scroll to position [0, 0]
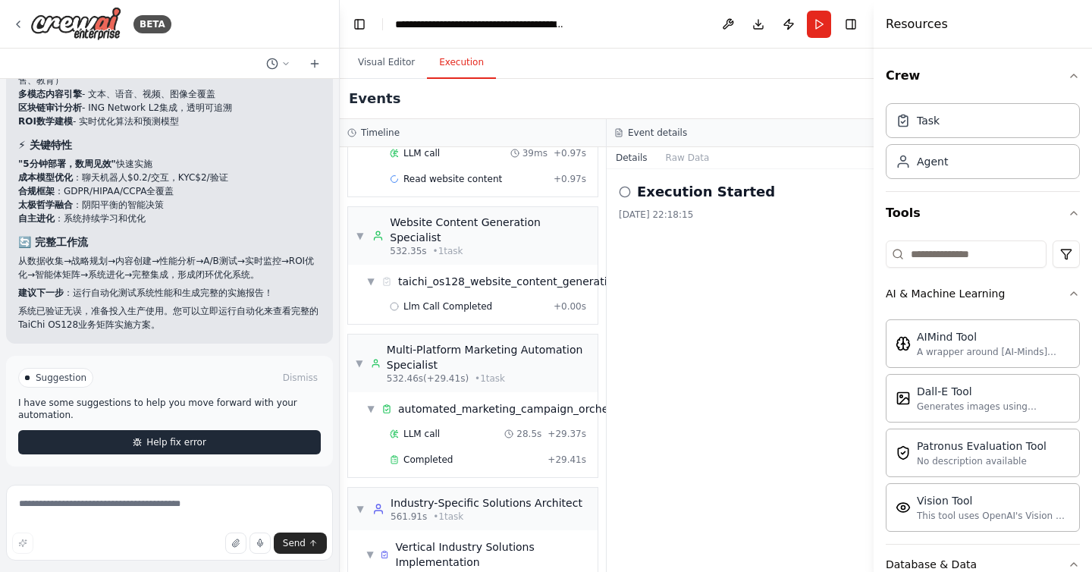
click at [256, 448] on button "Help fix error" at bounding box center [169, 442] width 303 height 24
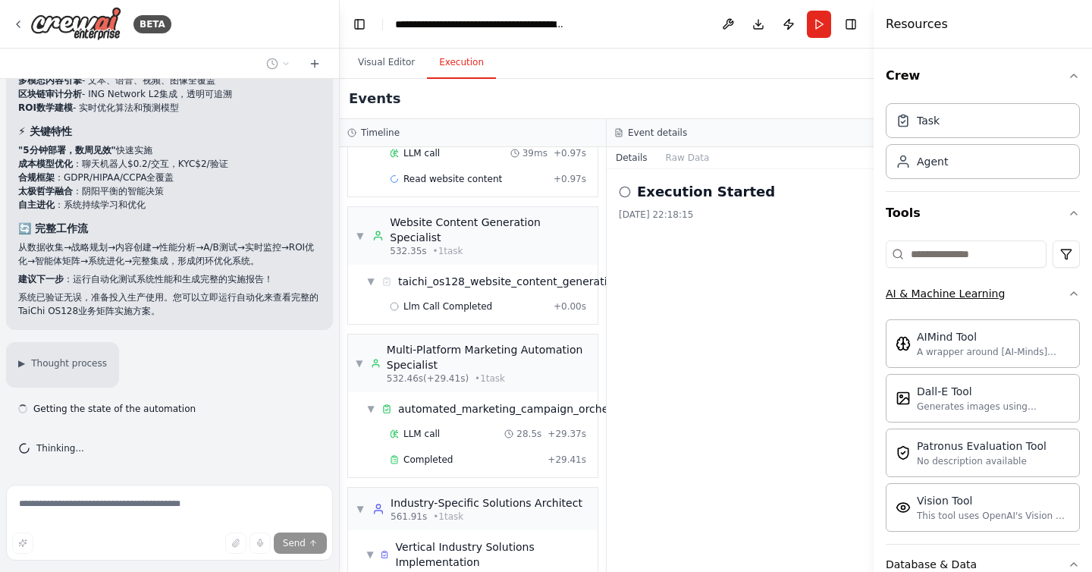
scroll to position [22251, 0]
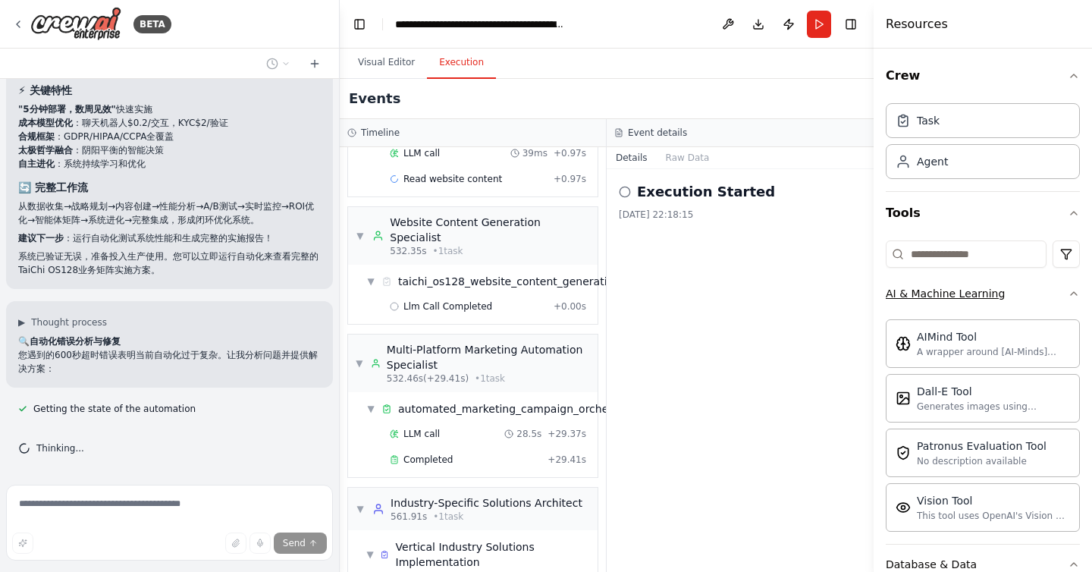
click at [1076, 294] on icon "button" at bounding box center [1074, 294] width 12 height 12
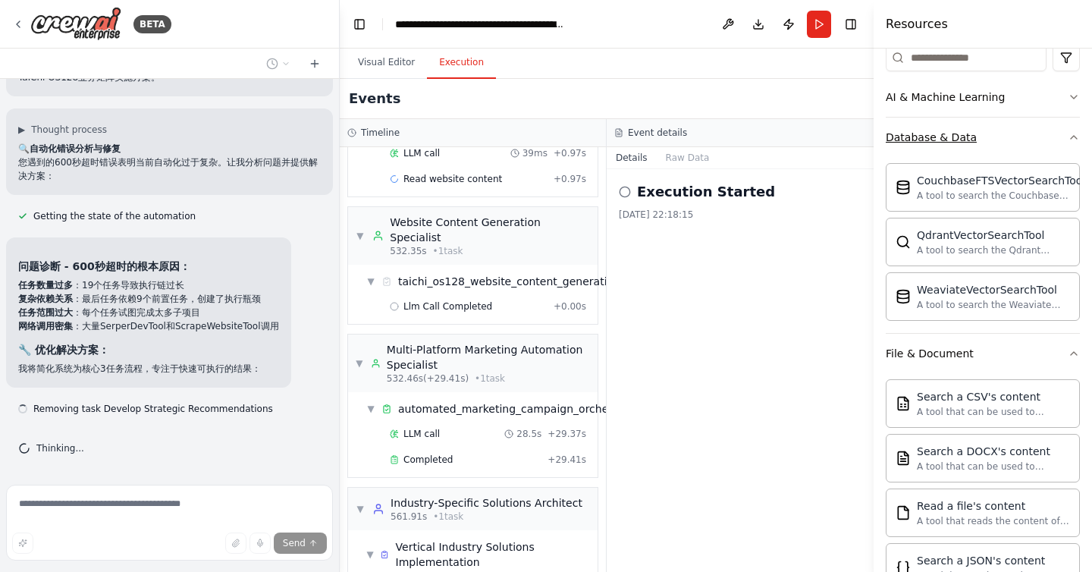
scroll to position [202, 0]
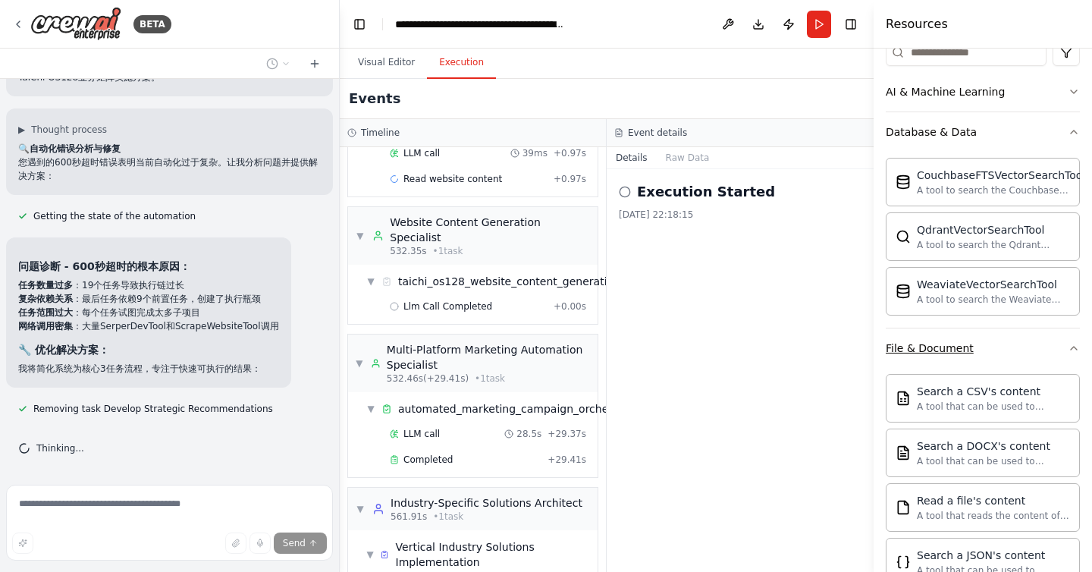
click at [1075, 349] on icon "button" at bounding box center [1074, 348] width 12 height 12
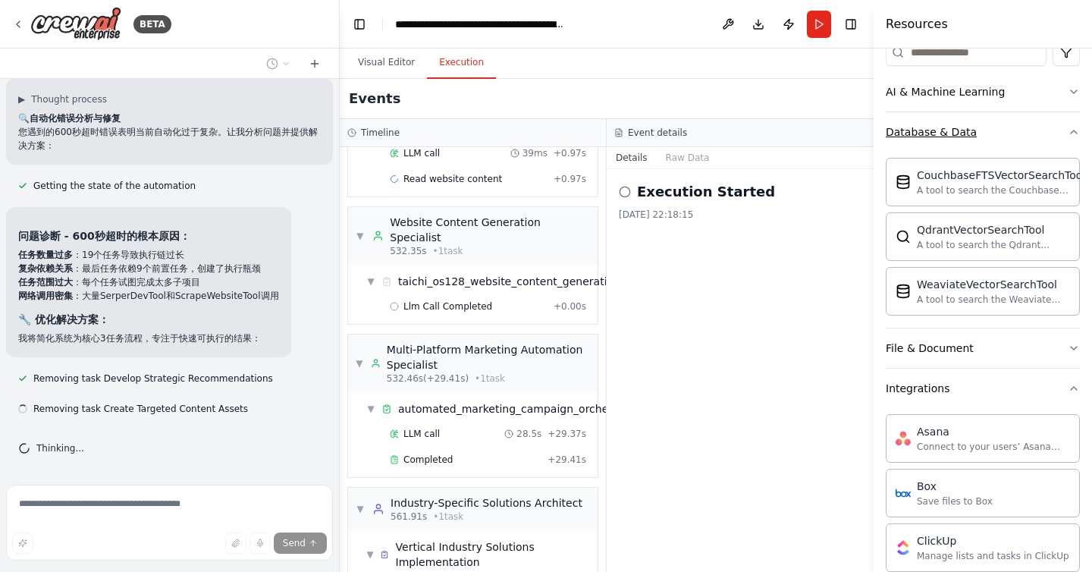
scroll to position [22474, 0]
click at [1077, 136] on icon "button" at bounding box center [1074, 132] width 12 height 12
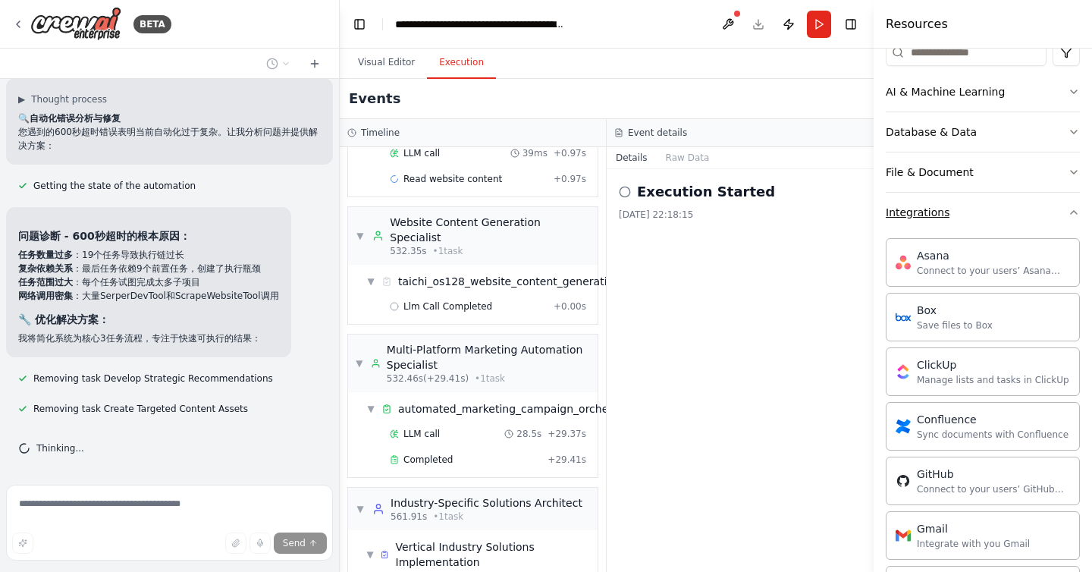
click at [1075, 214] on icon "button" at bounding box center [1074, 212] width 12 height 12
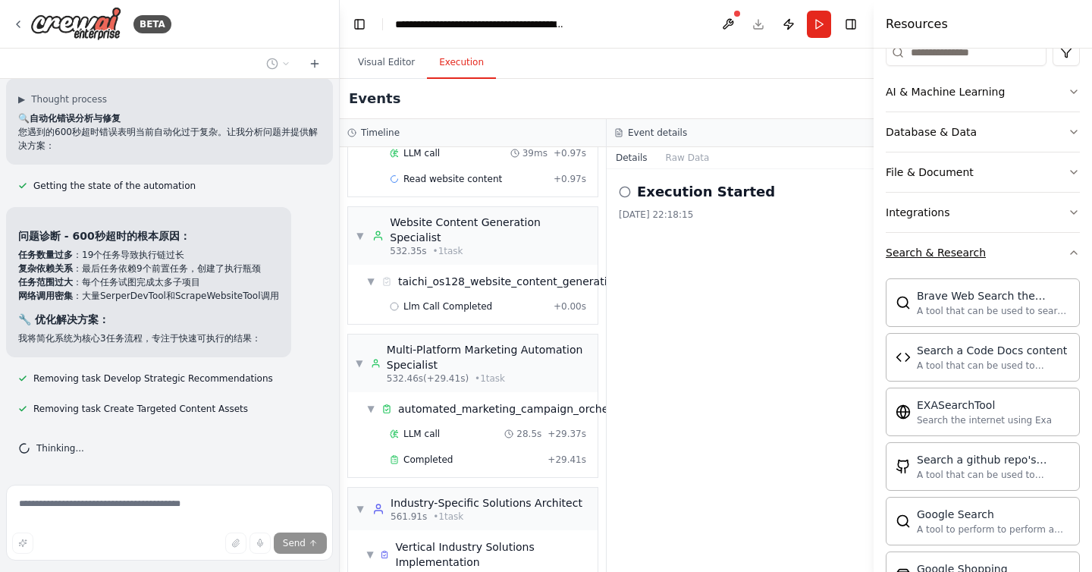
click at [1070, 250] on icon "button" at bounding box center [1074, 253] width 12 height 12
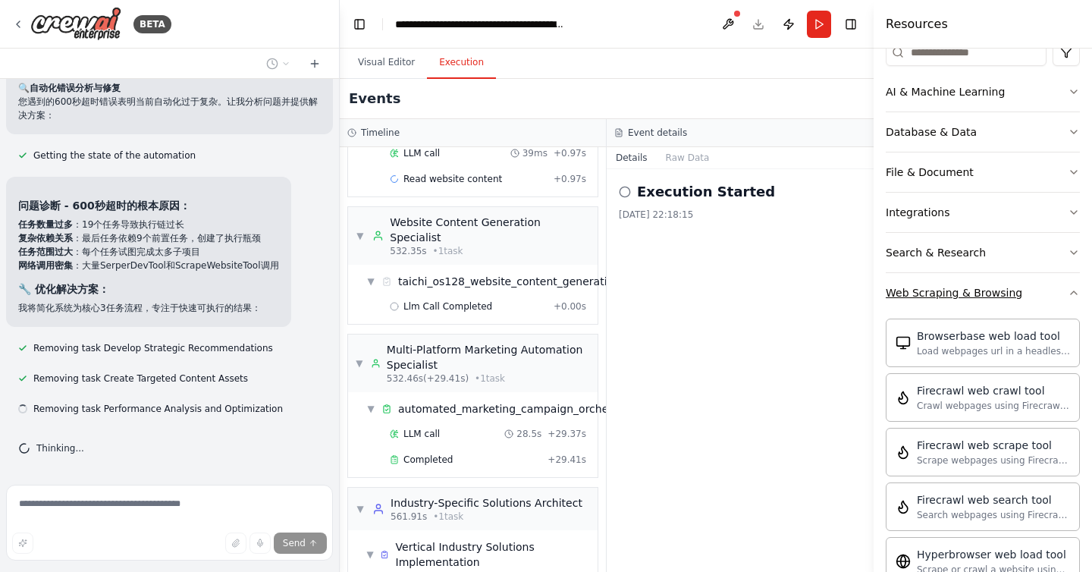
scroll to position [22505, 0]
click at [1063, 296] on button "Web Scraping & Browsing" at bounding box center [983, 292] width 194 height 39
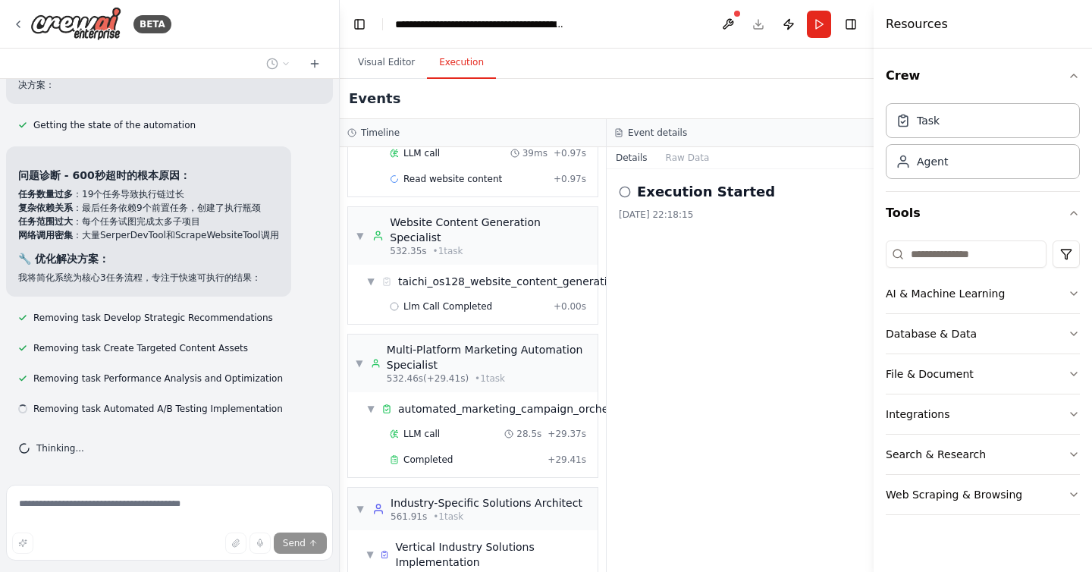
scroll to position [22535, 0]
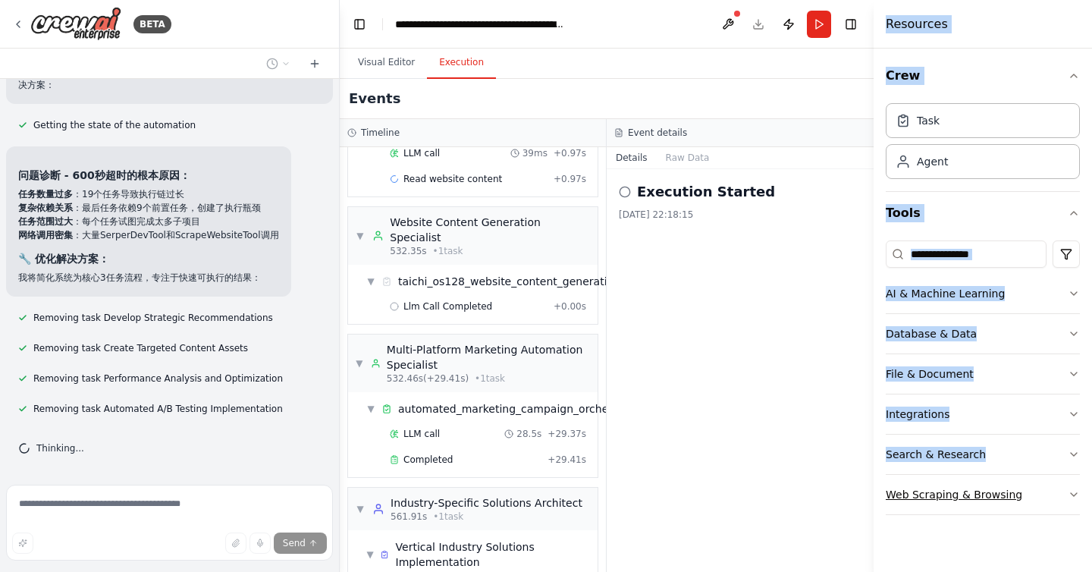
drag, startPoint x: 883, startPoint y: 18, endPoint x: 1006, endPoint y: 479, distance: 477.4
click at [1006, 479] on div "Resources Crew Task Agent Tools AI & Machine Learning Database & Data File & Do…" at bounding box center [983, 286] width 218 height 572
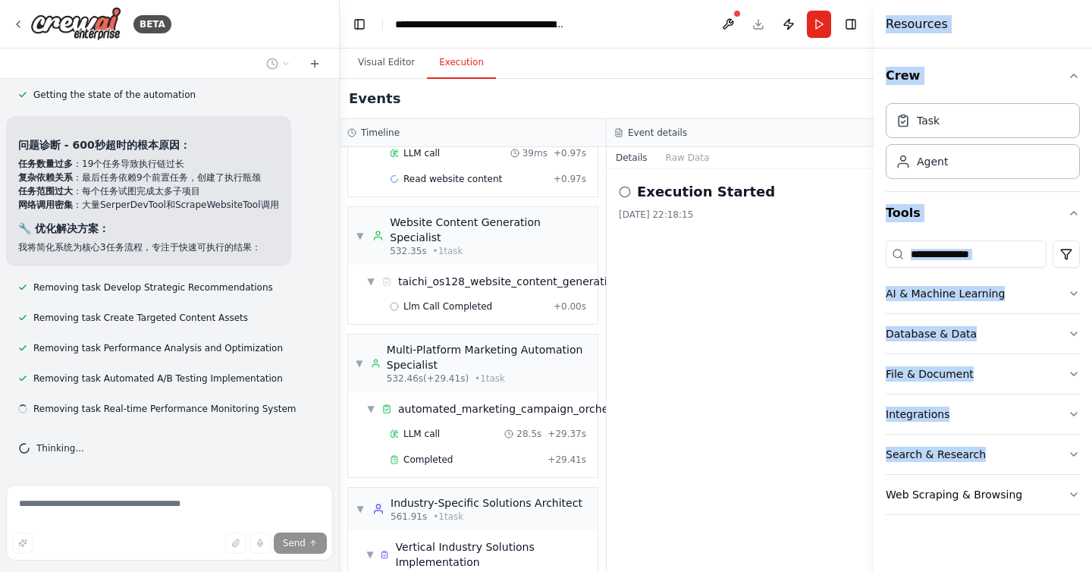
click at [977, 10] on div "Resources" at bounding box center [983, 24] width 218 height 49
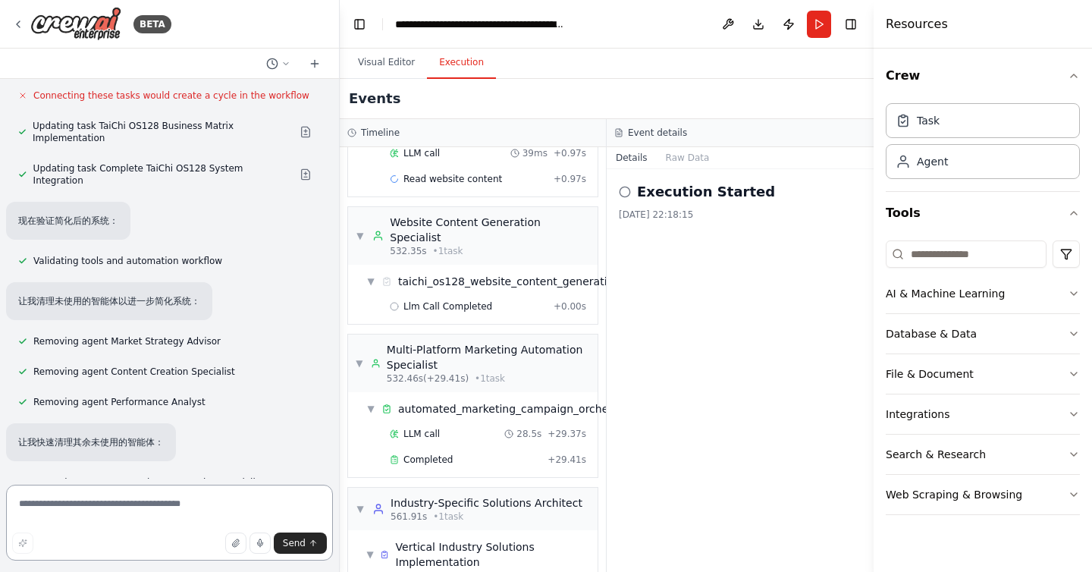
scroll to position [23565, 0]
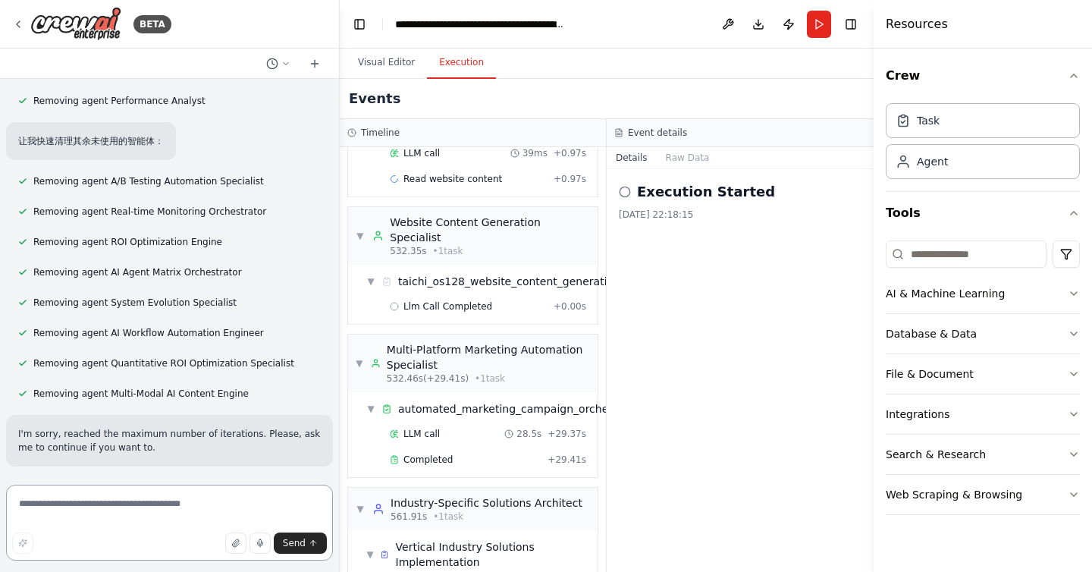
click at [129, 515] on textarea at bounding box center [169, 523] width 327 height 76
paste textarea "**********"
type textarea "**********"
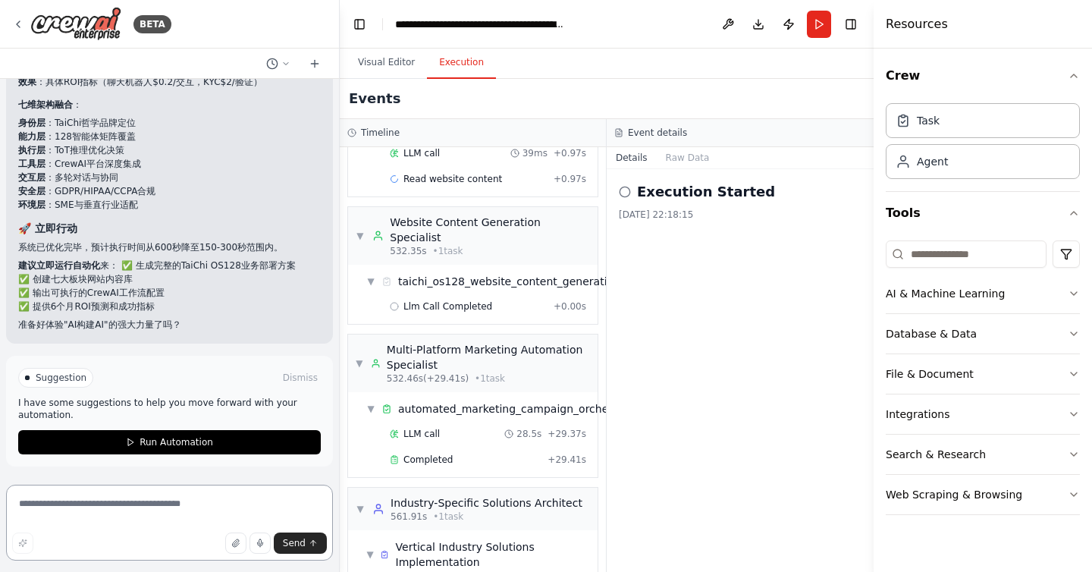
scroll to position [28767, 0]
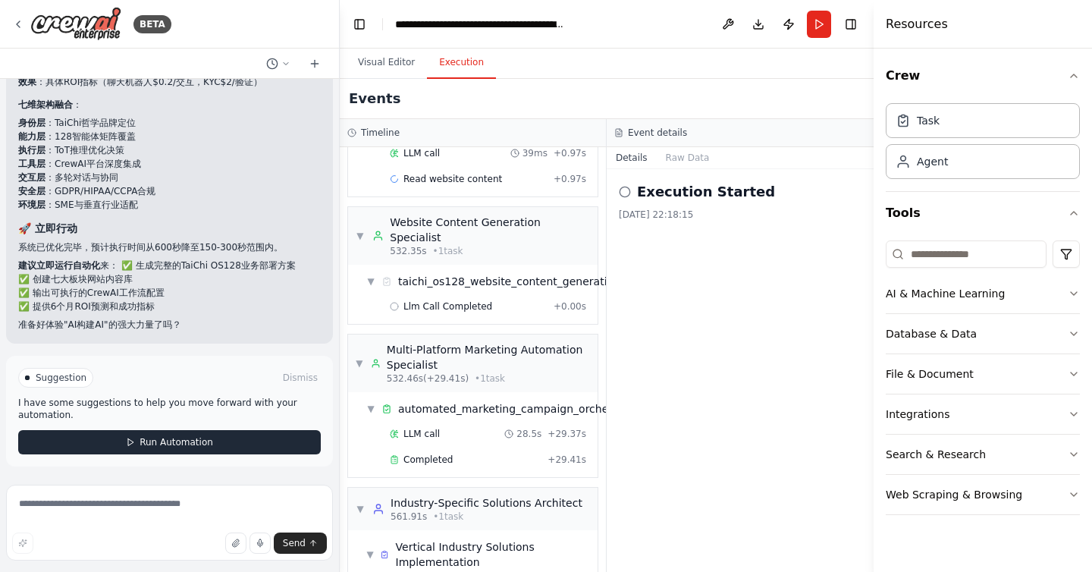
click at [199, 439] on span "Run Automation" at bounding box center [177, 442] width 74 height 12
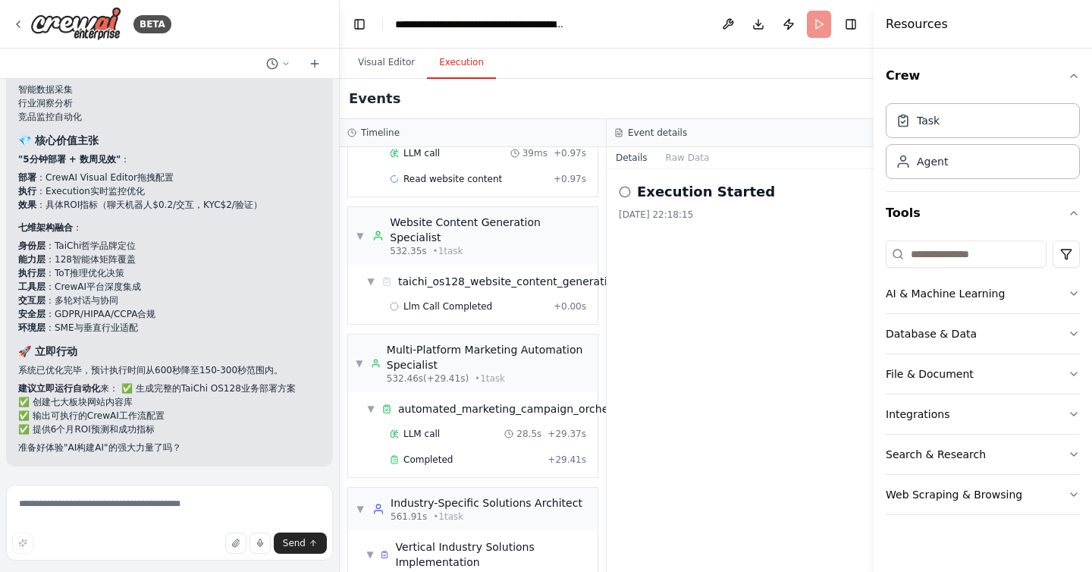
scroll to position [28431, 0]
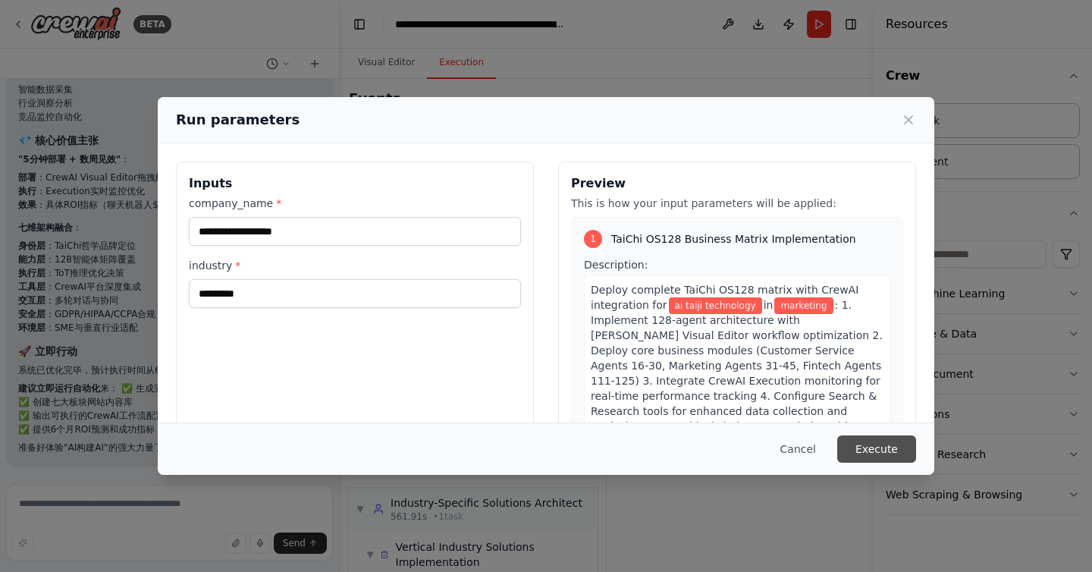
click at [866, 442] on button "Execute" at bounding box center [877, 448] width 79 height 27
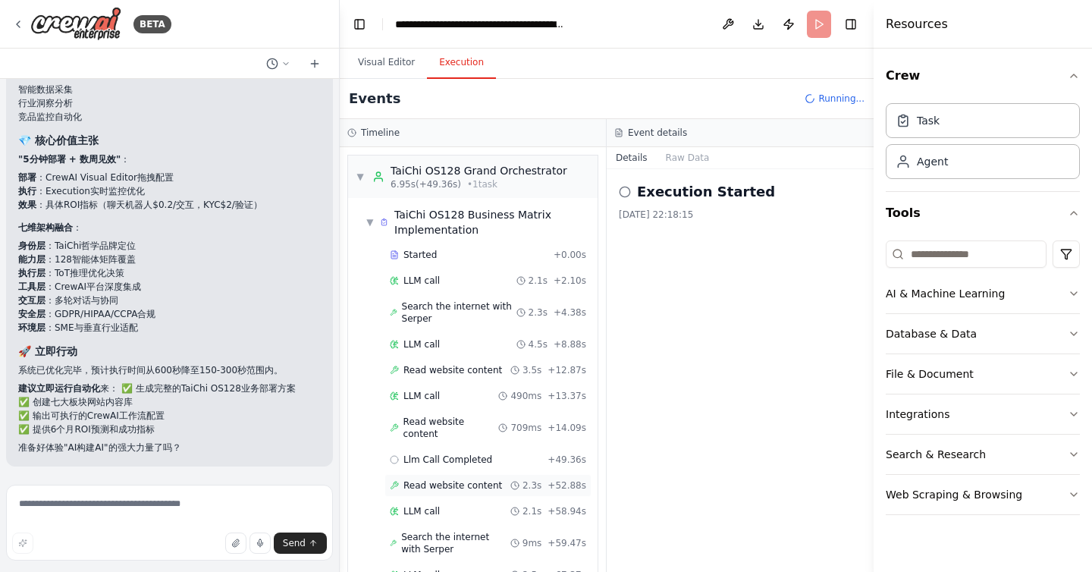
scroll to position [103, 0]
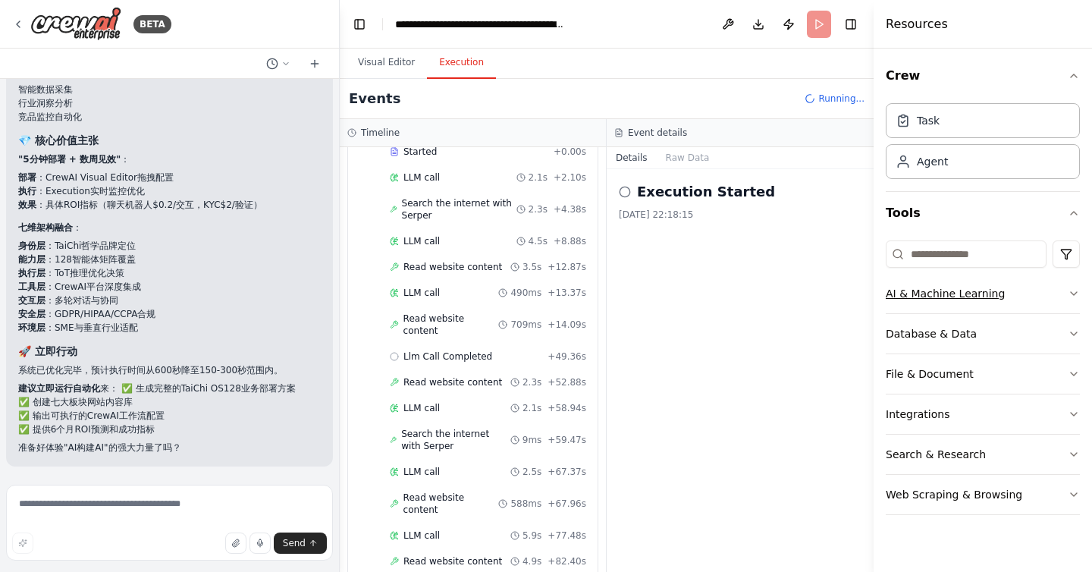
click at [1020, 293] on button "AI & Machine Learning" at bounding box center [983, 293] width 194 height 39
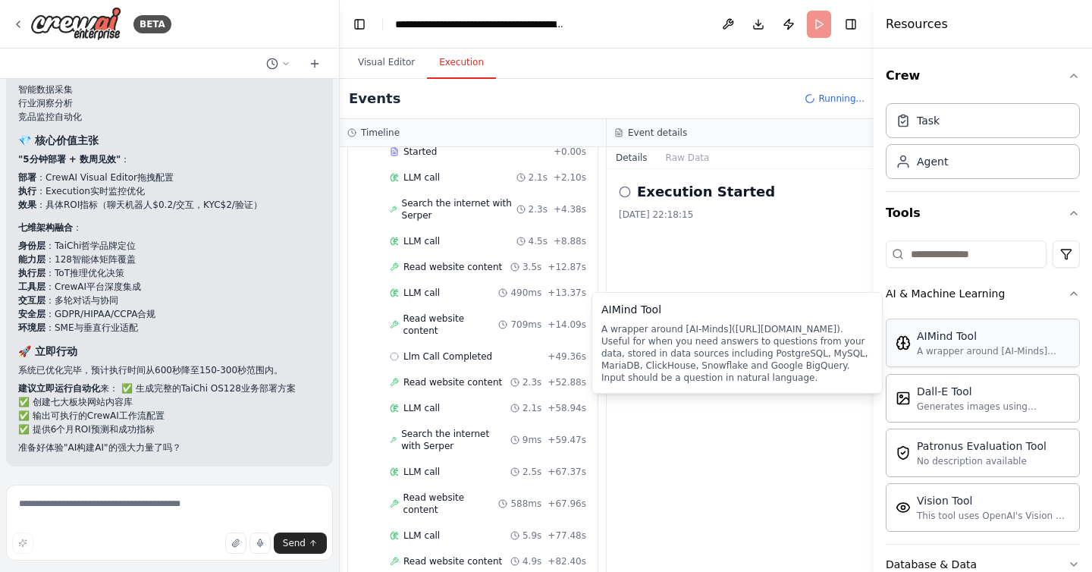
click at [976, 338] on div "AIMind Tool" at bounding box center [993, 336] width 153 height 15
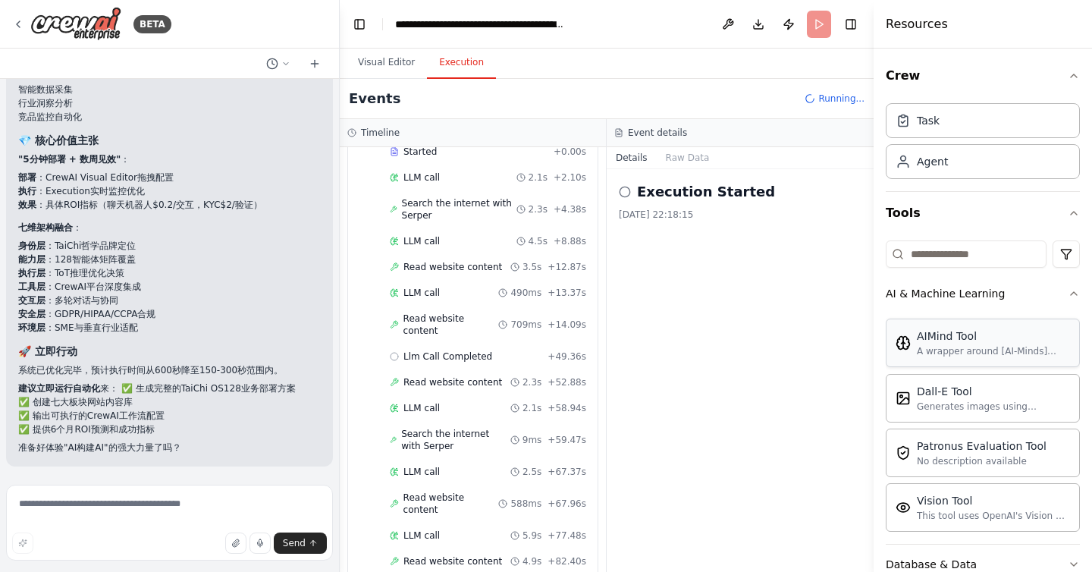
click at [950, 347] on div "A wrapper around [AI-Minds]([URL][DOMAIN_NAME]). Useful for when you need answe…" at bounding box center [993, 351] width 153 height 12
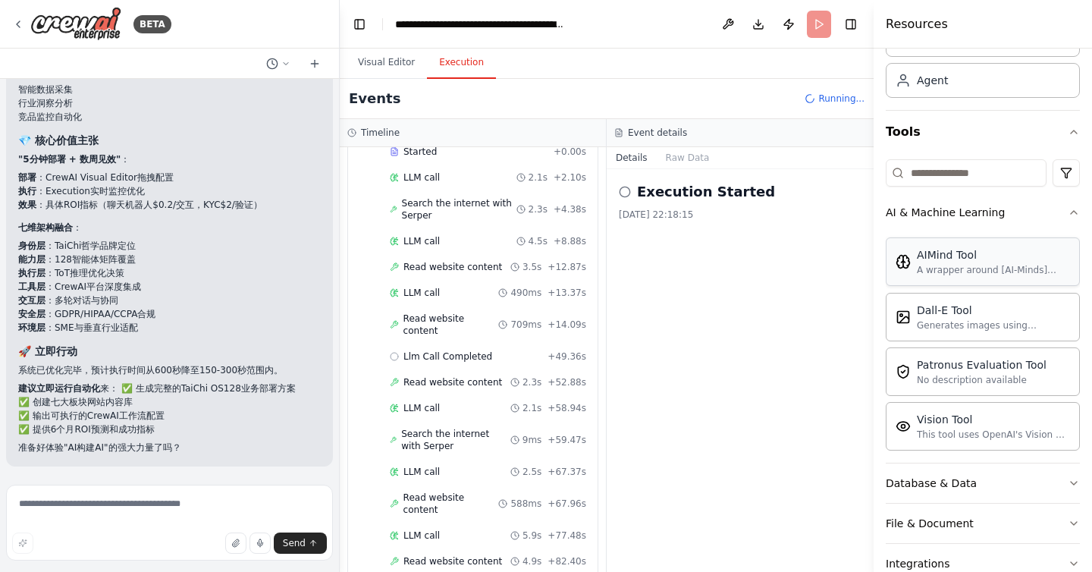
scroll to position [87, 0]
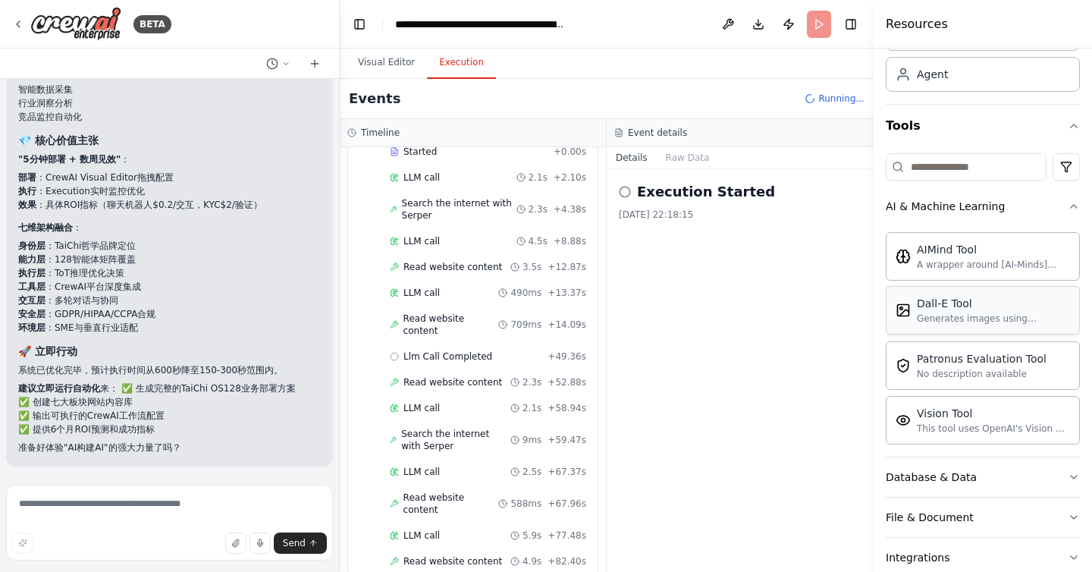
click at [945, 317] on div "Generates images using OpenAI's Dall-E model." at bounding box center [993, 319] width 153 height 12
click at [945, 263] on div "A wrapper around [AI-Minds]([URL][DOMAIN_NAME]). Useful for when you need answe…" at bounding box center [993, 264] width 153 height 12
drag, startPoint x: 945, startPoint y: 263, endPoint x: 241, endPoint y: 442, distance: 726.5
click at [245, 441] on div "BETA 太极AI 首页 产品 智能体 GPT演示 定价 案例 Web3 关于 登录 128智能体矩阵 基于Distyl AI成功经验，太极OS扩展至完整的1…" at bounding box center [546, 286] width 1092 height 572
click at [967, 269] on div "A wrapper around [AI-Minds]([URL][DOMAIN_NAME]). Useful for when you need answe…" at bounding box center [993, 264] width 153 height 12
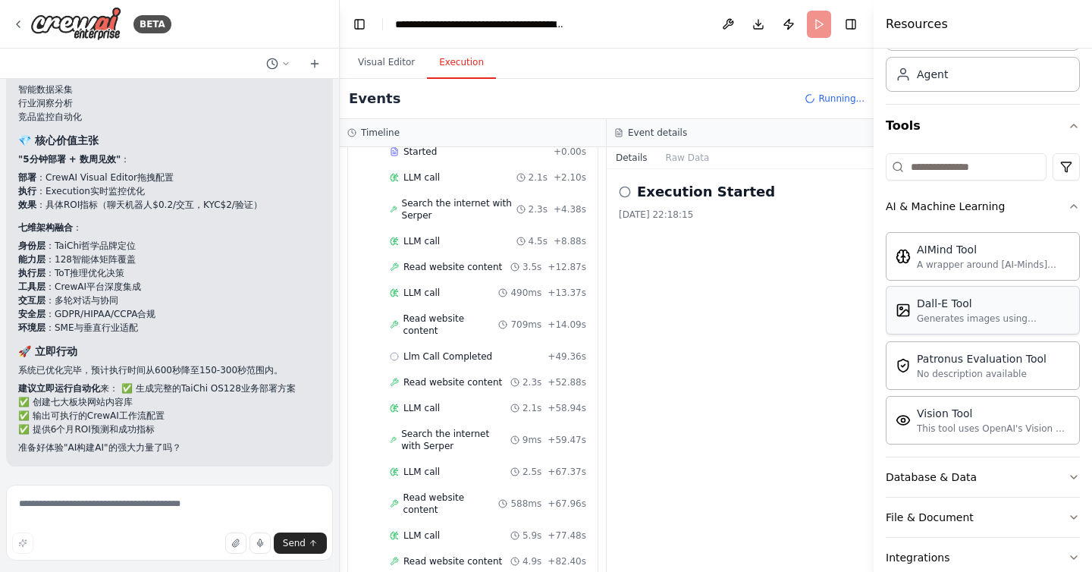
click at [928, 329] on div "Dall-E Tool Generates images using OpenAI's Dall-E model." at bounding box center [983, 310] width 194 height 49
click at [1077, 211] on icon "button" at bounding box center [1074, 206] width 12 height 12
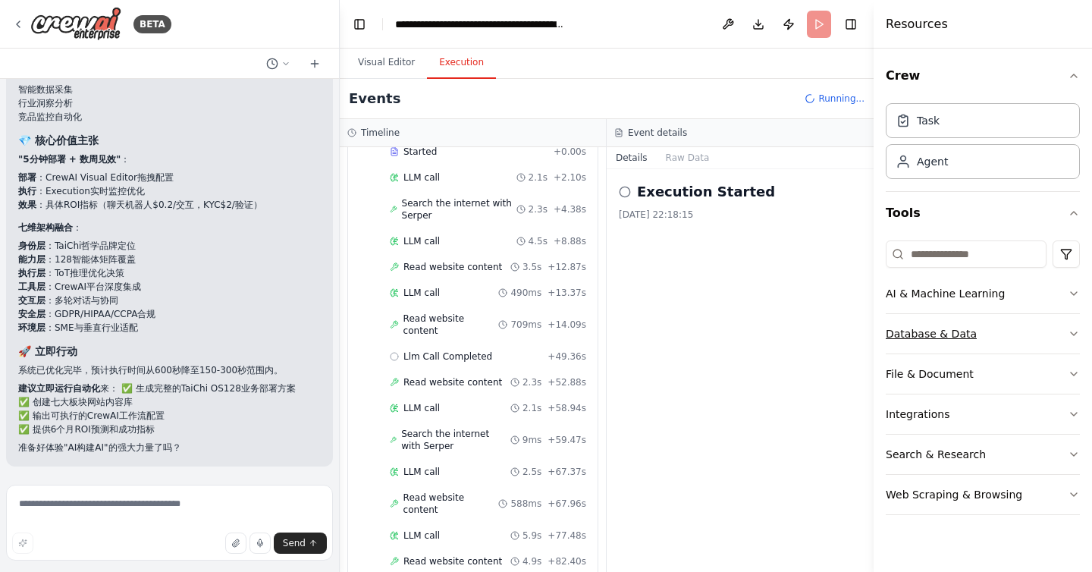
click at [1005, 327] on button "Database & Data" at bounding box center [983, 333] width 194 height 39
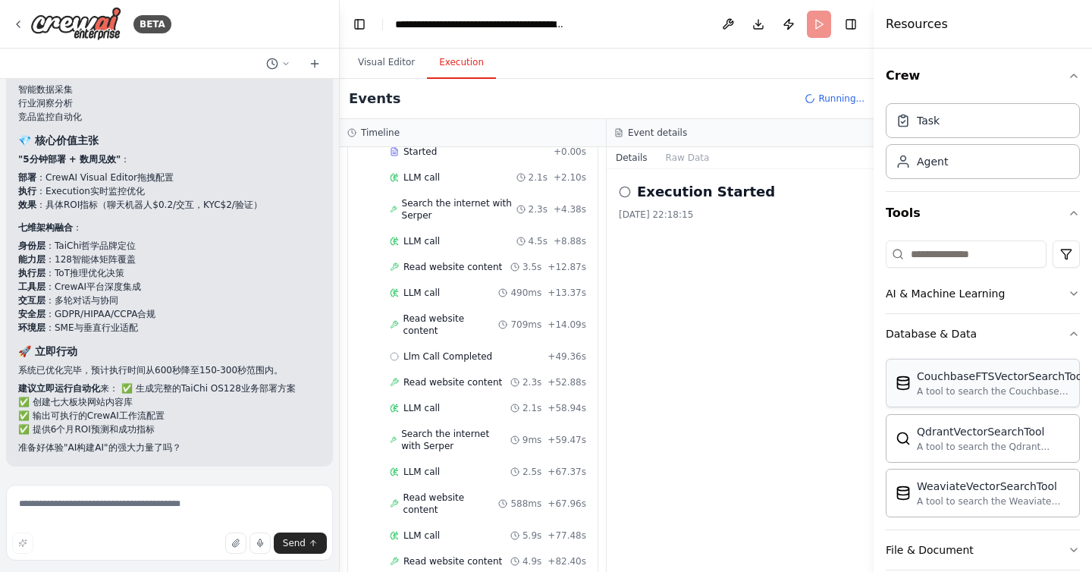
click at [931, 395] on div "A tool to search the Couchbase database for relevant information on internal do…" at bounding box center [1001, 391] width 168 height 12
click at [1064, 333] on button "Database & Data" at bounding box center [983, 333] width 194 height 39
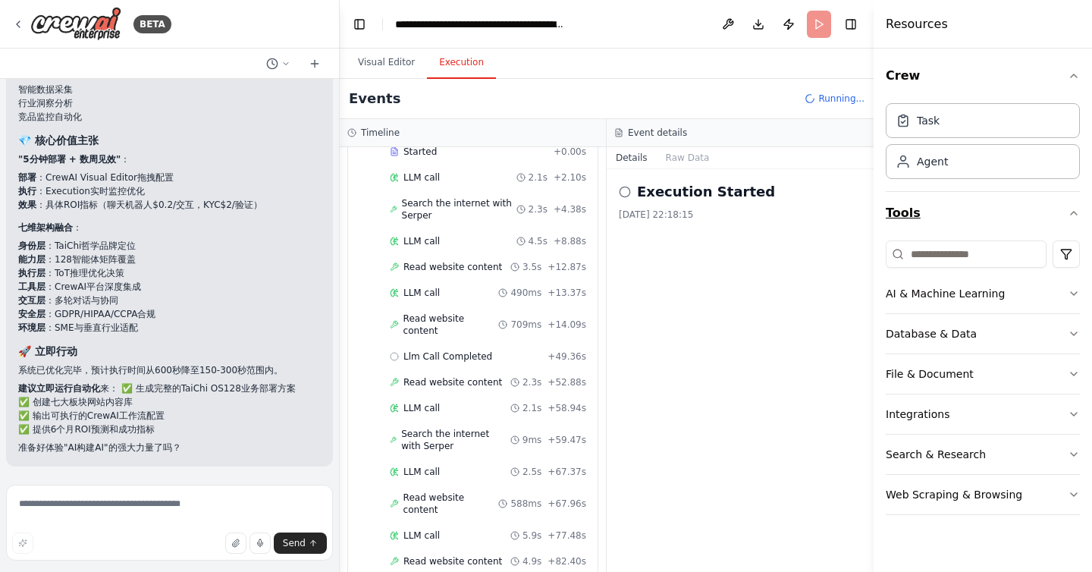
click at [1070, 209] on icon "button" at bounding box center [1074, 213] width 12 height 12
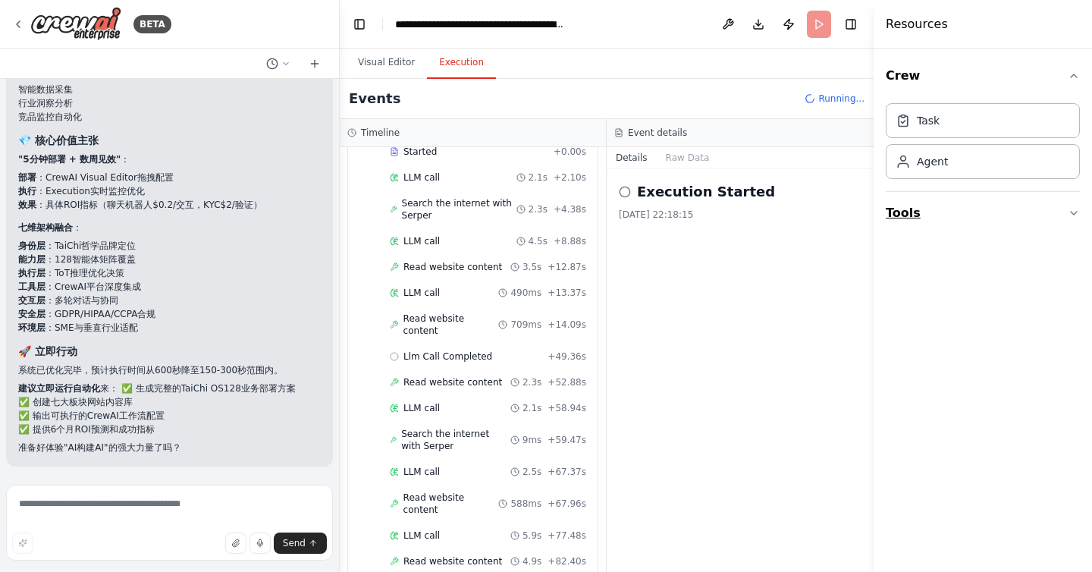
click at [1070, 209] on icon "button" at bounding box center [1074, 213] width 12 height 12
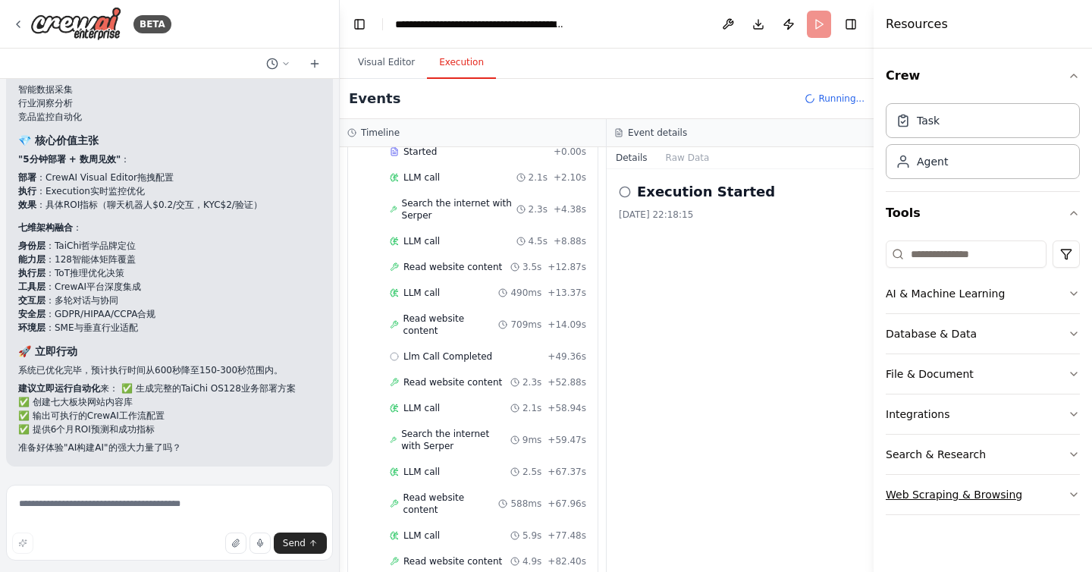
click at [1057, 494] on button "Web Scraping & Browsing" at bounding box center [983, 494] width 194 height 39
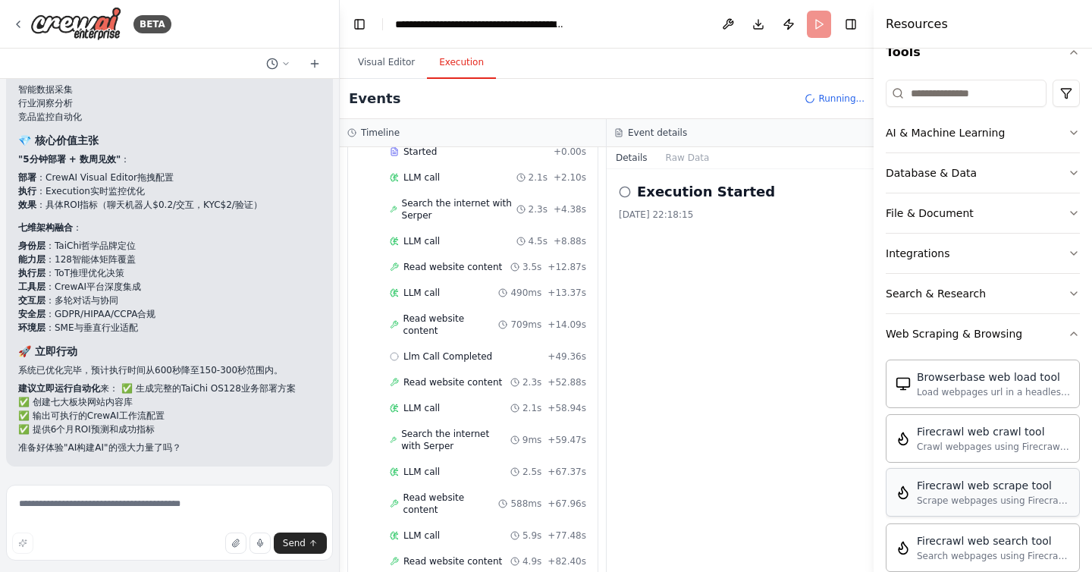
scroll to position [168, 0]
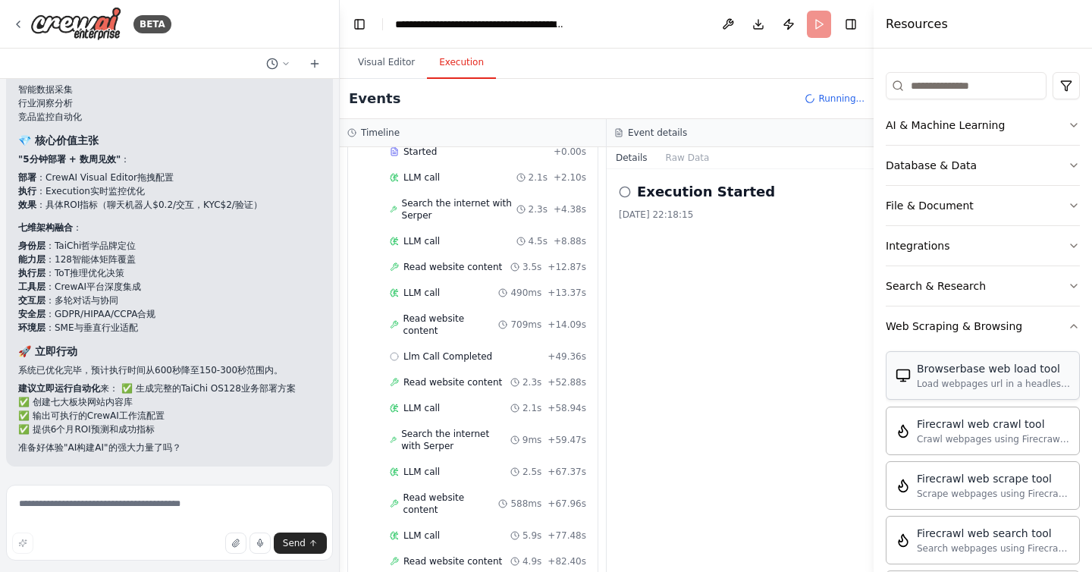
click at [986, 381] on div "Load webpages url in a headless browser using Browserbase and return the conten…" at bounding box center [993, 384] width 153 height 12
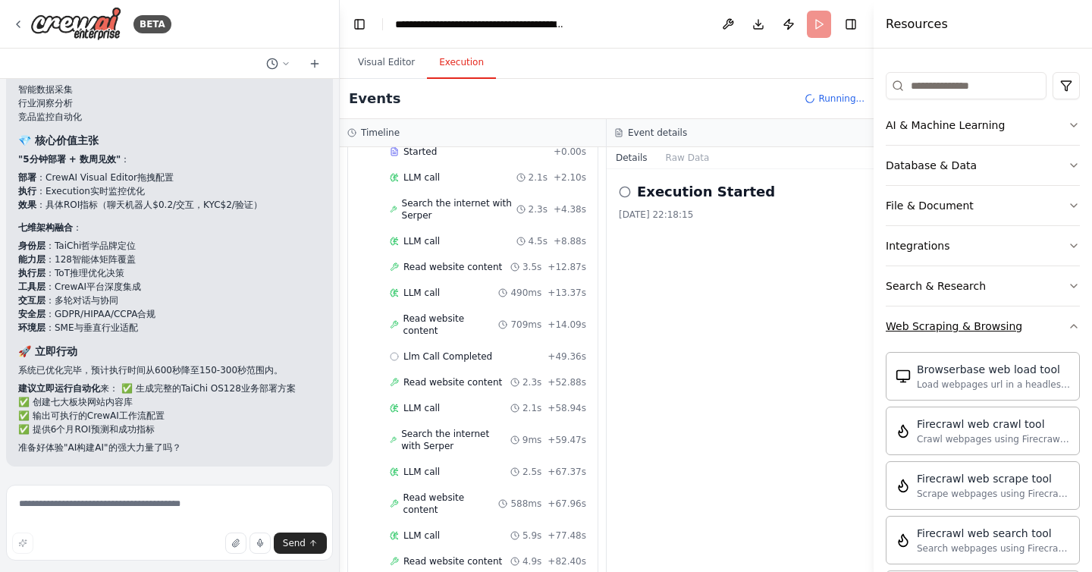
click at [1077, 324] on icon "button" at bounding box center [1074, 326] width 12 height 12
